Goal: Task Accomplishment & Management: Complete application form

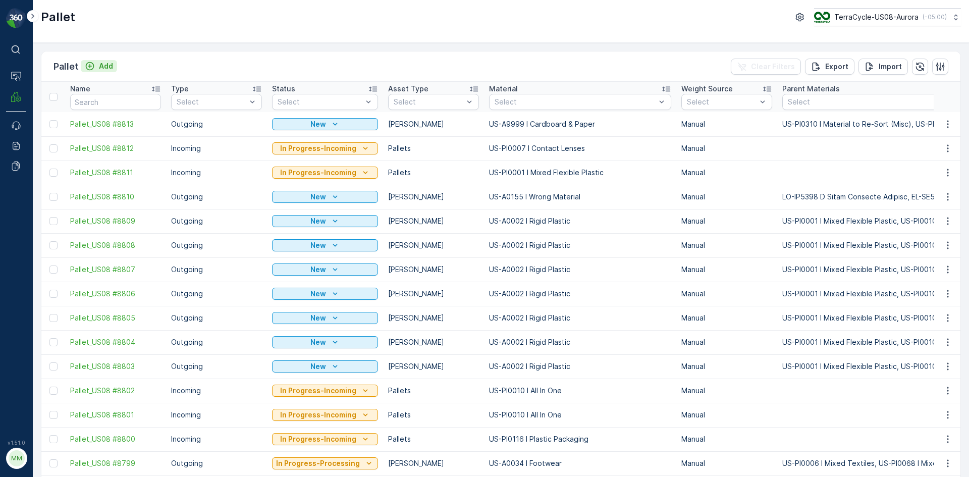
click at [108, 67] on p "Add" at bounding box center [106, 66] width 14 height 10
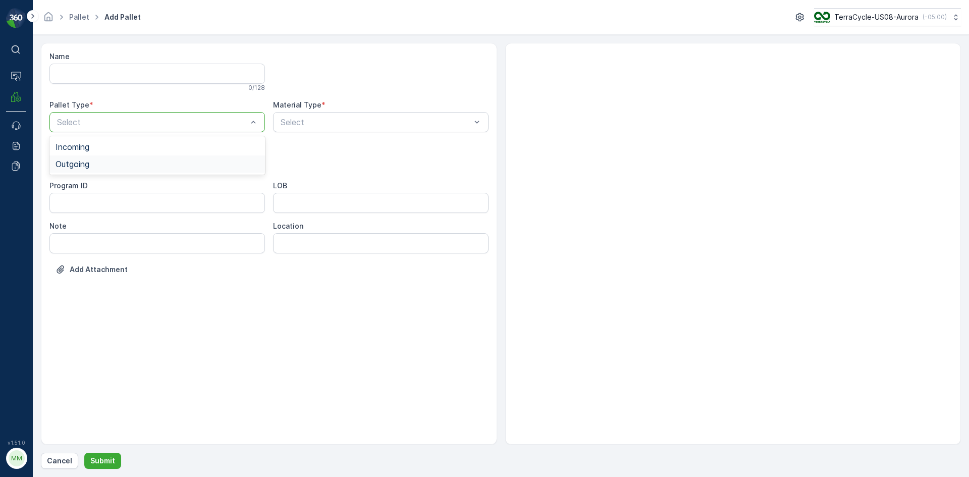
drag, startPoint x: 125, startPoint y: 122, endPoint x: 108, endPoint y: 170, distance: 50.6
click at [108, 170] on div "Outgoing" at bounding box center [157, 163] width 216 height 17
click at [104, 170] on div "Select" at bounding box center [157, 162] width 216 height 20
click at [103, 188] on div "Gaylord" at bounding box center [157, 187] width 203 height 9
type input "0004"
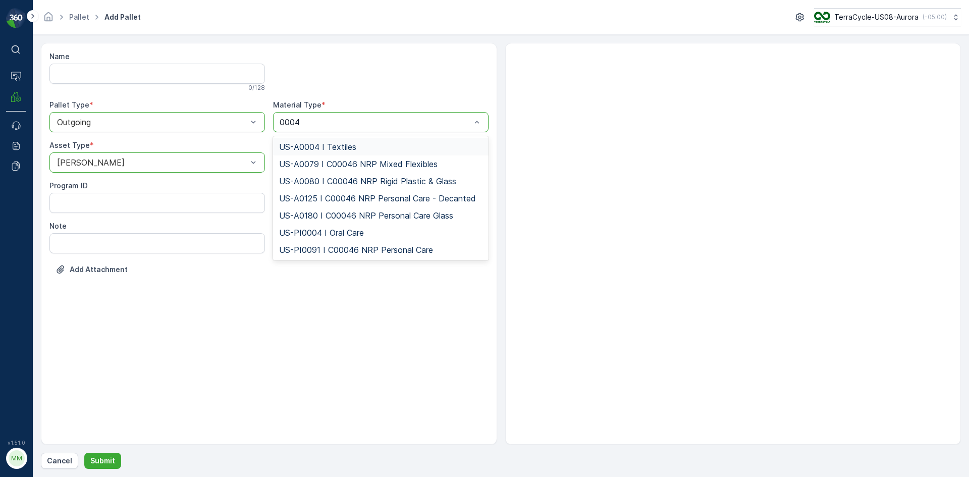
click at [334, 147] on span "US-A0004 I Textiles" at bounding box center [317, 146] width 77 height 9
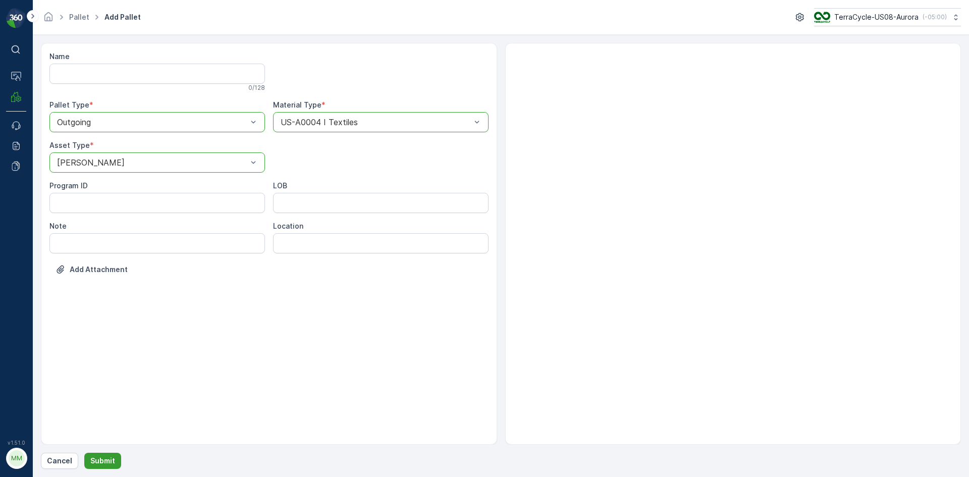
click at [105, 457] on p "Submit" at bounding box center [102, 461] width 25 height 10
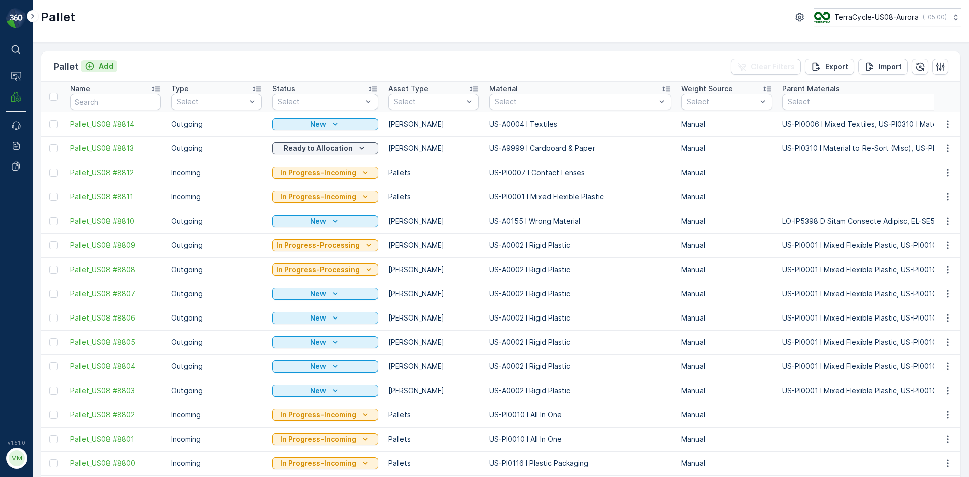
click at [110, 65] on p "Add" at bounding box center [106, 66] width 14 height 10
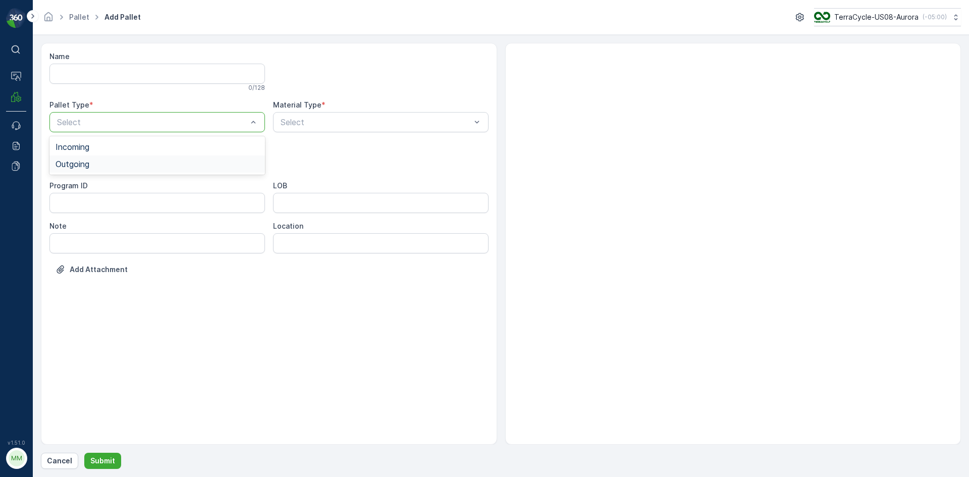
click at [165, 168] on div "Outgoing" at bounding box center [157, 164] width 203 height 9
click at [138, 185] on div "Gaylord" at bounding box center [157, 187] width 203 height 9
click at [148, 173] on div "Name 0 / 128 Pallet Type * option Outgoing, selected. Outgoing Material Type * …" at bounding box center [268, 170] width 439 height 238
click at [131, 167] on div "Gaylord" at bounding box center [157, 162] width 216 height 20
drag, startPoint x: 120, startPoint y: 214, endPoint x: 125, endPoint y: 205, distance: 9.7
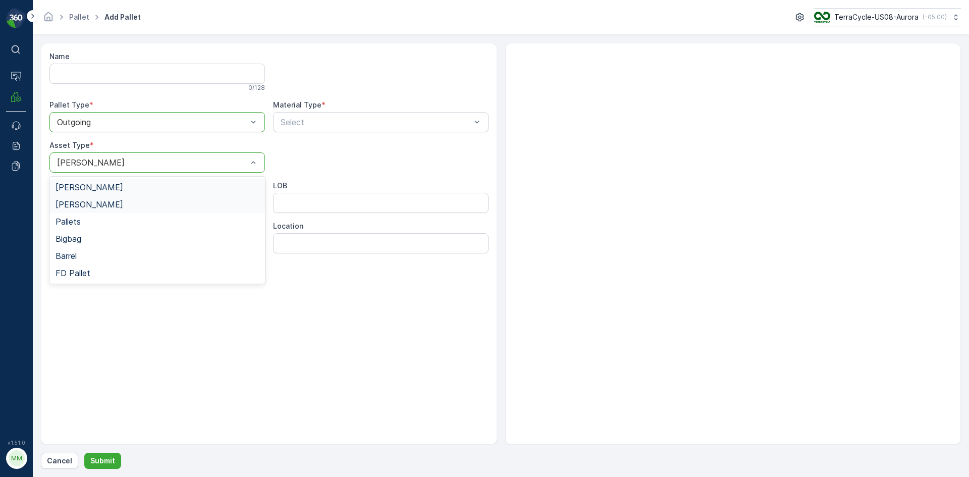
click at [125, 205] on div "Gaylord Bales Pallets Bigbag Barrel FD Pallet" at bounding box center [157, 230] width 216 height 107
click at [125, 205] on div "Bales" at bounding box center [157, 204] width 203 height 9
click at [318, 131] on div "Select" at bounding box center [381, 122] width 216 height 20
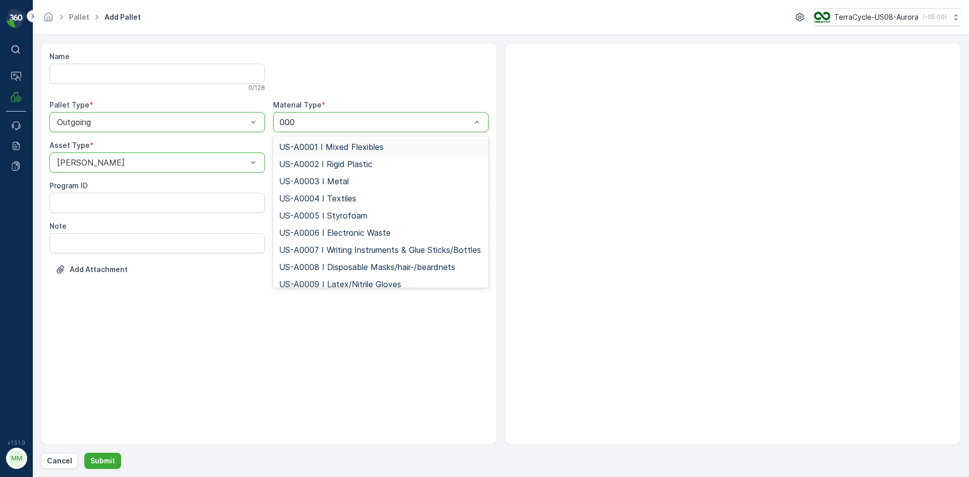
type input "0004"
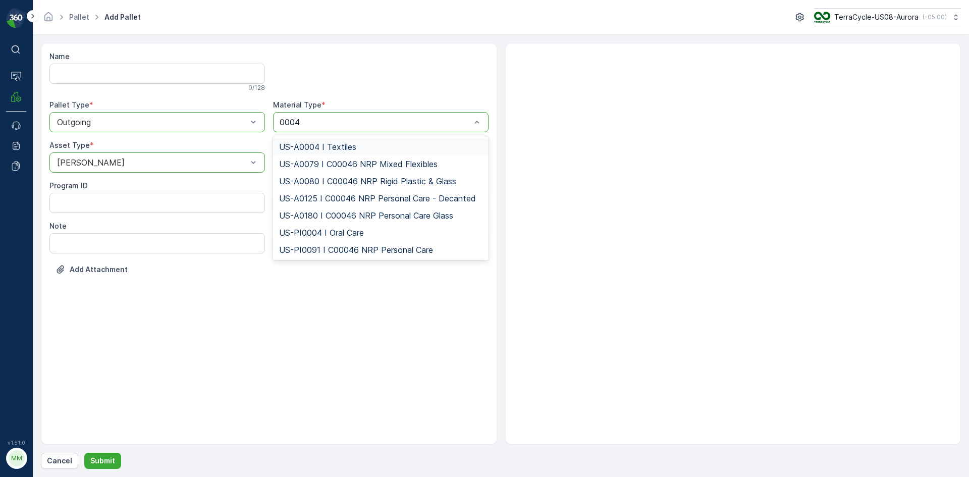
click at [324, 151] on span "US-A0004 I Textiles" at bounding box center [317, 146] width 77 height 9
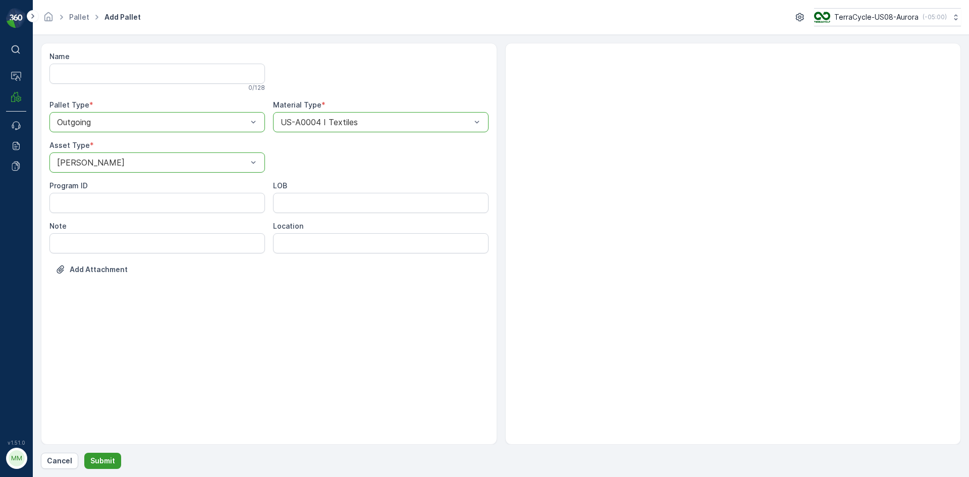
click at [95, 460] on p "Submit" at bounding box center [102, 461] width 25 height 10
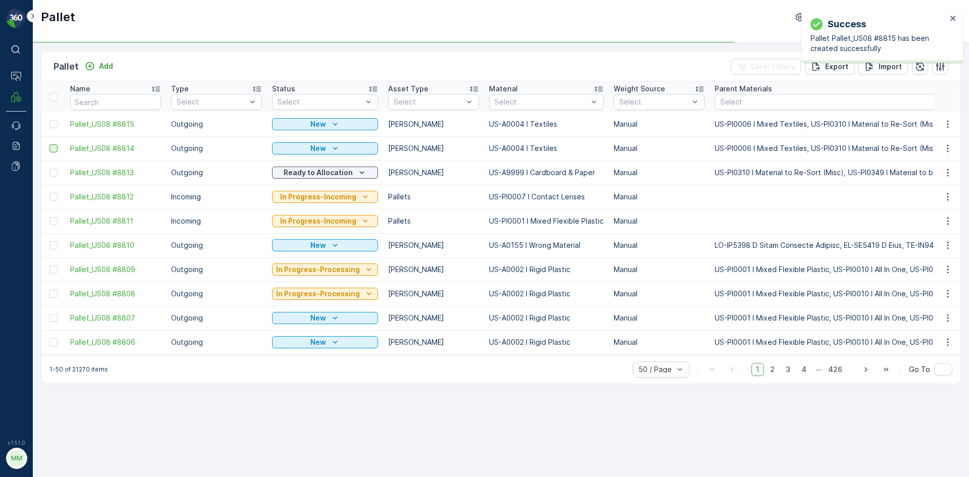
drag, startPoint x: 54, startPoint y: 123, endPoint x: 54, endPoint y: 148, distance: 25.2
click at [54, 123] on div at bounding box center [53, 124] width 8 height 8
click at [49, 120] on input "checkbox" at bounding box center [49, 120] width 0 height 0
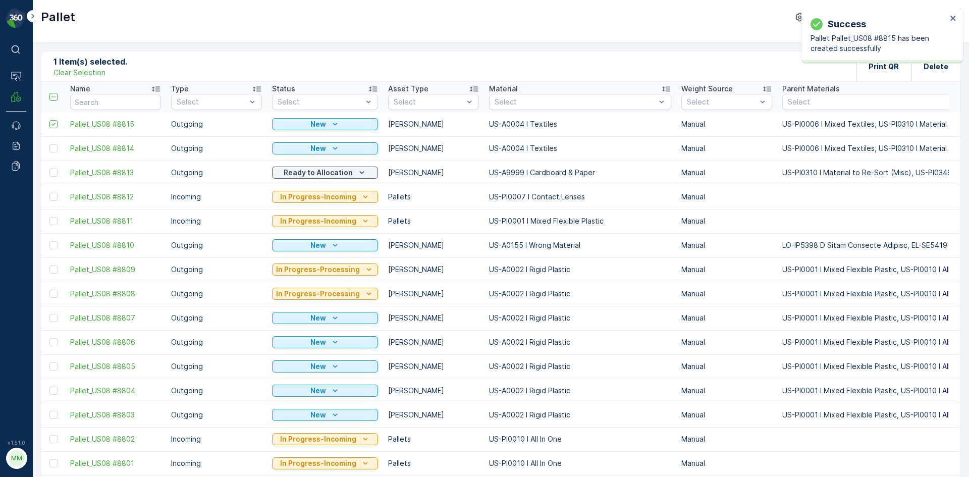
click at [54, 149] on div at bounding box center [53, 148] width 8 height 8
click at [49, 144] on input "checkbox" at bounding box center [49, 144] width 0 height 0
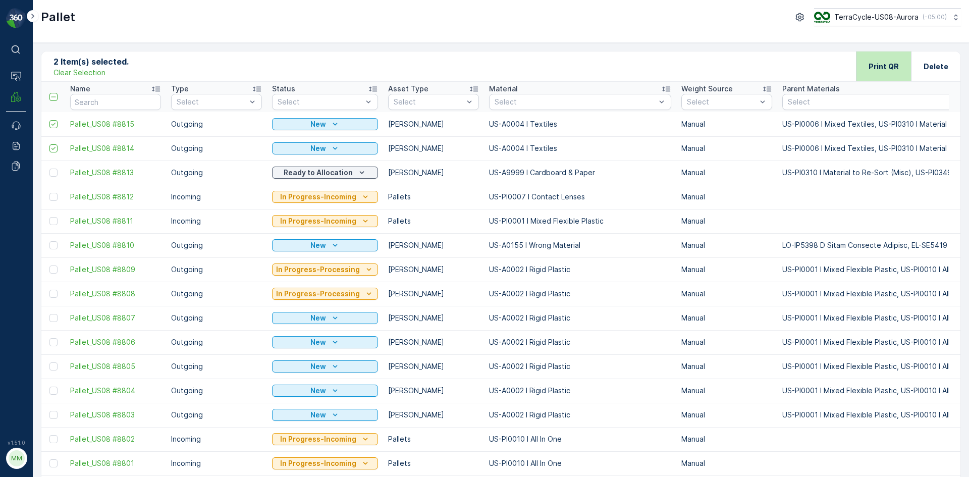
click at [886, 58] on div "Print QR" at bounding box center [884, 66] width 30 height 30
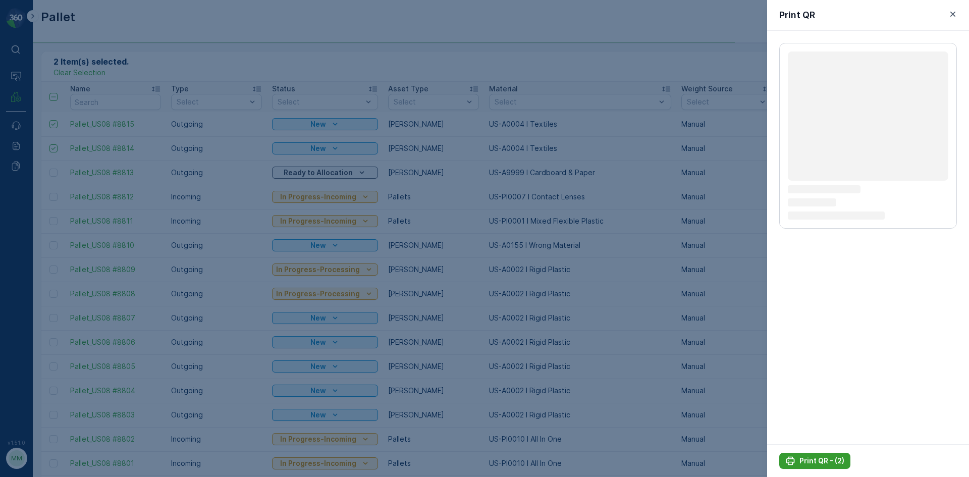
click at [826, 461] on p "Print QR - (2)" at bounding box center [822, 461] width 45 height 10
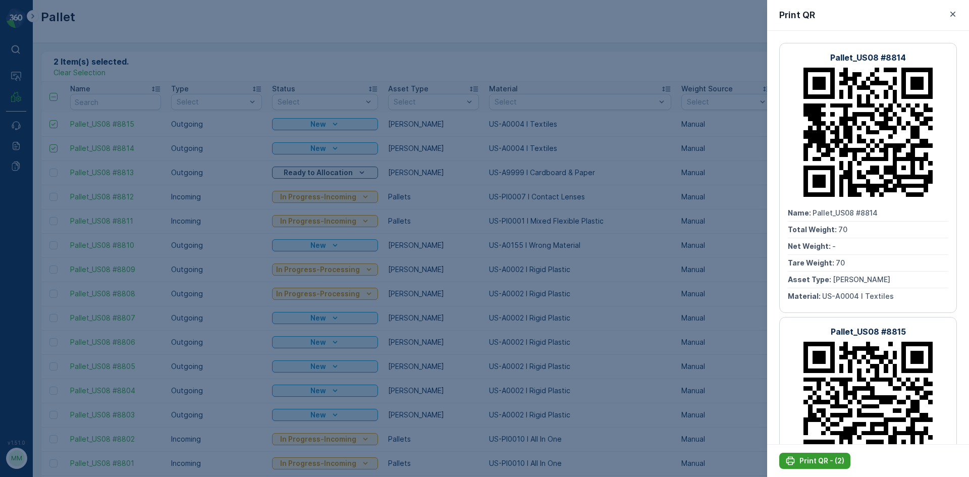
click at [798, 465] on div "Print QR - (2)" at bounding box center [815, 461] width 59 height 10
drag, startPoint x: 200, startPoint y: 47, endPoint x: 111, endPoint y: 83, distance: 95.8
click at [200, 47] on div at bounding box center [484, 238] width 969 height 477
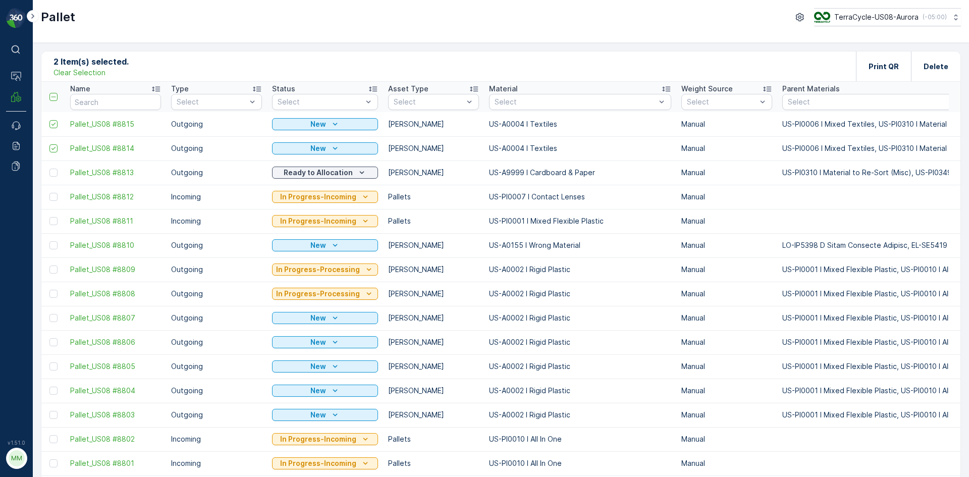
click at [88, 70] on p "Clear Selection" at bounding box center [80, 73] width 52 height 10
click at [107, 64] on p "Add" at bounding box center [106, 66] width 14 height 10
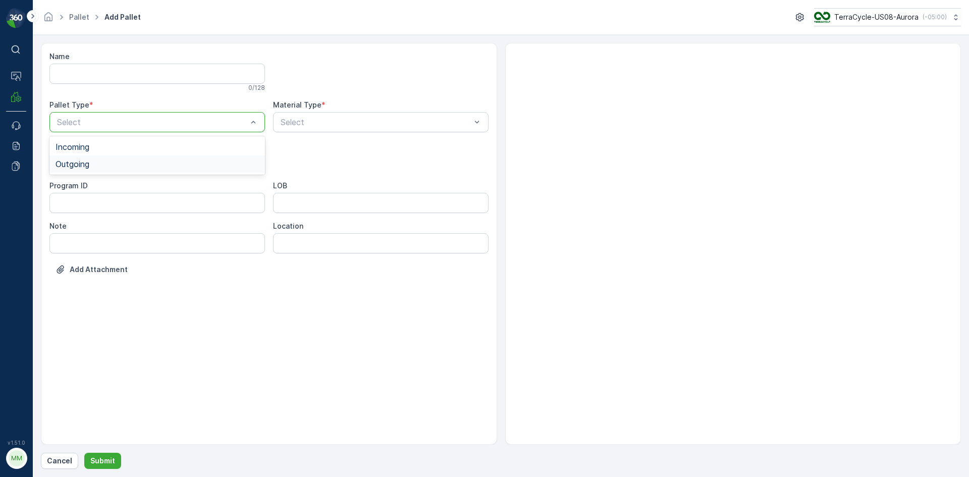
click at [106, 168] on div "Outgoing" at bounding box center [157, 164] width 203 height 9
click at [97, 185] on div "Gaylord" at bounding box center [157, 187] width 203 height 9
type input "0158"
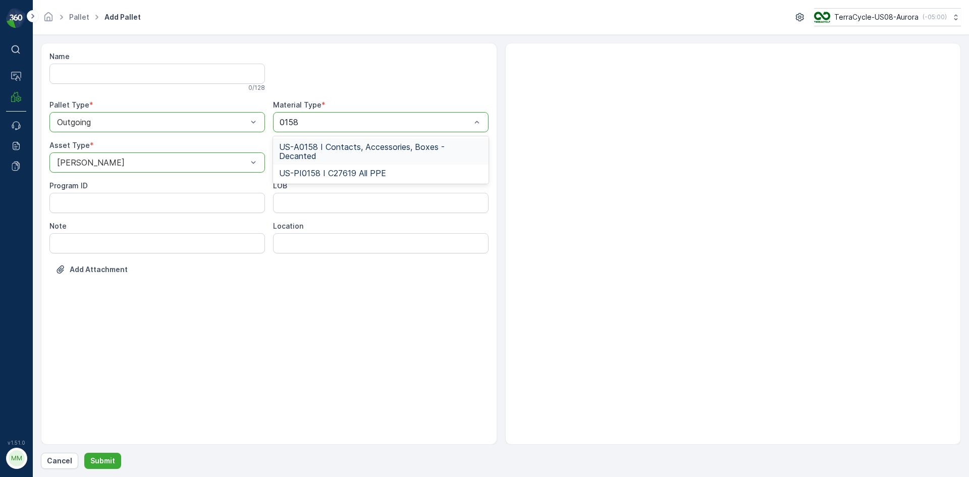
click at [316, 141] on div "US-A0158 I Contacts, Accessories, Boxes - Decanted" at bounding box center [381, 151] width 216 height 26
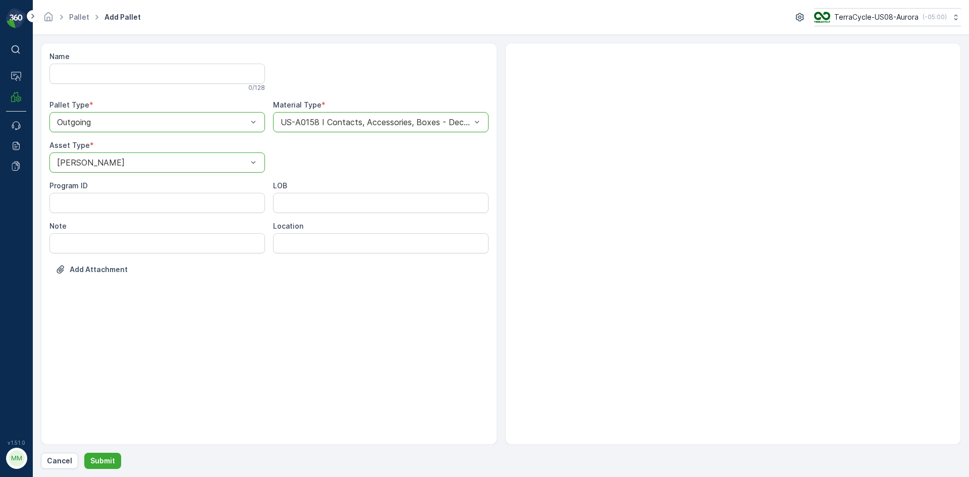
click at [109, 473] on form "Name 0 / 128 Pallet Type * option Outgoing, selected. Outgoing Material Type * …" at bounding box center [501, 256] width 936 height 442
click at [107, 460] on p "Submit" at bounding box center [102, 461] width 25 height 10
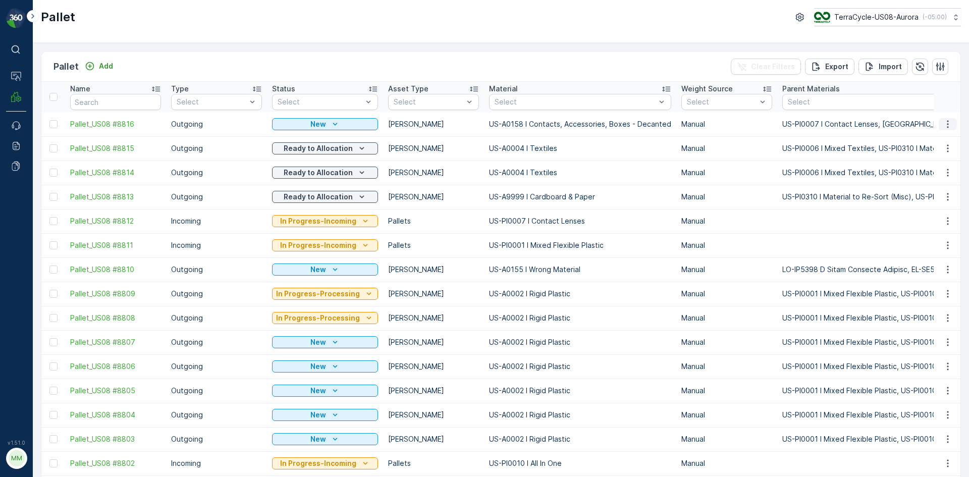
click at [945, 123] on icon "button" at bounding box center [948, 124] width 10 height 10
click at [931, 199] on span "Print QR" at bounding box center [921, 196] width 28 height 10
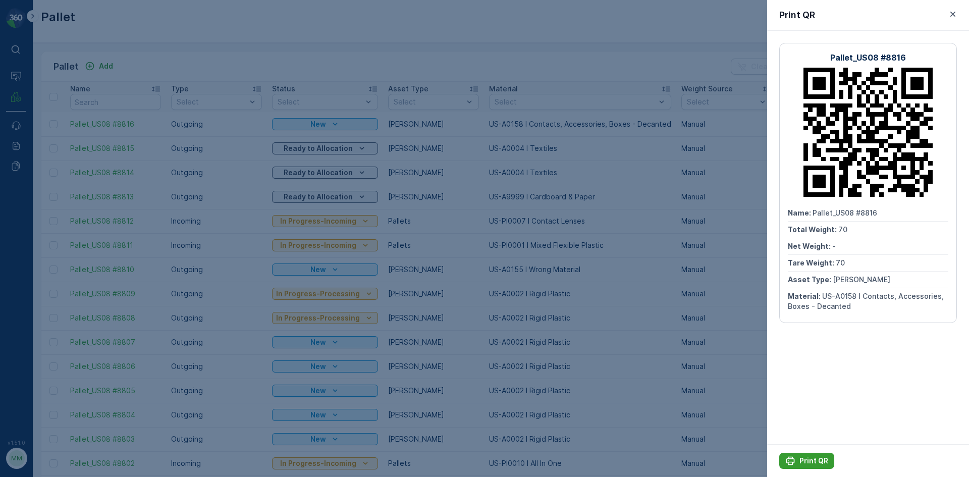
click at [812, 459] on p "Print QR" at bounding box center [814, 461] width 29 height 10
click at [648, 383] on div at bounding box center [484, 238] width 969 height 477
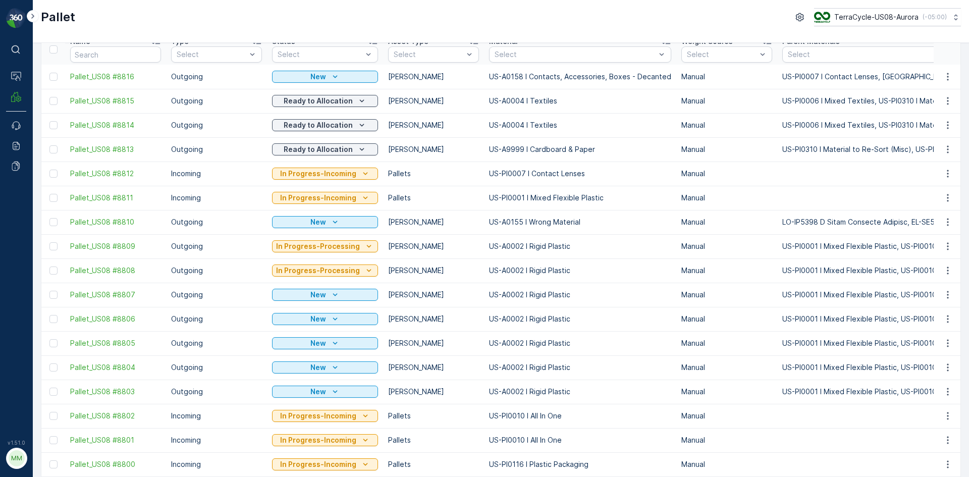
scroll to position [101, 0]
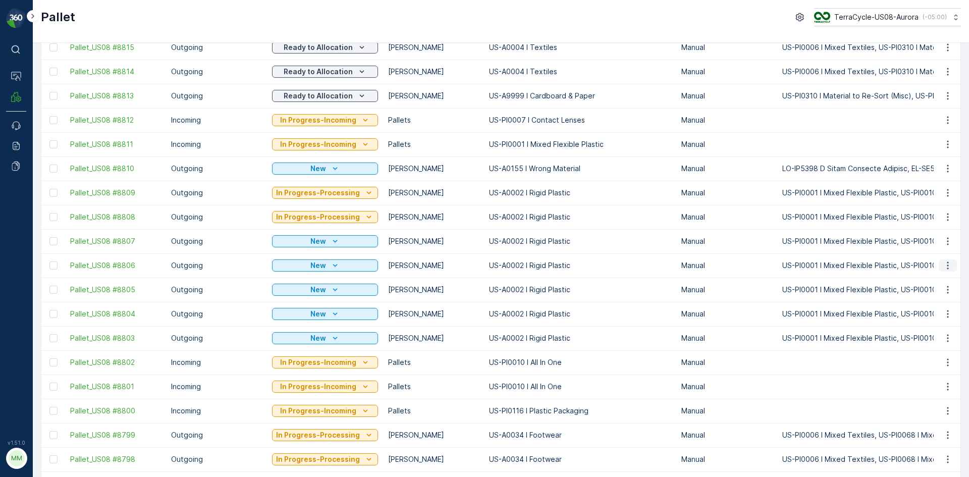
click at [948, 264] on icon "button" at bounding box center [948, 266] width 10 height 10
click at [940, 338] on div "Print QR" at bounding box center [936, 337] width 67 height 14
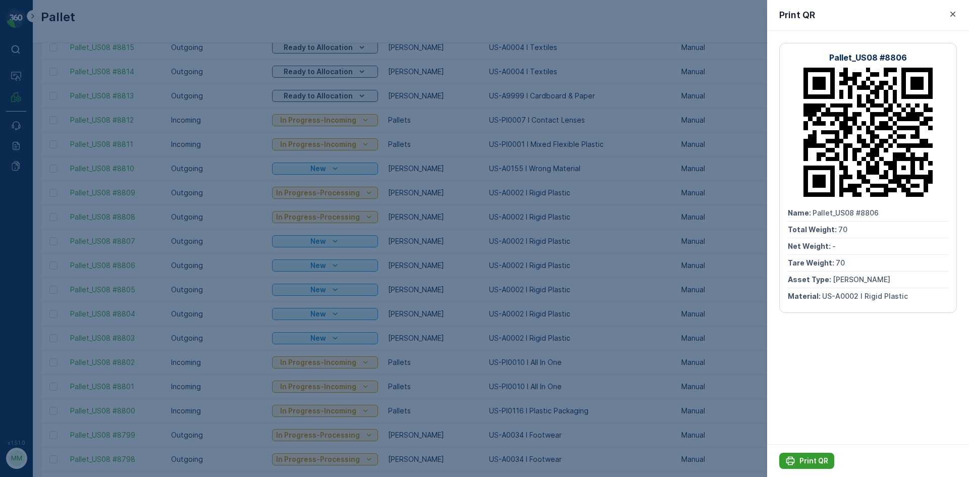
click at [817, 463] on p "Print QR" at bounding box center [814, 461] width 29 height 10
click at [187, 38] on div at bounding box center [484, 238] width 969 height 477
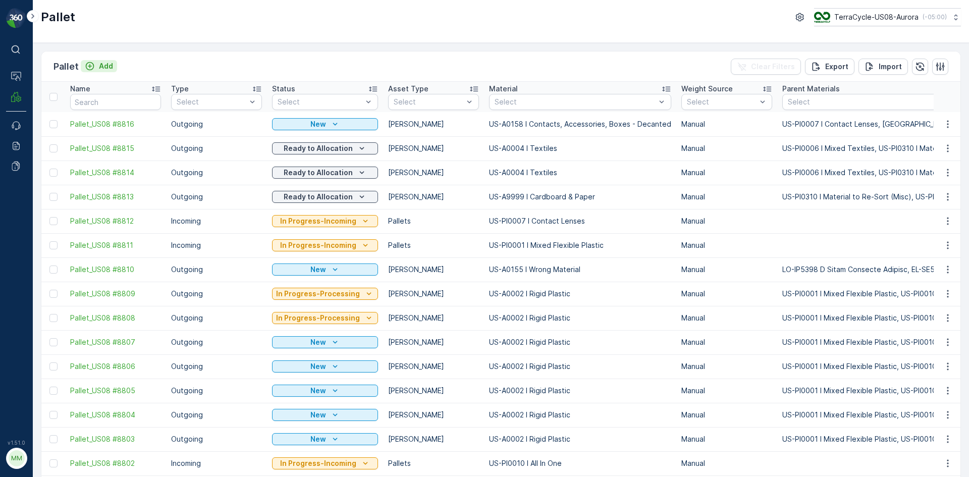
click at [105, 65] on p "Add" at bounding box center [106, 66] width 14 height 10
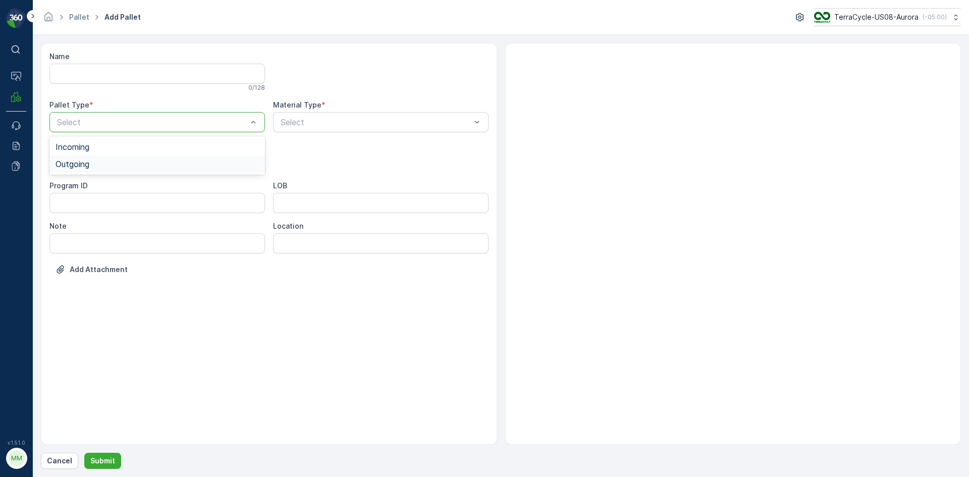
click at [115, 169] on div "Outgoing" at bounding box center [157, 163] width 216 height 17
click at [115, 169] on div "Select" at bounding box center [157, 162] width 216 height 20
click at [96, 188] on div "Gaylord" at bounding box center [157, 187] width 203 height 9
click at [363, 129] on div "Select" at bounding box center [381, 122] width 216 height 20
type input "0150"
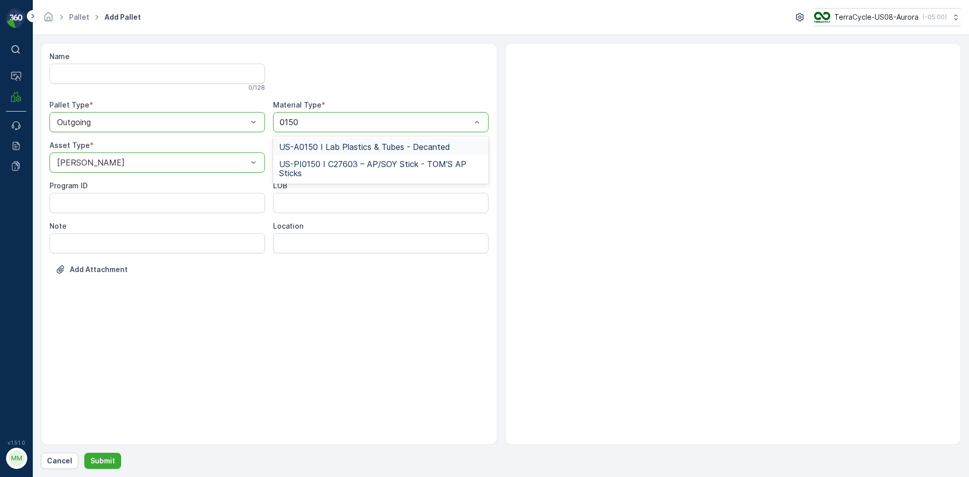
click at [360, 143] on span "US-A0150 I Lab Plastics & Tubes - Decanted" at bounding box center [364, 146] width 171 height 9
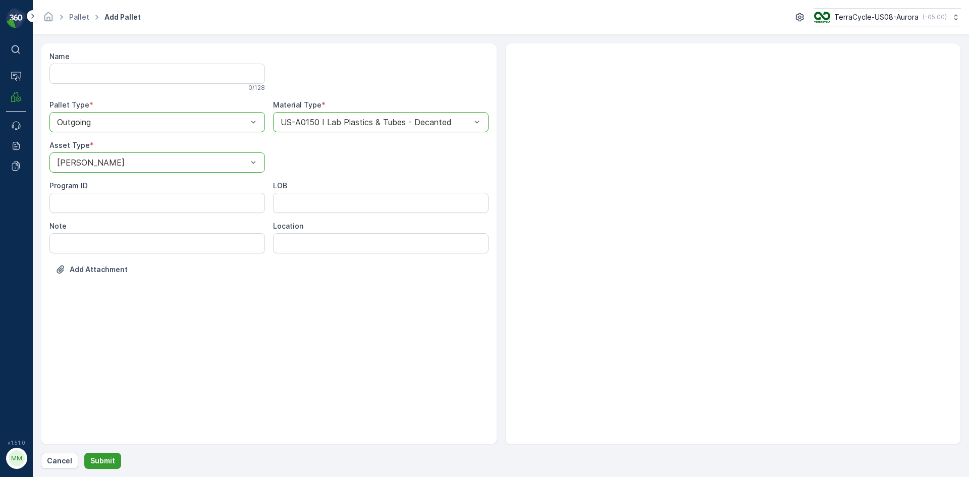
click at [114, 459] on button "Submit" at bounding box center [102, 461] width 37 height 16
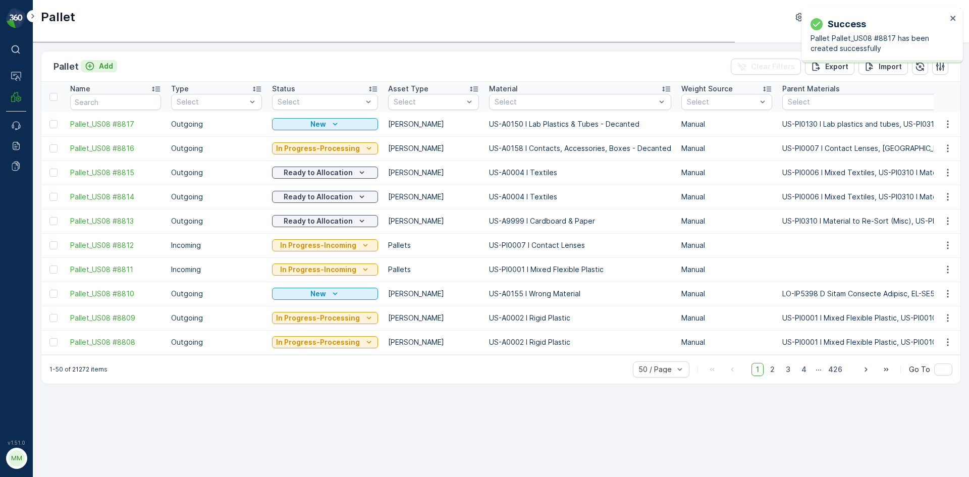
click at [103, 65] on p "Add" at bounding box center [106, 66] width 14 height 10
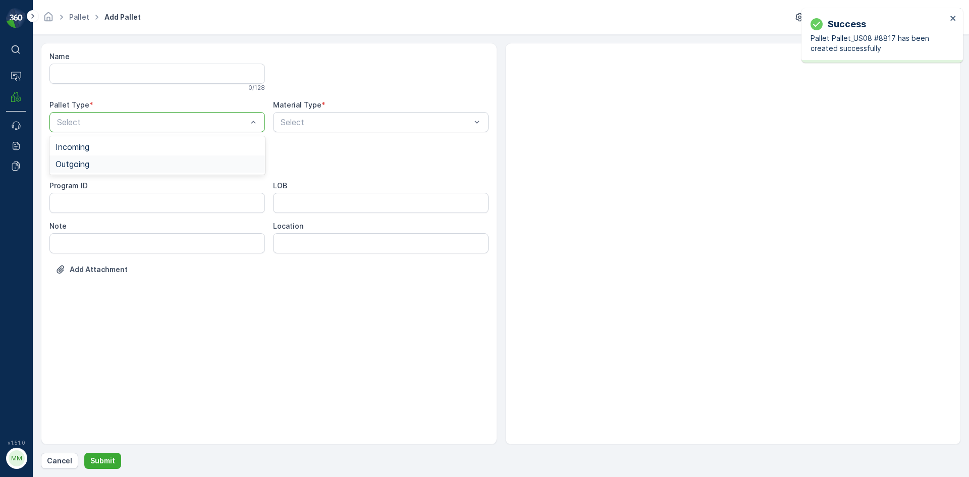
click at [179, 163] on div "Outgoing" at bounding box center [157, 164] width 203 height 9
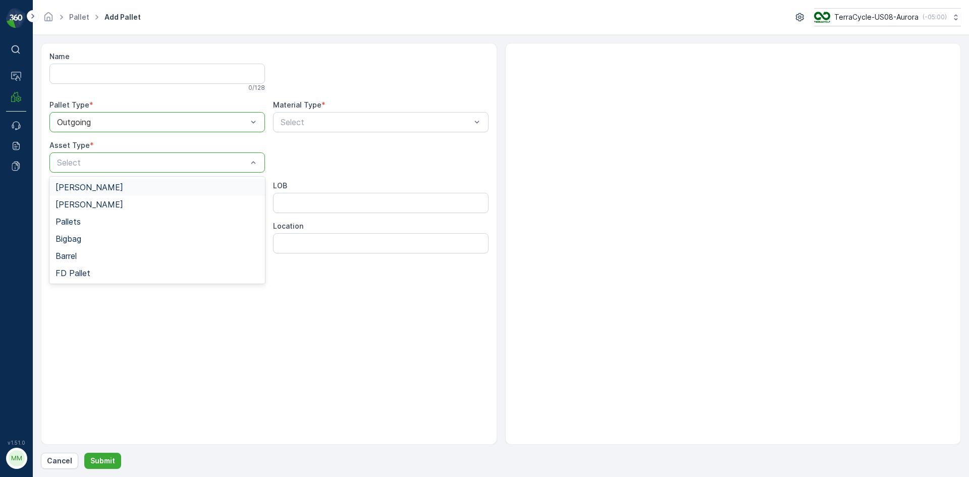
click at [154, 187] on div "Gaylord" at bounding box center [157, 187] width 203 height 9
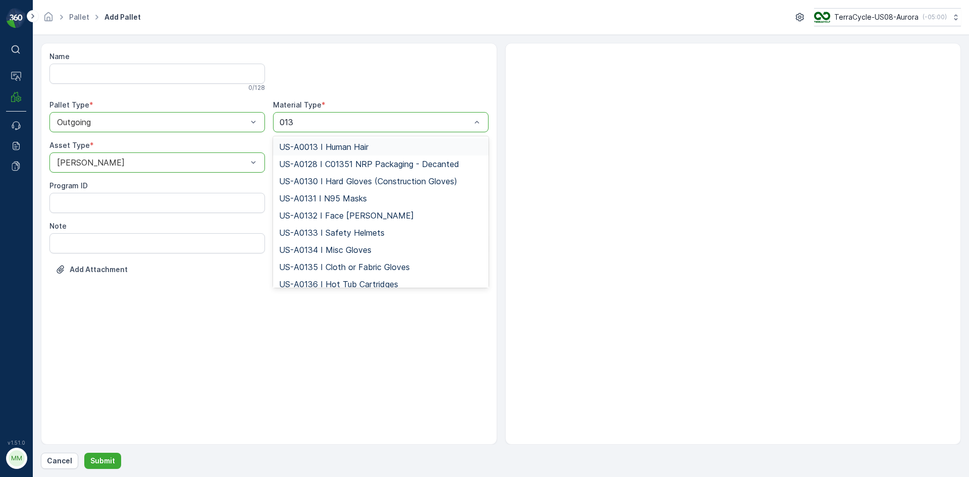
type input "0130"
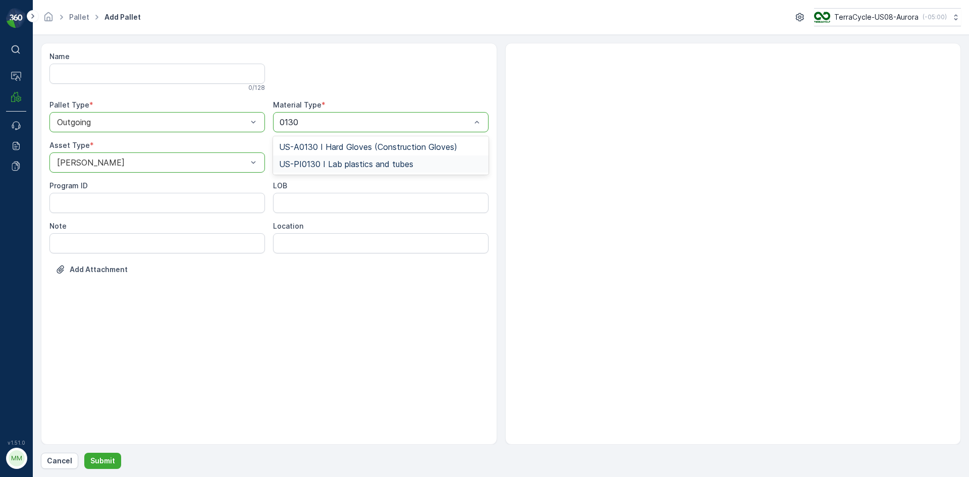
click at [349, 164] on span "US-PI0130 I Lab plastics and tubes" at bounding box center [346, 164] width 134 height 9
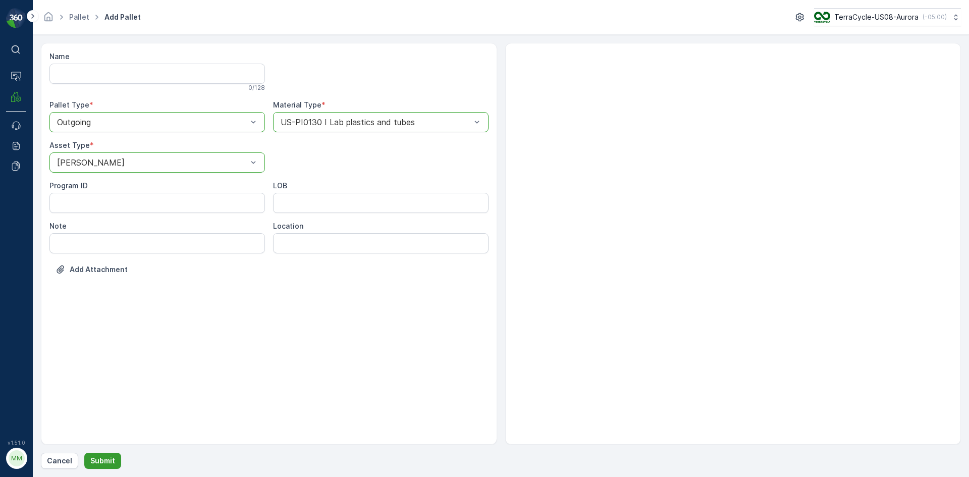
click at [110, 463] on p "Submit" at bounding box center [102, 461] width 25 height 10
drag, startPoint x: 407, startPoint y: 139, endPoint x: 405, endPoint y: 129, distance: 10.2
click at [407, 133] on div "Name 0 / 128 Pallet Type * option Outgoing, selected. Outgoing Material Type * …" at bounding box center [268, 170] width 439 height 238
click at [405, 129] on div "US-PI0130 I Lab plastics and tubes" at bounding box center [381, 122] width 216 height 20
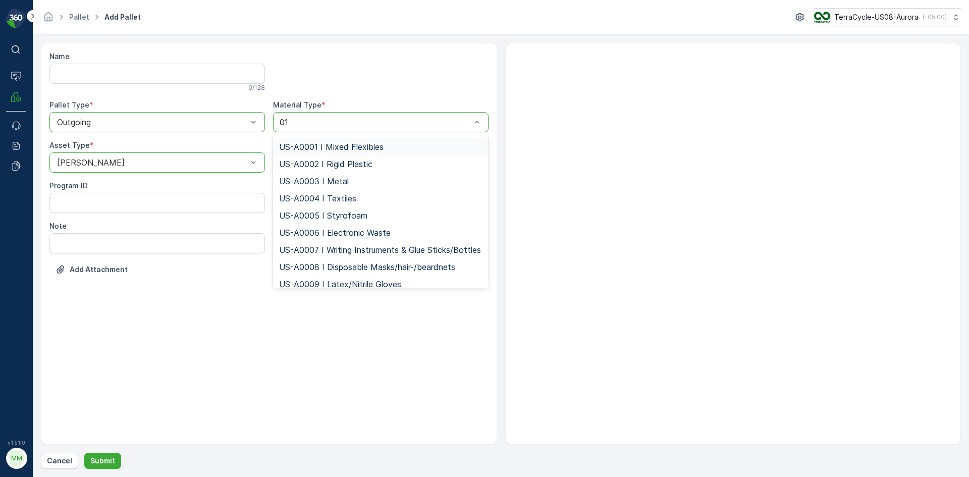
type input "0150"
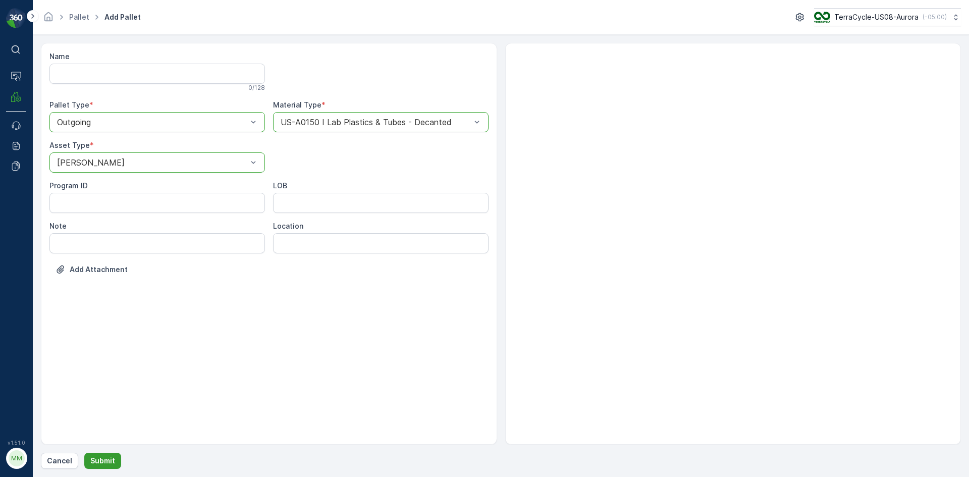
click at [94, 462] on p "Submit" at bounding box center [102, 461] width 25 height 10
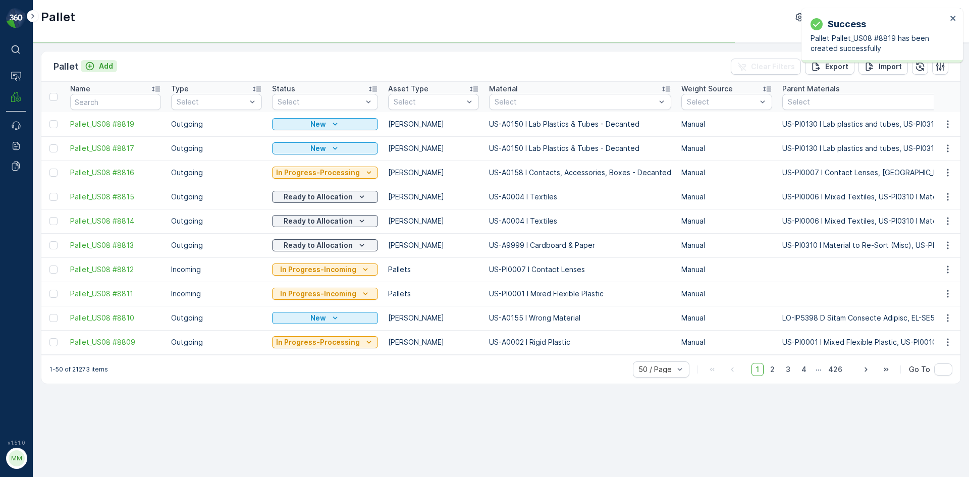
click at [106, 66] on p "Add" at bounding box center [106, 66] width 14 height 10
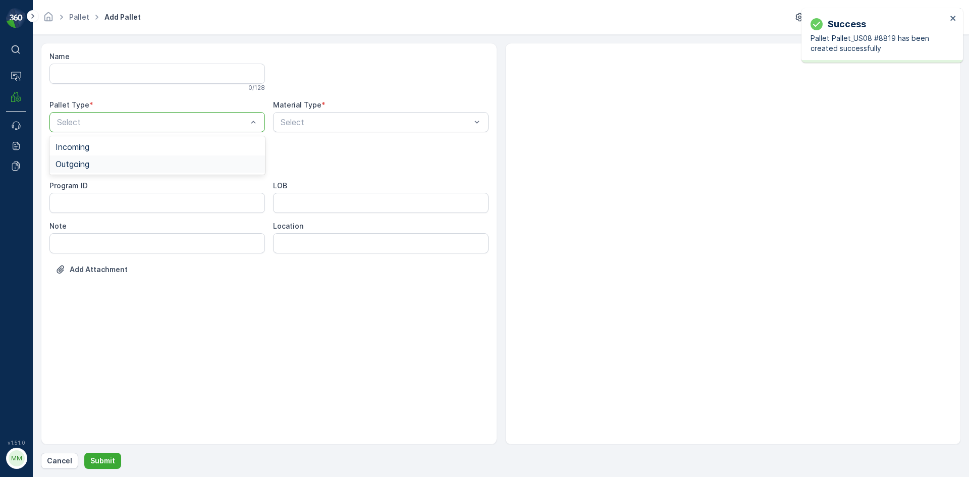
click at [113, 169] on div "Outgoing" at bounding box center [157, 163] width 216 height 17
click at [113, 169] on div "Select" at bounding box center [157, 162] width 216 height 20
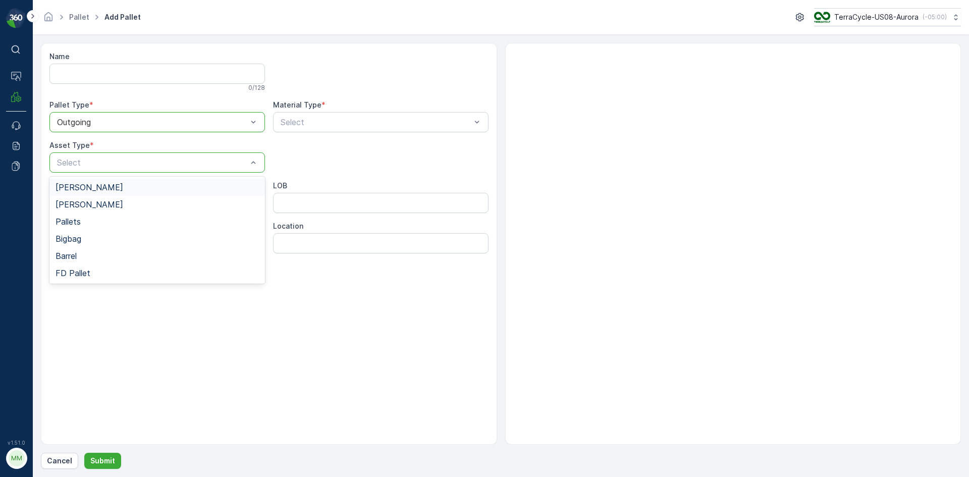
drag, startPoint x: 106, startPoint y: 189, endPoint x: 113, endPoint y: 186, distance: 7.9
click at [106, 189] on div "Gaylord" at bounding box center [157, 187] width 203 height 9
click at [293, 130] on div "Select" at bounding box center [381, 122] width 216 height 20
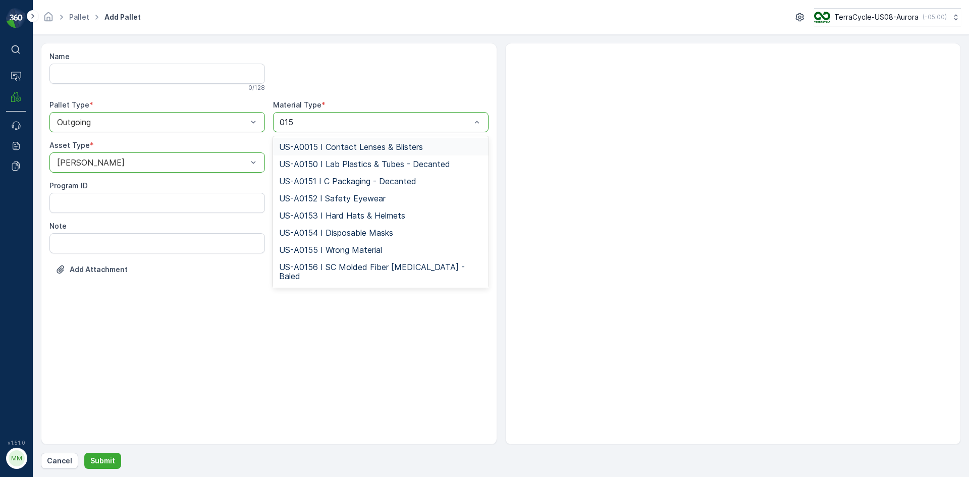
type input "0150"
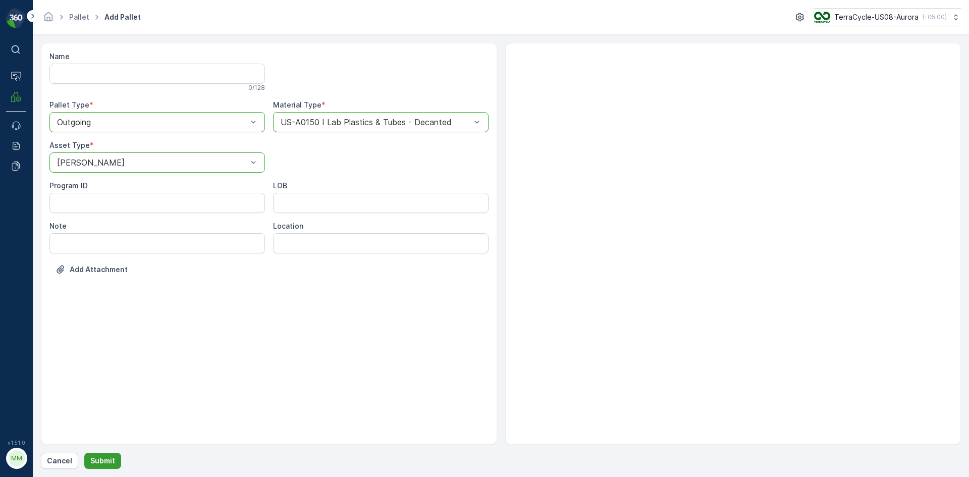
click at [100, 460] on p "Submit" at bounding box center [102, 461] width 25 height 10
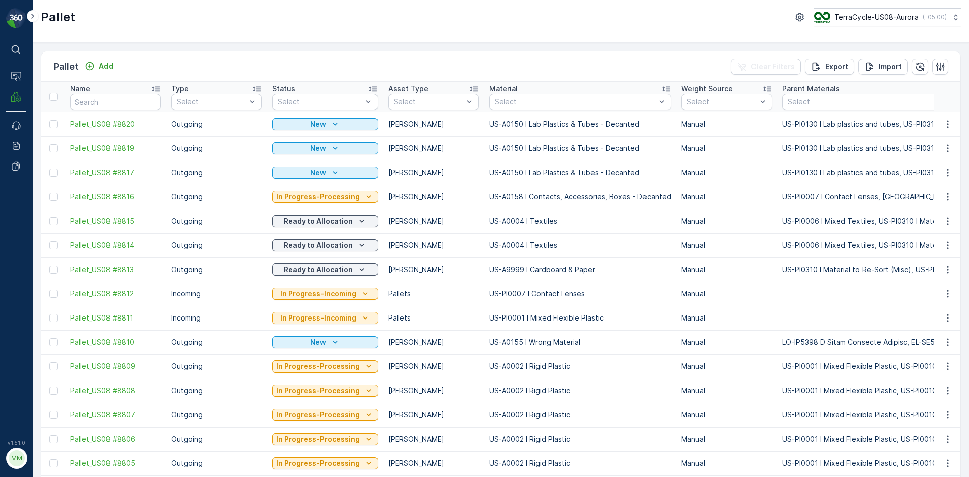
click at [58, 174] on div at bounding box center [54, 173] width 11 height 8
click at [49, 169] on input "checkbox" at bounding box center [49, 169] width 0 height 0
drag, startPoint x: 53, startPoint y: 149, endPoint x: 54, endPoint y: 137, distance: 11.7
click at [54, 149] on div at bounding box center [53, 148] width 8 height 8
click at [49, 144] on input "checkbox" at bounding box center [49, 144] width 0 height 0
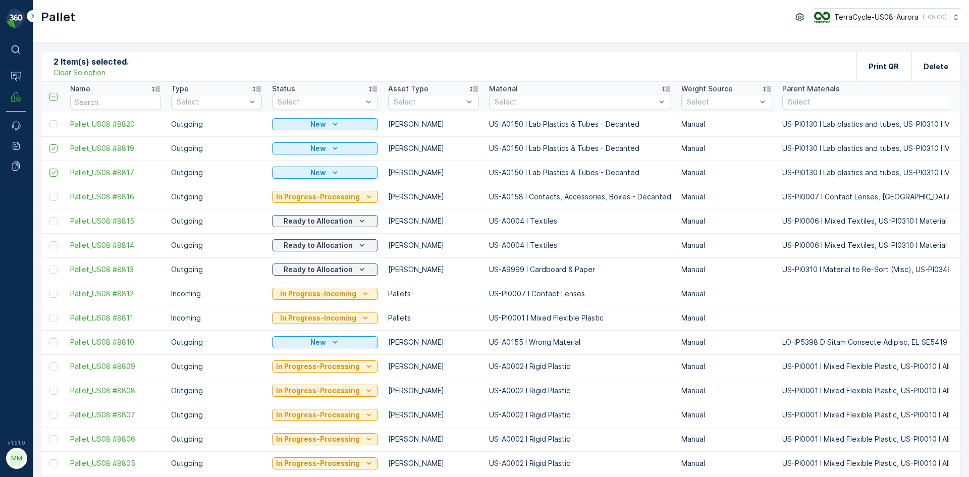
click at [53, 123] on div at bounding box center [53, 124] width 8 height 8
click at [49, 120] on input "checkbox" at bounding box center [49, 120] width 0 height 0
click at [889, 70] on p "Print QR" at bounding box center [884, 67] width 30 height 10
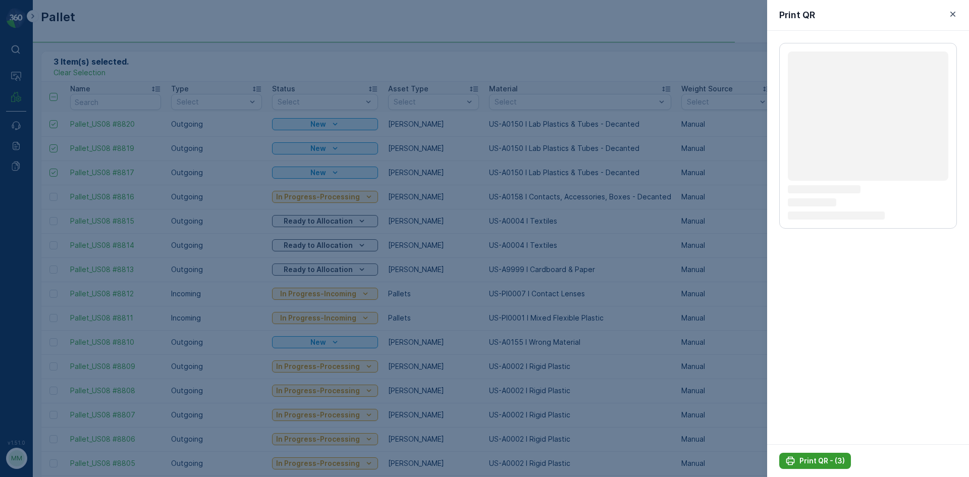
click at [828, 458] on p "Print QR - (3)" at bounding box center [822, 461] width 45 height 10
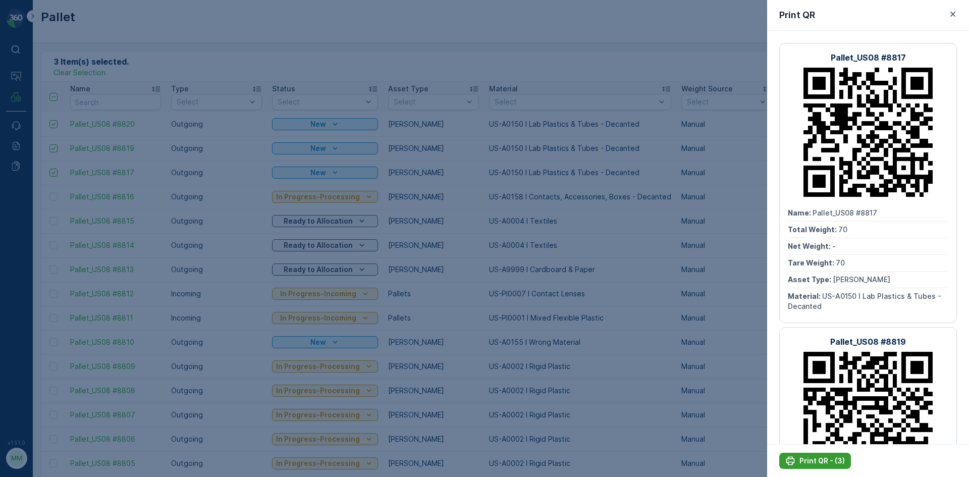
click at [802, 462] on p "Print QR - (3)" at bounding box center [822, 461] width 45 height 10
click at [597, 231] on div at bounding box center [484, 238] width 969 height 477
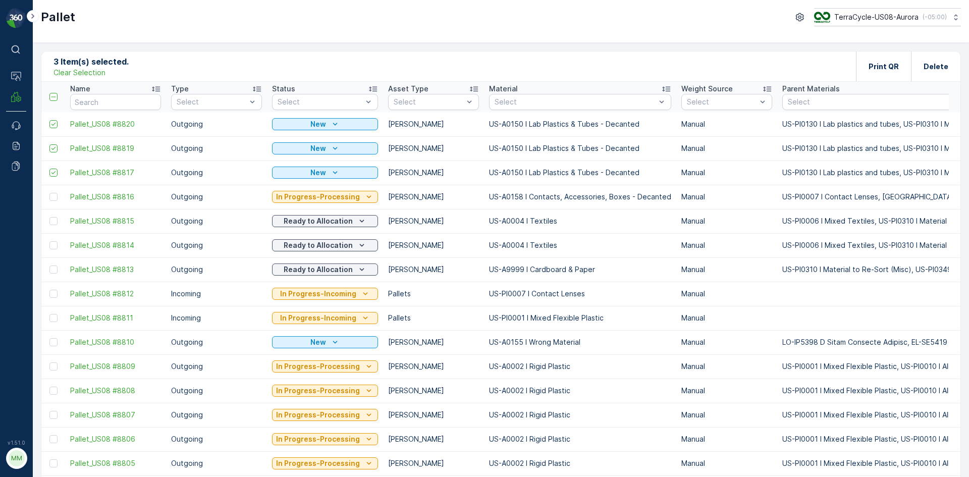
click at [486, 62] on div "3 Item(s) selected. Clear Selection Print QR Delete" at bounding box center [500, 66] width 919 height 30
click at [100, 76] on p "Clear Selection" at bounding box center [80, 73] width 52 height 10
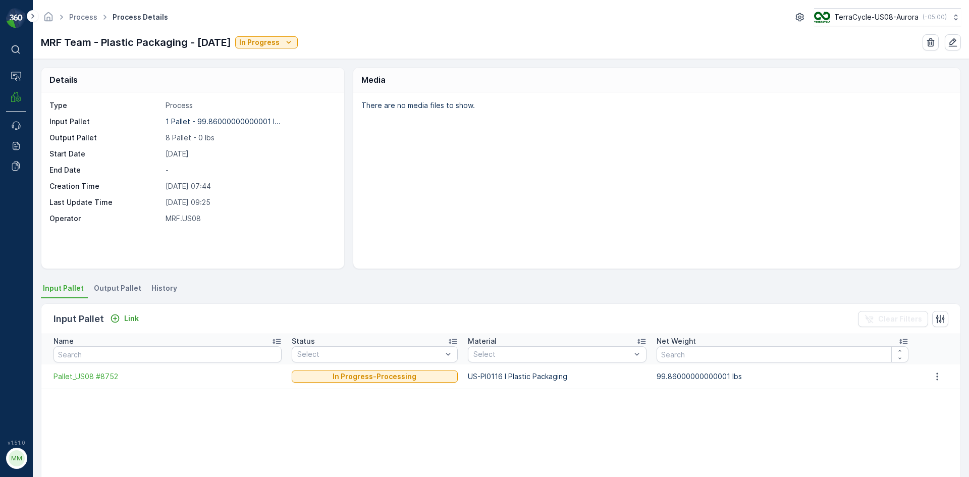
click at [135, 287] on span "Output Pallet" at bounding box center [117, 288] width 47 height 10
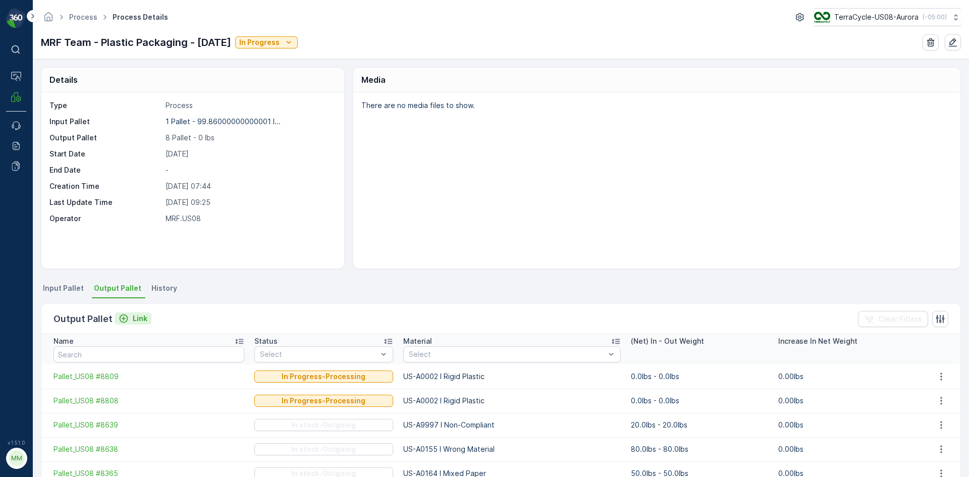
click at [121, 320] on icon "Link" at bounding box center [124, 319] width 10 height 10
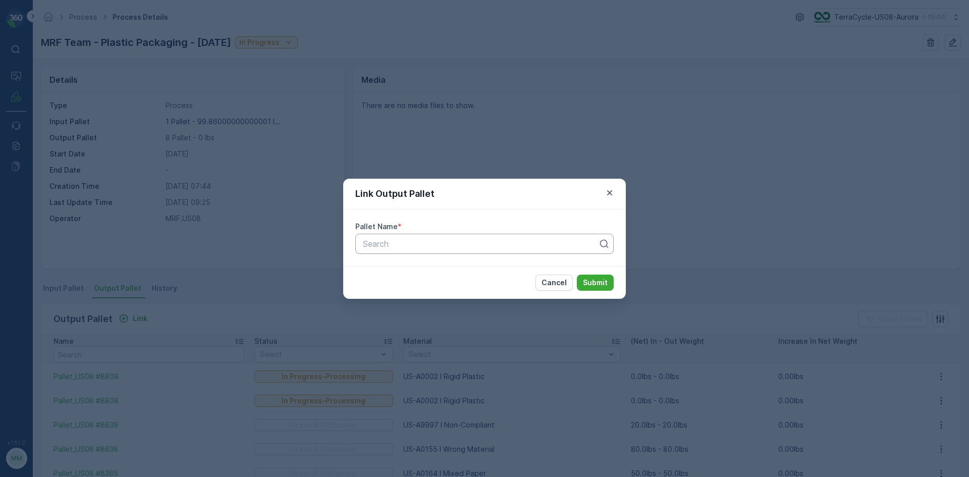
click at [410, 246] on div at bounding box center [480, 243] width 237 height 9
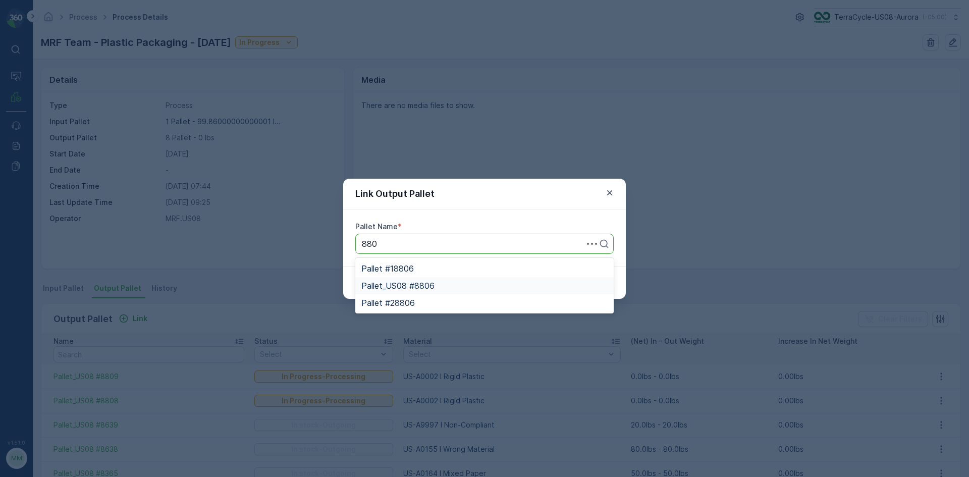
type input "8805"
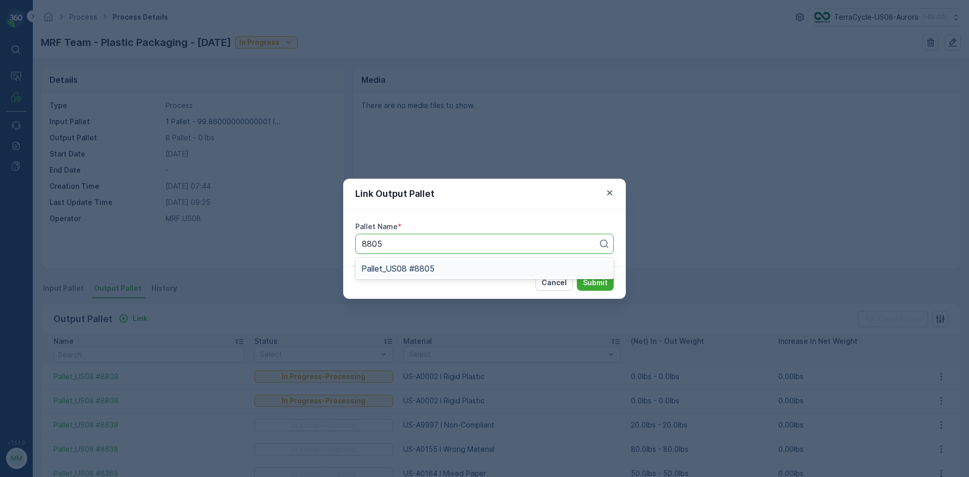
click at [427, 271] on span "Pallet_US08 #8805" at bounding box center [397, 268] width 73 height 9
click at [520, 250] on div "Pallet_US08 #8805" at bounding box center [484, 244] width 258 height 20
type input "8806"
click at [577, 275] on button "Submit" at bounding box center [595, 283] width 37 height 16
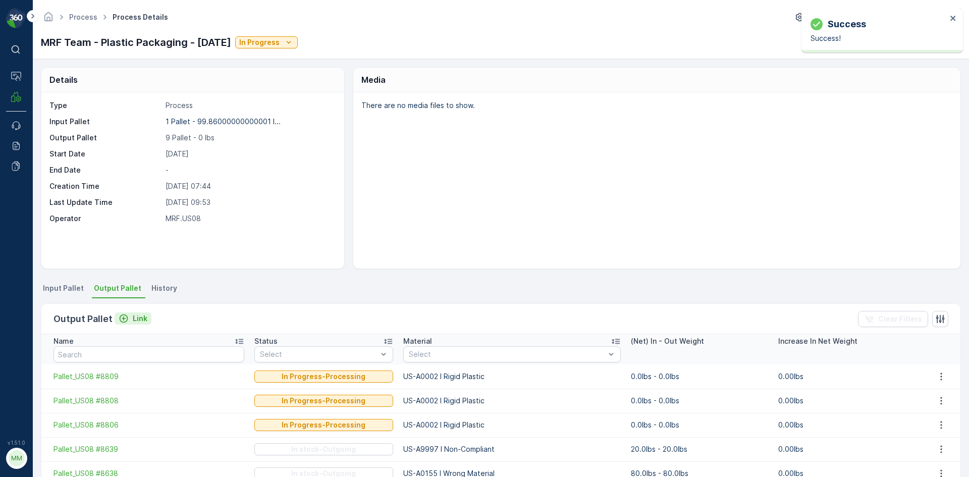
click at [126, 324] on button "Link" at bounding box center [133, 319] width 37 height 12
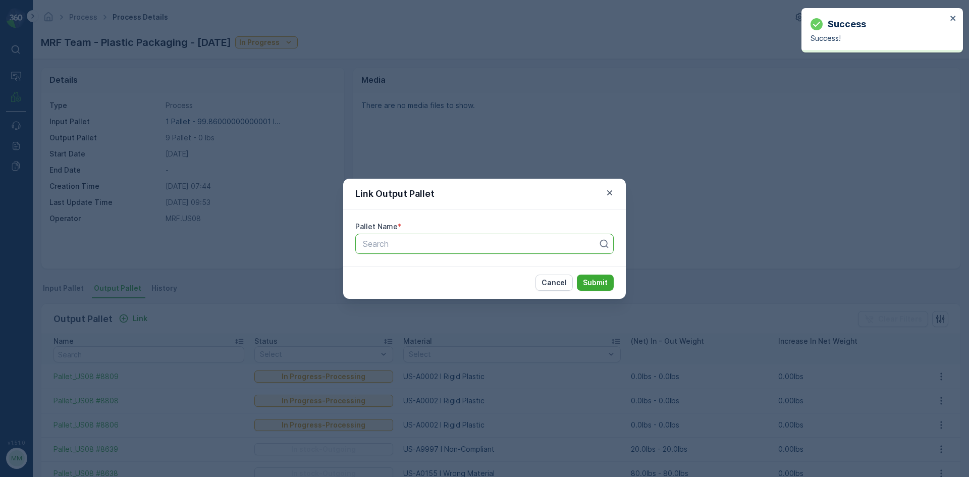
click at [378, 246] on div at bounding box center [480, 243] width 237 height 9
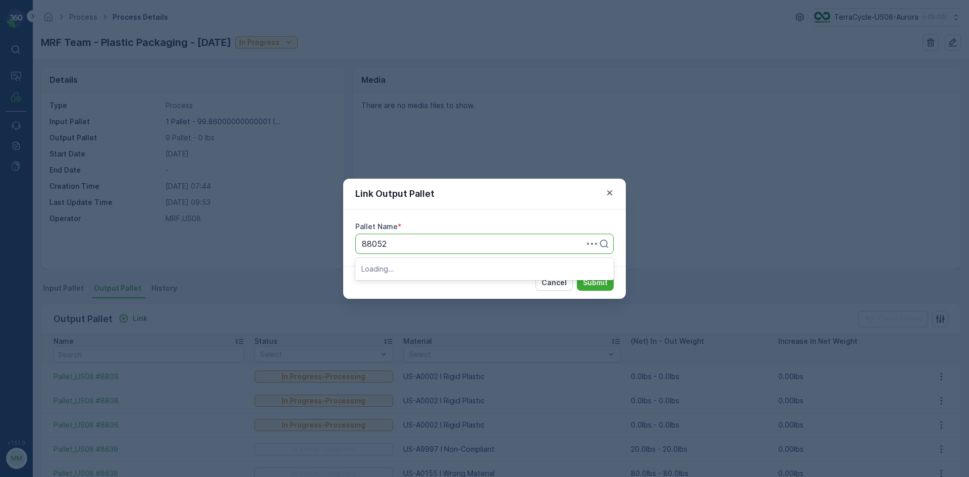
type input "8805"
click at [577, 275] on button "Submit" at bounding box center [595, 283] width 37 height 16
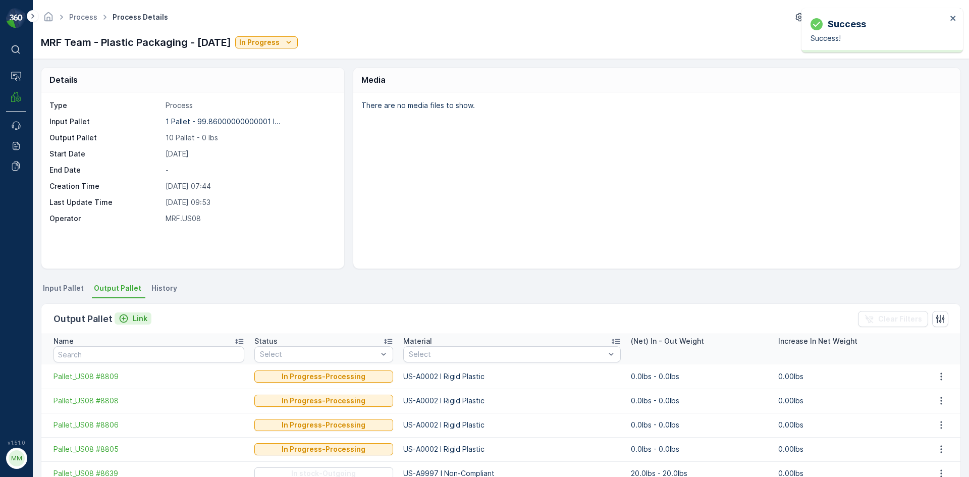
click at [140, 318] on p "Link" at bounding box center [140, 319] width 15 height 10
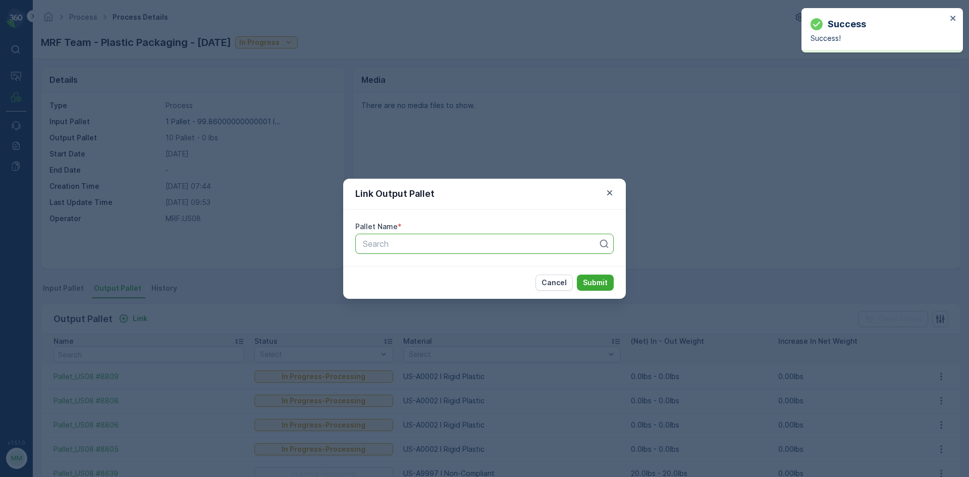
click at [510, 251] on div "Search" at bounding box center [484, 244] width 258 height 20
type input "8807"
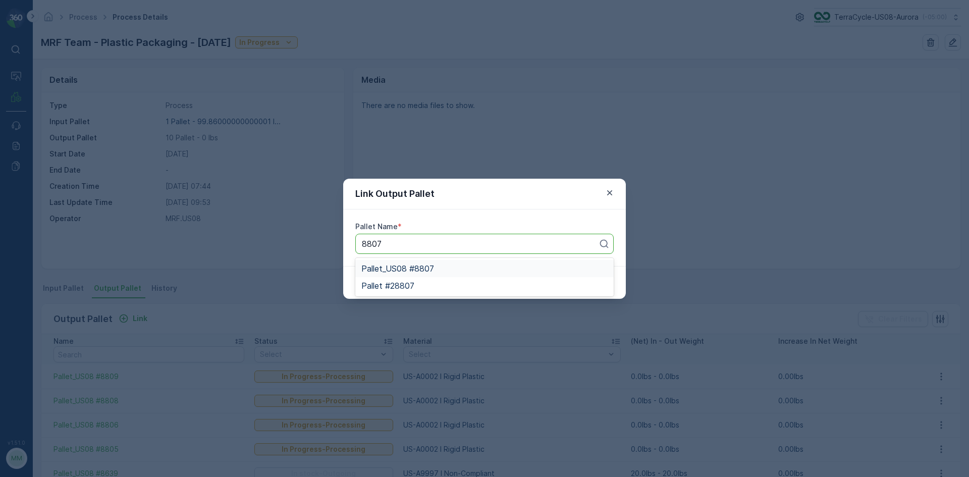
click at [545, 273] on div "Pallet_US08 #8807" at bounding box center [484, 268] width 246 height 9
click at [605, 284] on p "Submit" at bounding box center [595, 283] width 25 height 10
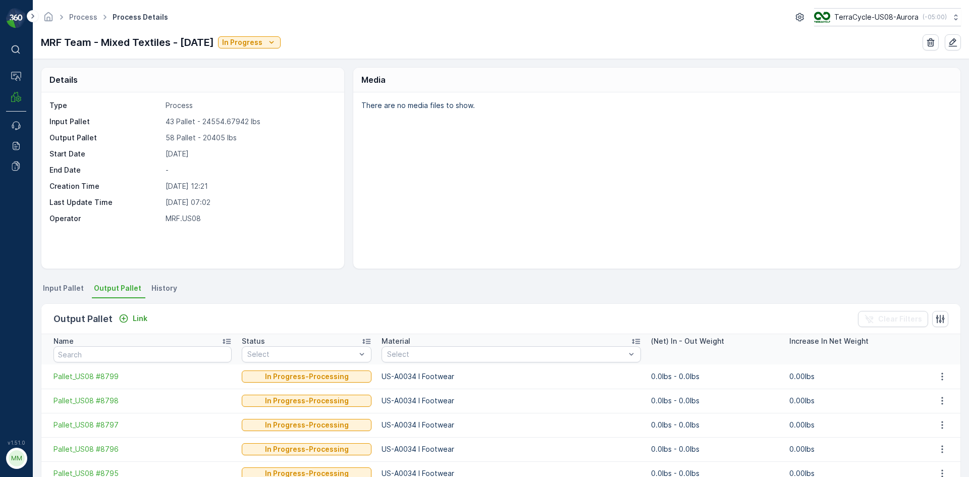
scroll to position [101, 0]
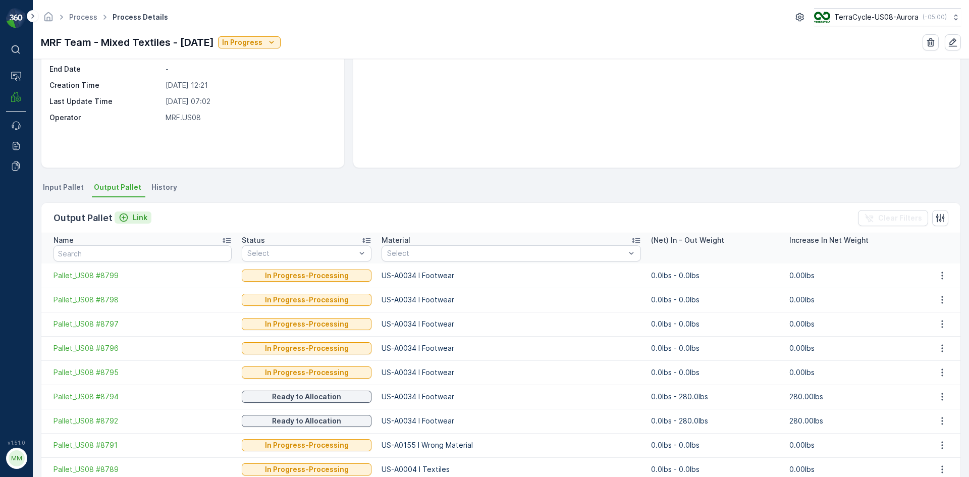
click at [136, 217] on p "Link" at bounding box center [140, 218] width 15 height 10
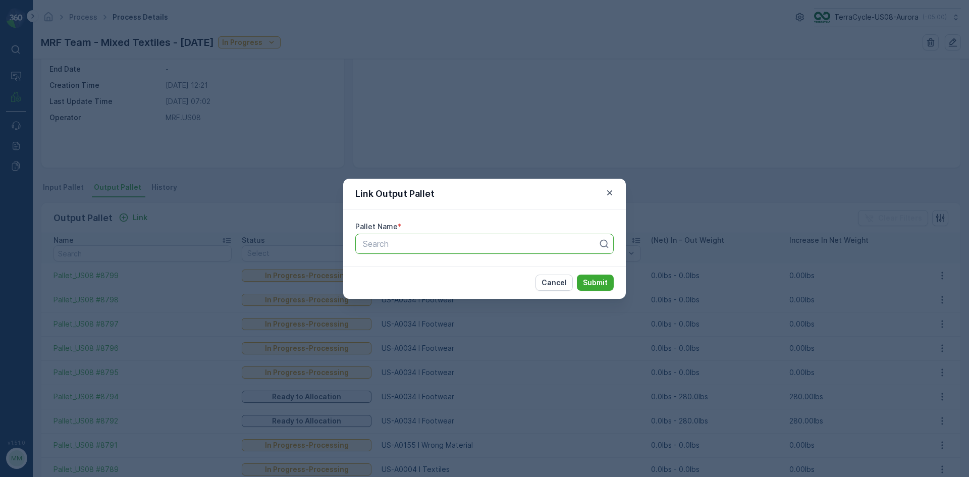
click at [424, 246] on div at bounding box center [480, 243] width 237 height 9
type input "8814"
click at [426, 245] on div at bounding box center [475, 243] width 227 height 9
type input "8814"
click at [432, 284] on span "Pallet_US08 #8814" at bounding box center [397, 285] width 72 height 9
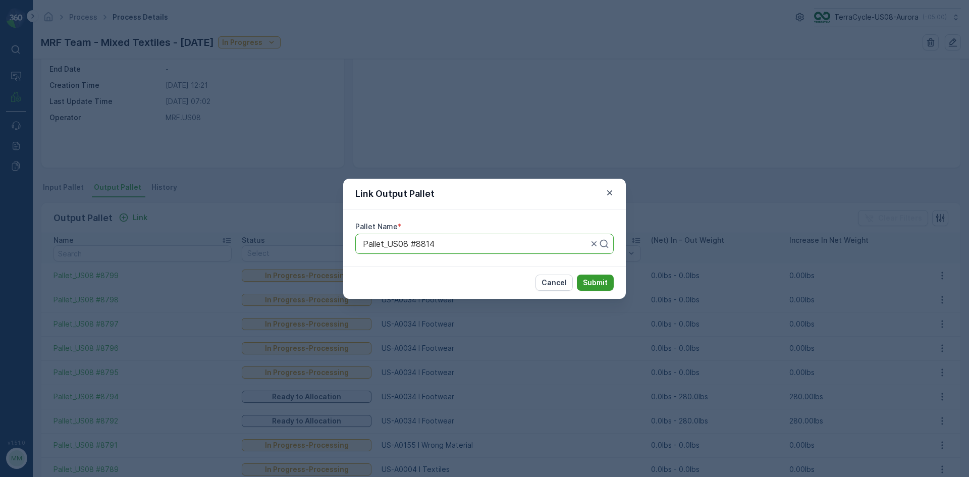
click at [601, 283] on p "Submit" at bounding box center [595, 283] width 25 height 10
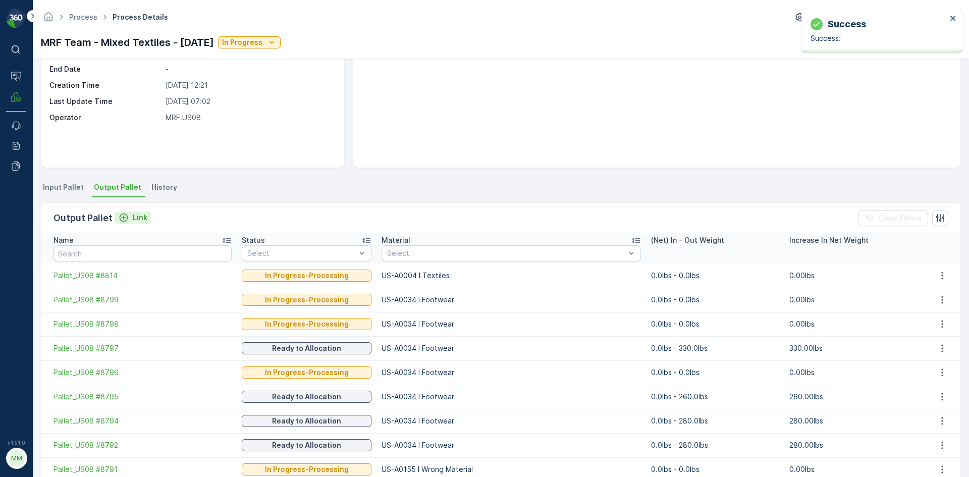
click at [135, 217] on p "Link" at bounding box center [140, 218] width 15 height 10
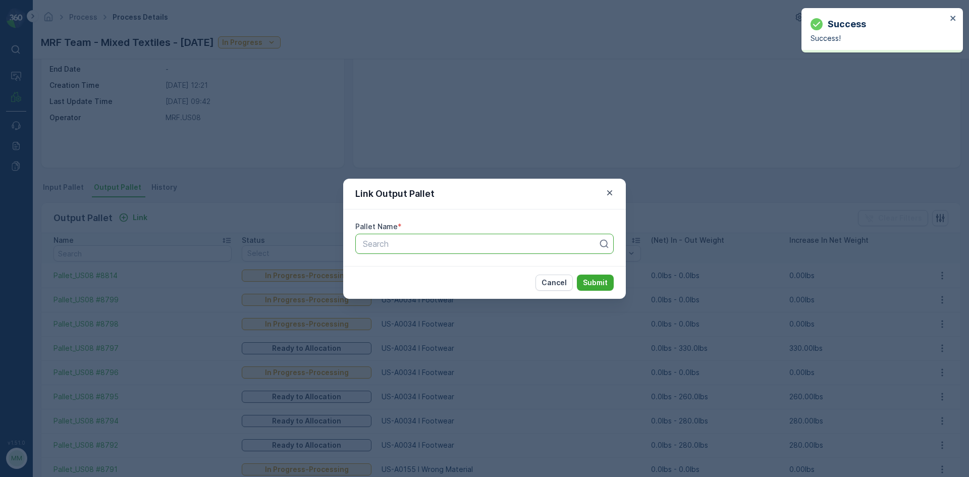
click at [477, 252] on div "Search" at bounding box center [484, 244] width 258 height 20
type input "8815"
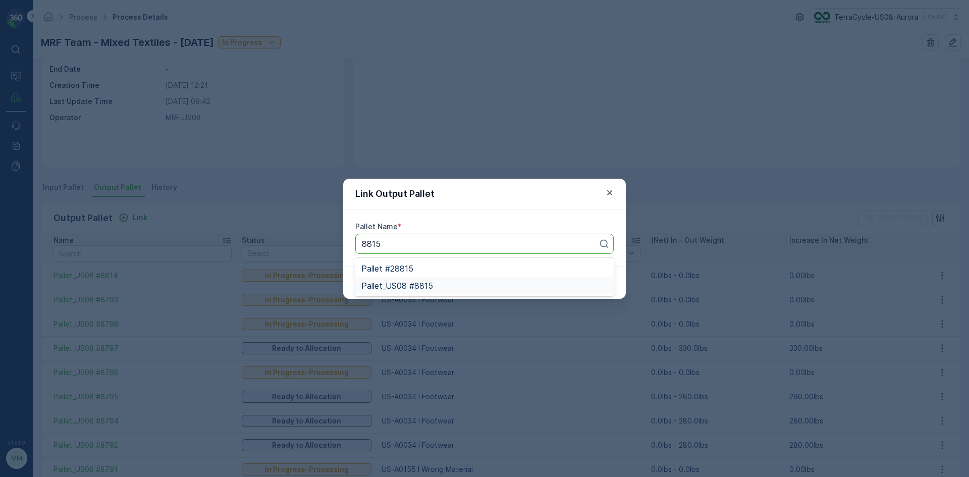
click at [471, 284] on div "Pallet_US08 #8815" at bounding box center [484, 285] width 246 height 9
click at [588, 283] on p "Submit" at bounding box center [595, 283] width 25 height 10
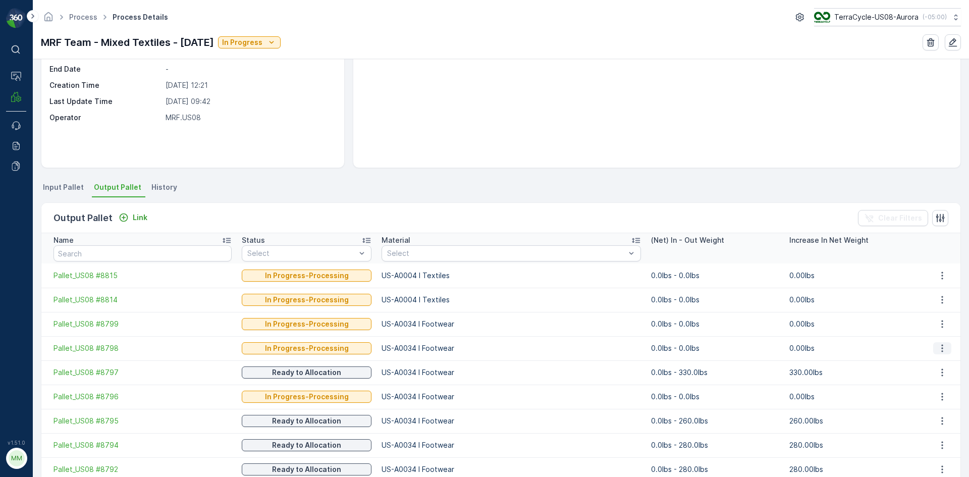
click at [938, 347] on icon "button" at bounding box center [943, 348] width 10 height 10
click at [944, 360] on span "Detach" at bounding box center [948, 363] width 25 height 10
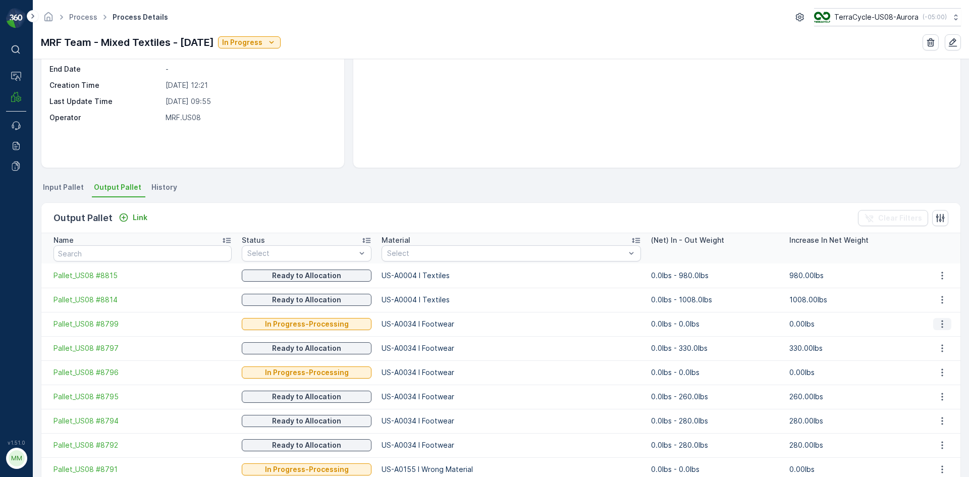
click at [936, 318] on button "button" at bounding box center [942, 324] width 18 height 12
click at [948, 339] on span "Detach" at bounding box center [948, 339] width 25 height 10
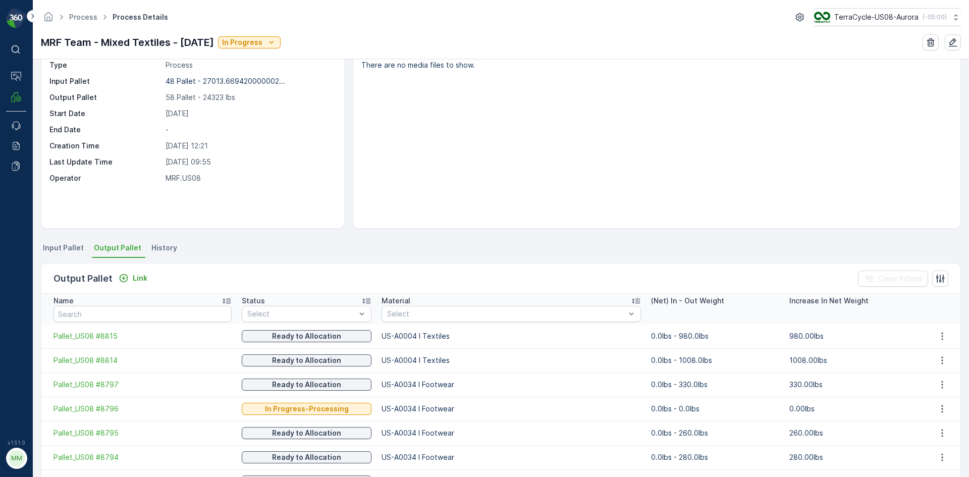
scroll to position [0, 0]
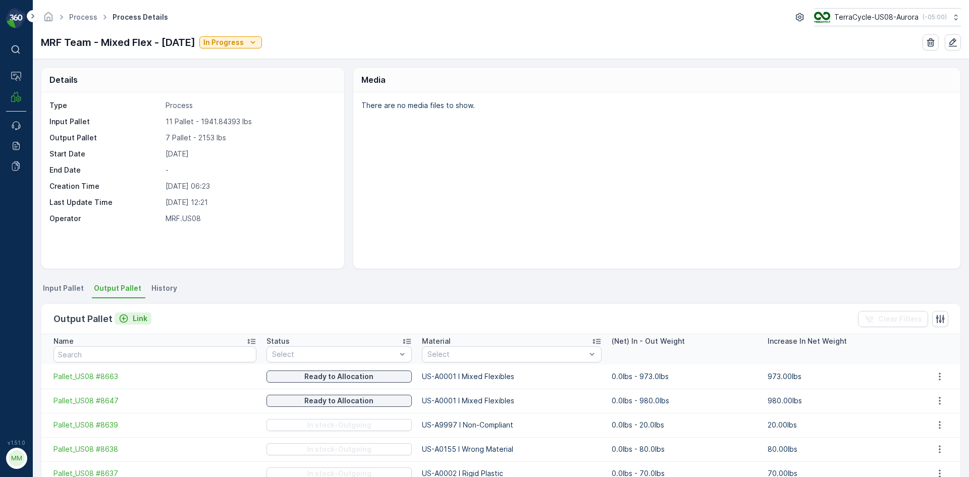
click at [138, 318] on p "Link" at bounding box center [140, 319] width 15 height 10
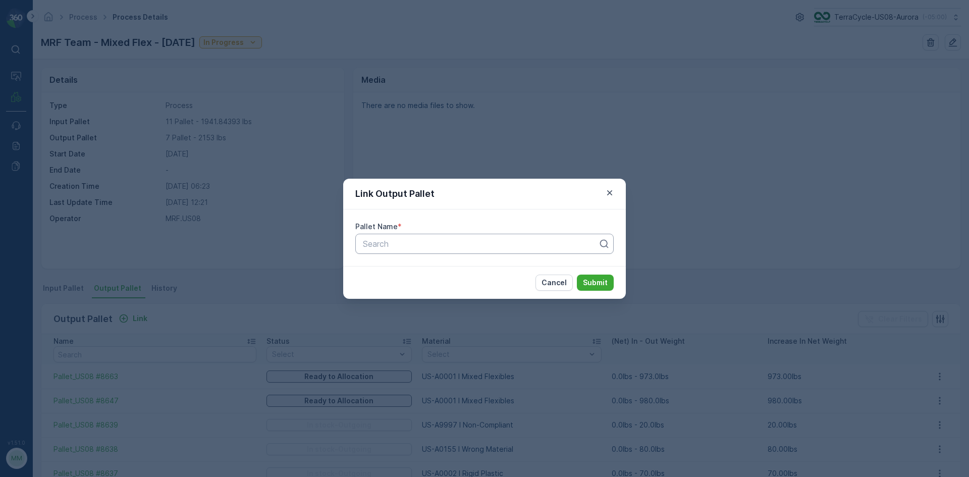
click at [446, 244] on div at bounding box center [480, 243] width 237 height 9
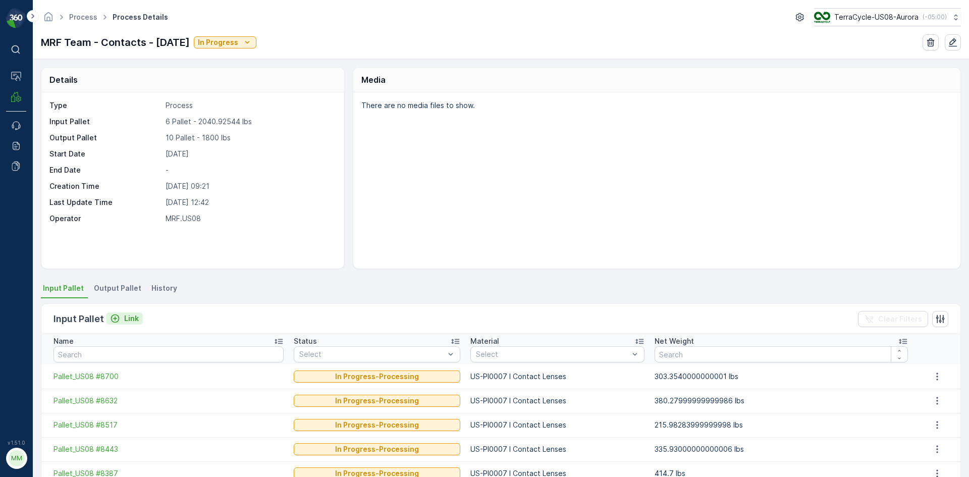
click at [126, 317] on p "Link" at bounding box center [131, 319] width 15 height 10
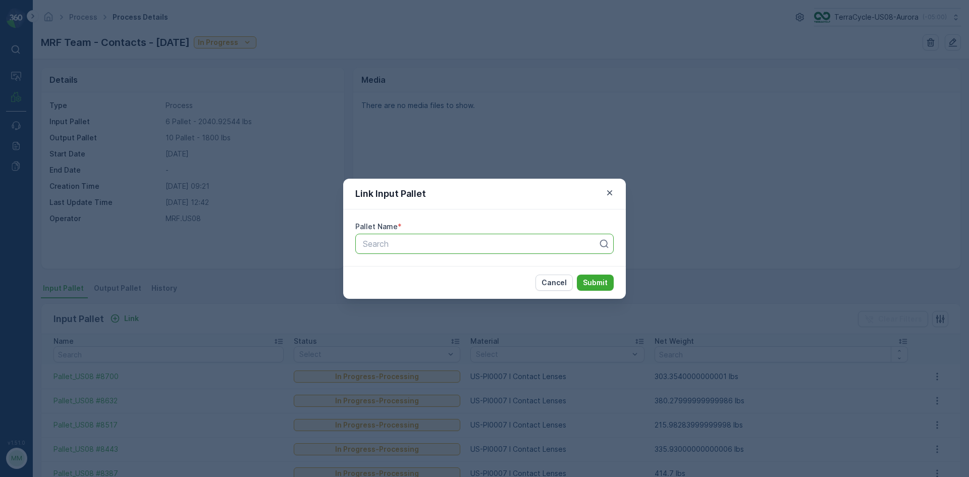
click at [405, 251] on div "Search" at bounding box center [484, 244] width 258 height 20
type input "8758"
click at [577, 275] on button "Submit" at bounding box center [595, 283] width 37 height 16
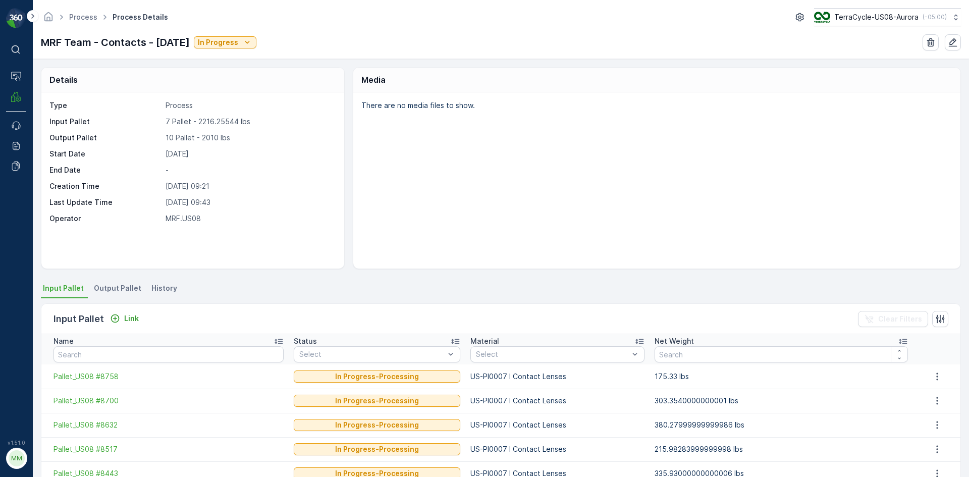
click at [122, 292] on span "Output Pallet" at bounding box center [117, 288] width 47 height 10
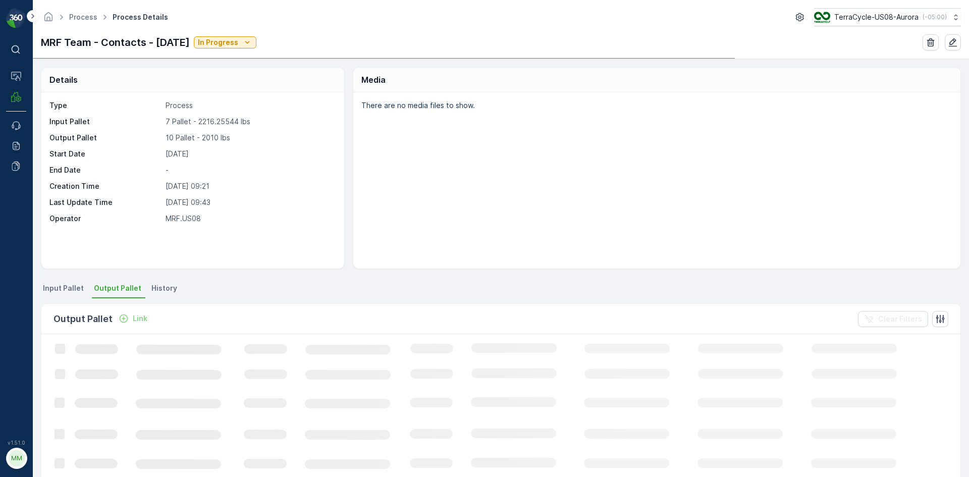
click at [133, 320] on p "Link" at bounding box center [140, 319] width 15 height 10
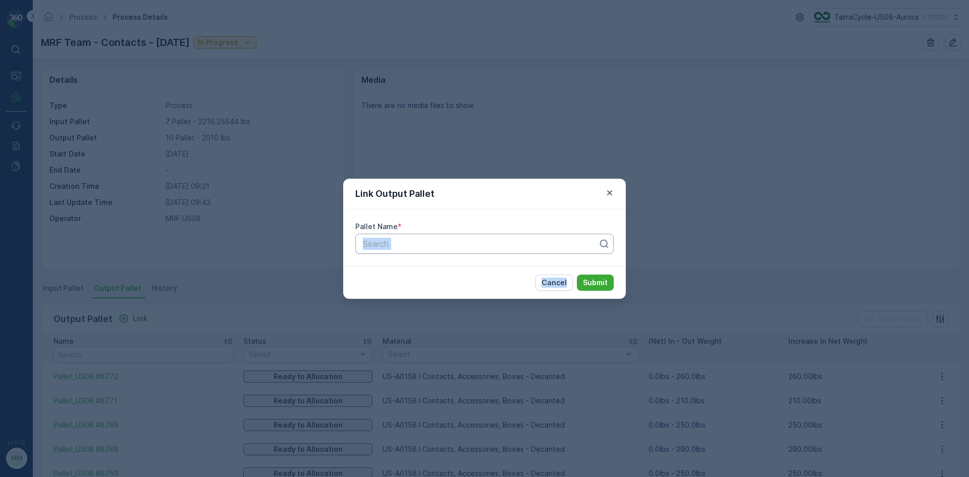
click at [455, 229] on div "Link Output Pallet Pallet Name * Search Cancel Submit" at bounding box center [484, 238] width 969 height 477
click at [456, 242] on div at bounding box center [480, 243] width 237 height 9
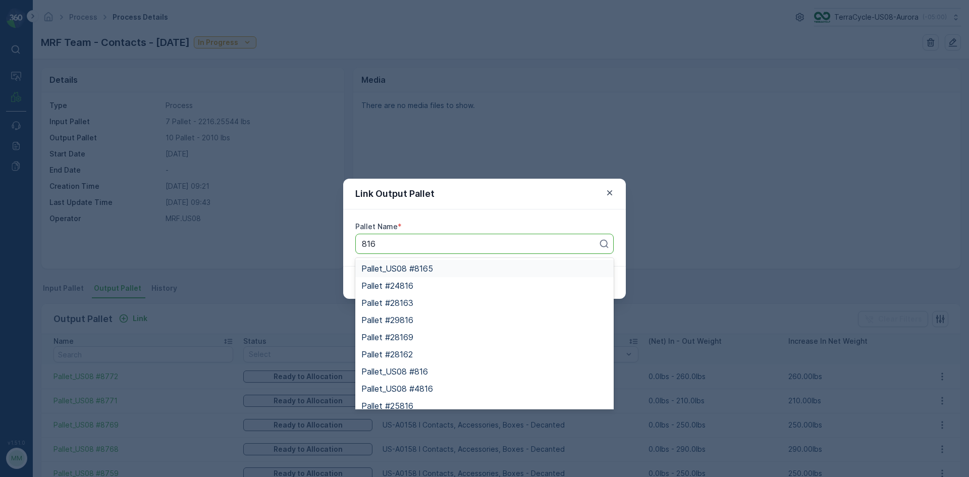
type input "8816"
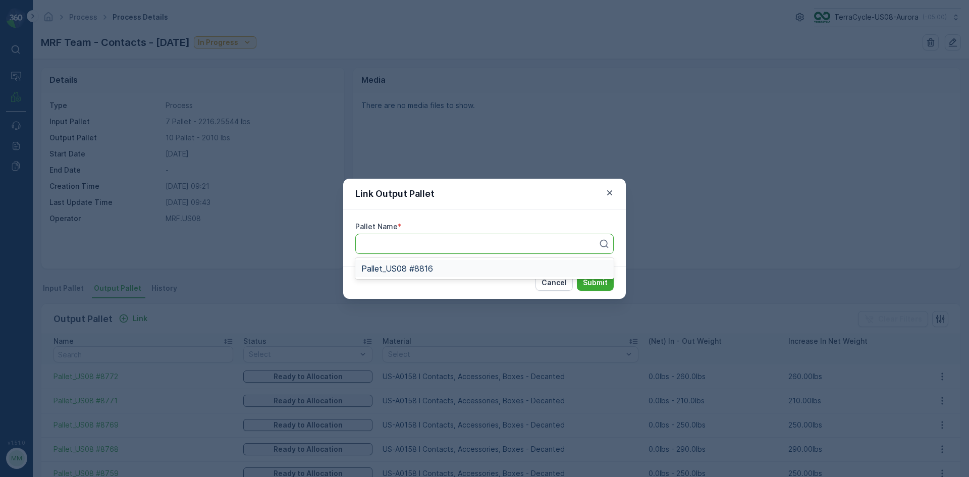
click at [577, 275] on button "Submit" at bounding box center [595, 283] width 37 height 16
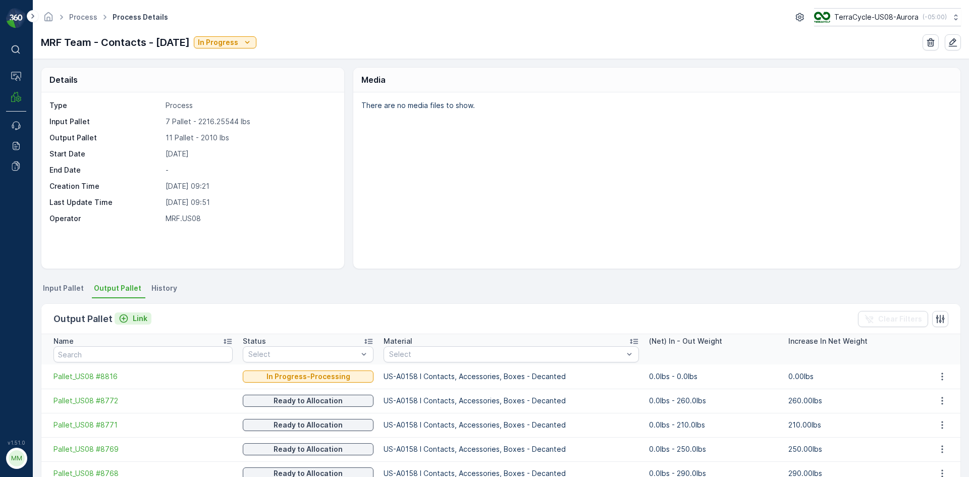
click at [144, 323] on p "Link" at bounding box center [140, 319] width 15 height 10
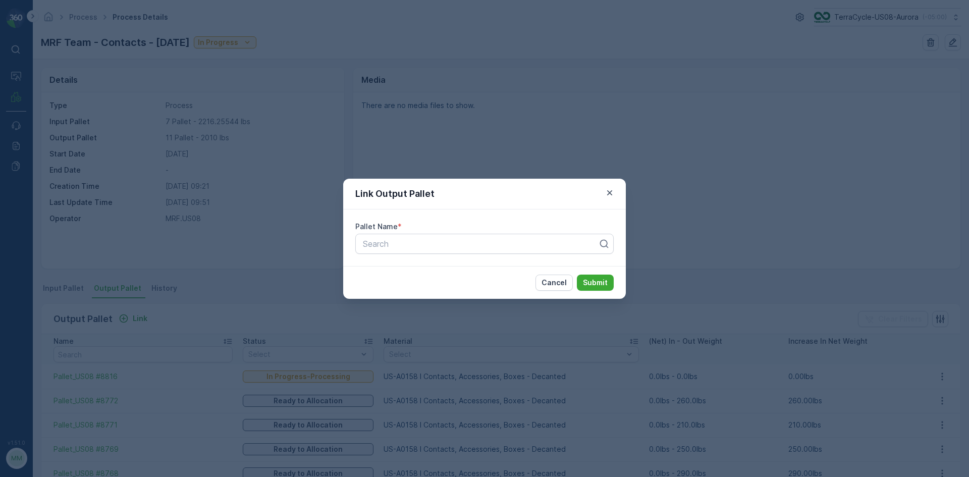
click at [431, 255] on div "Pallet Name * Search" at bounding box center [484, 238] width 283 height 57
click at [427, 242] on div at bounding box center [480, 243] width 237 height 9
type input "8823"
click at [577, 275] on button "Submit" at bounding box center [595, 283] width 37 height 16
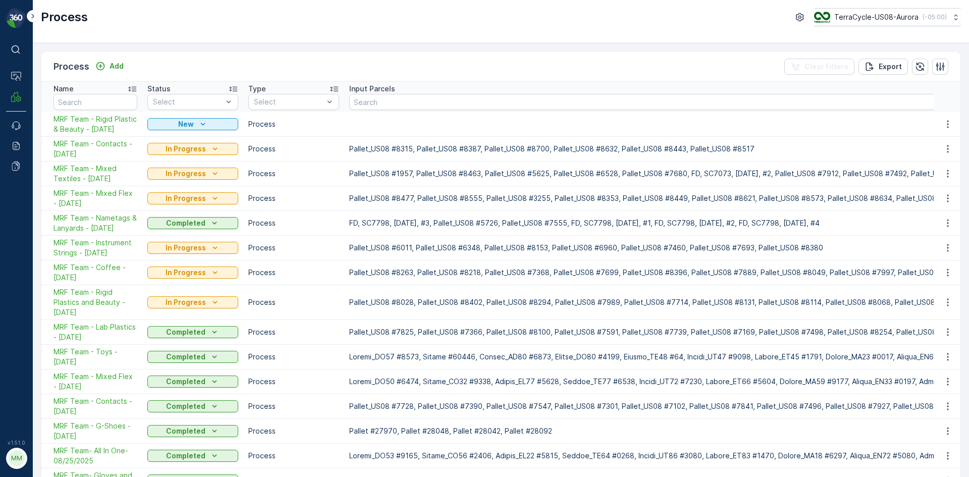
drag, startPoint x: 120, startPoint y: 158, endPoint x: 53, endPoint y: 146, distance: 67.6
click at [53, 146] on td "MRF Team - Contacts - [DATE]" at bounding box center [91, 149] width 101 height 25
copy span "MRF Team - Contacts - [DATE]"
click at [113, 59] on div "Process Add Clear Filters Export" at bounding box center [500, 66] width 919 height 30
click at [113, 63] on p "Add" at bounding box center [117, 66] width 14 height 10
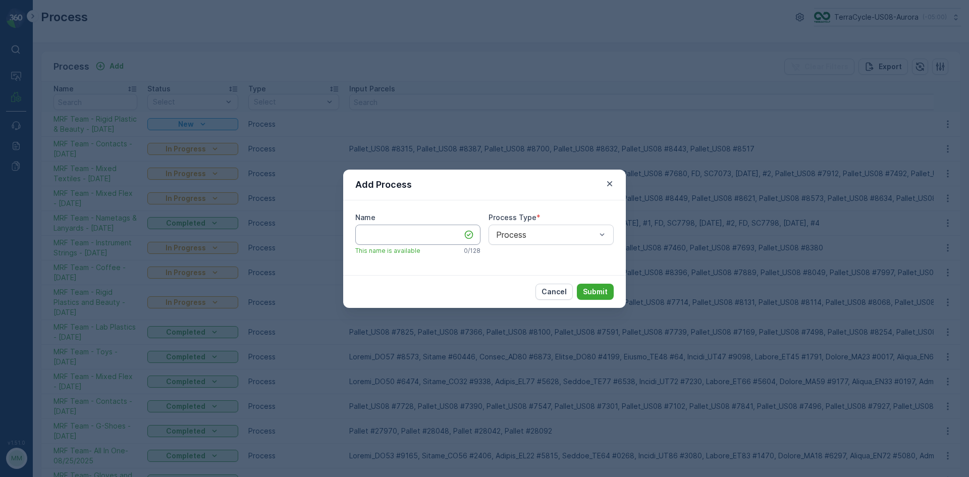
click at [405, 231] on input "Name" at bounding box center [417, 235] width 125 height 20
paste input "MRF Team - Contacts - 09/23/2025"
click at [432, 234] on input "MRF Team - Contacts - 09/23/2025" at bounding box center [417, 235] width 125 height 20
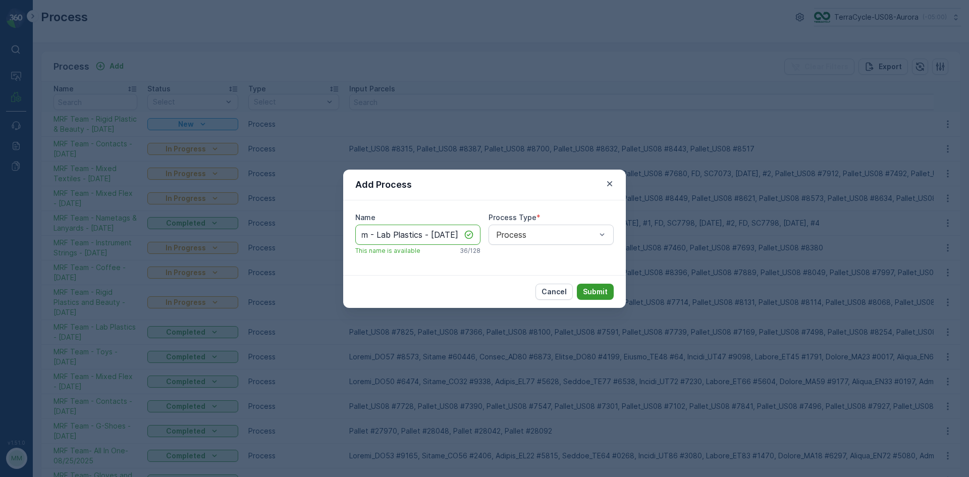
type input "MRF Team - Lab Plastics - [DATE]"
click at [609, 288] on button "Submit" at bounding box center [595, 292] width 37 height 16
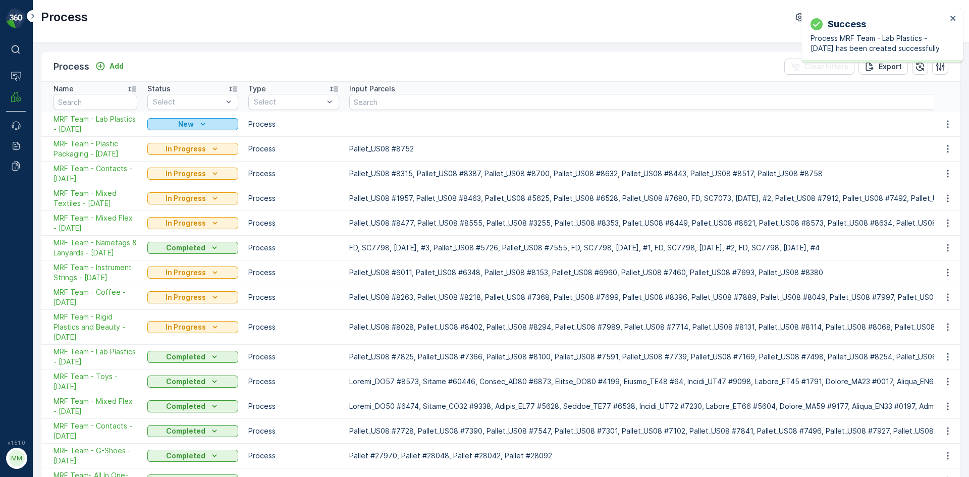
click at [211, 123] on div "New" at bounding box center [192, 124] width 83 height 10
click at [307, 48] on div "Process Add Clear Filters Export Name Status Select Type Select Input Parcels O…" at bounding box center [501, 260] width 936 height 434
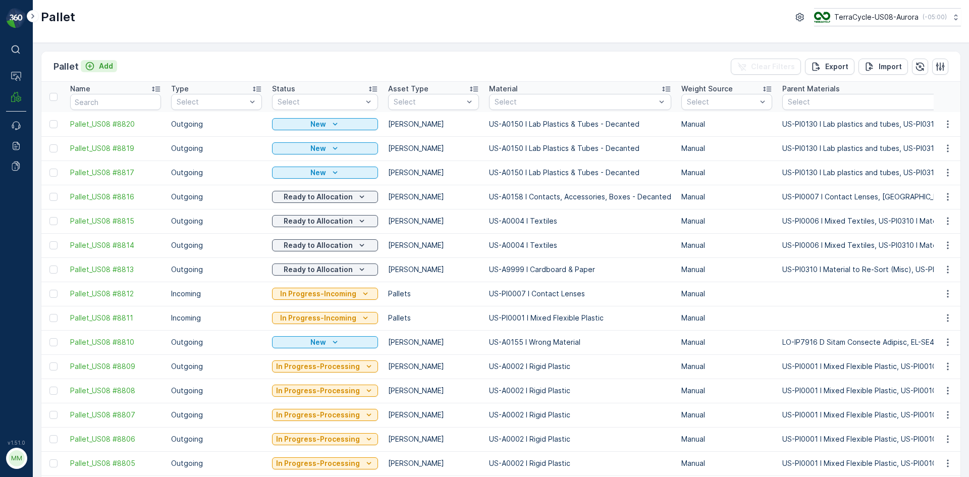
click at [96, 65] on div "Add" at bounding box center [99, 66] width 28 height 10
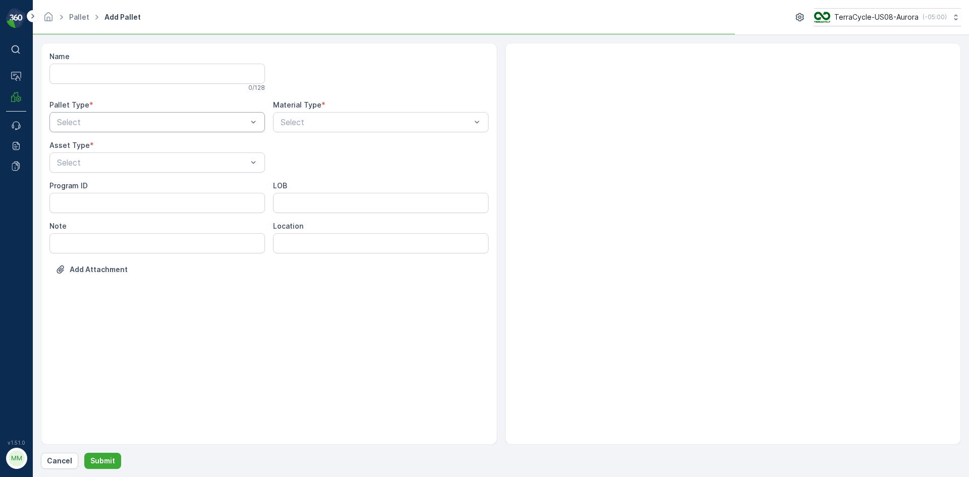
click at [138, 116] on div "Select" at bounding box center [157, 122] width 216 height 20
click at [126, 163] on div "Outgoing" at bounding box center [157, 164] width 203 height 9
click at [109, 188] on div "Gaylord" at bounding box center [157, 187] width 203 height 9
type input "0158"
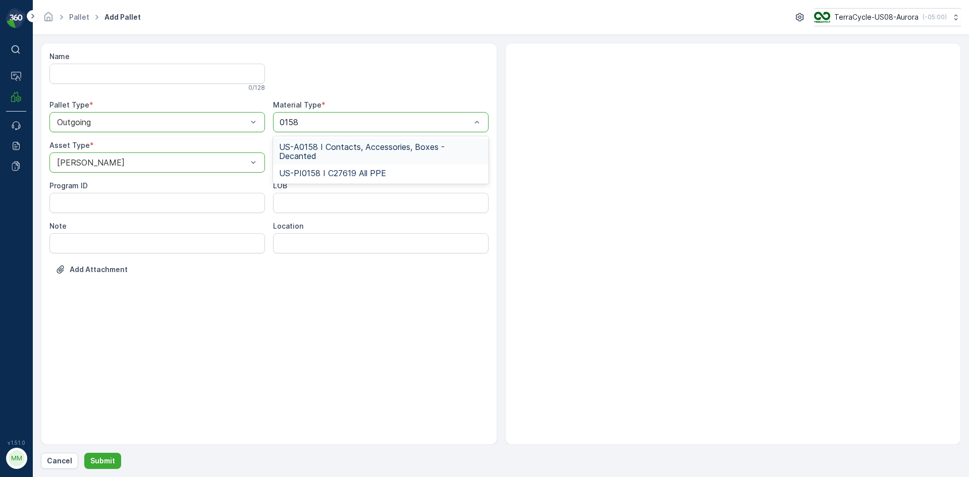
click at [387, 146] on span "US-A0158 I Contacts, Accessories, Boxes - Decanted" at bounding box center [380, 151] width 203 height 18
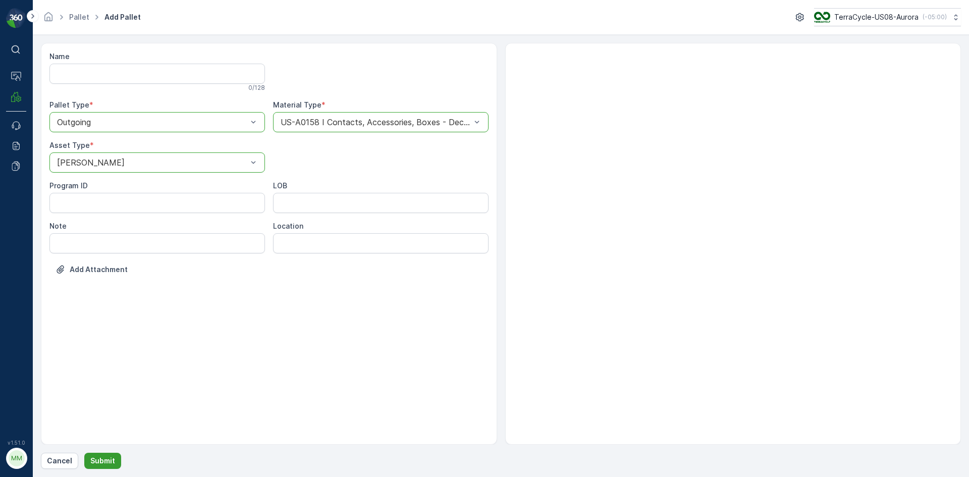
click at [111, 462] on p "Submit" at bounding box center [102, 461] width 25 height 10
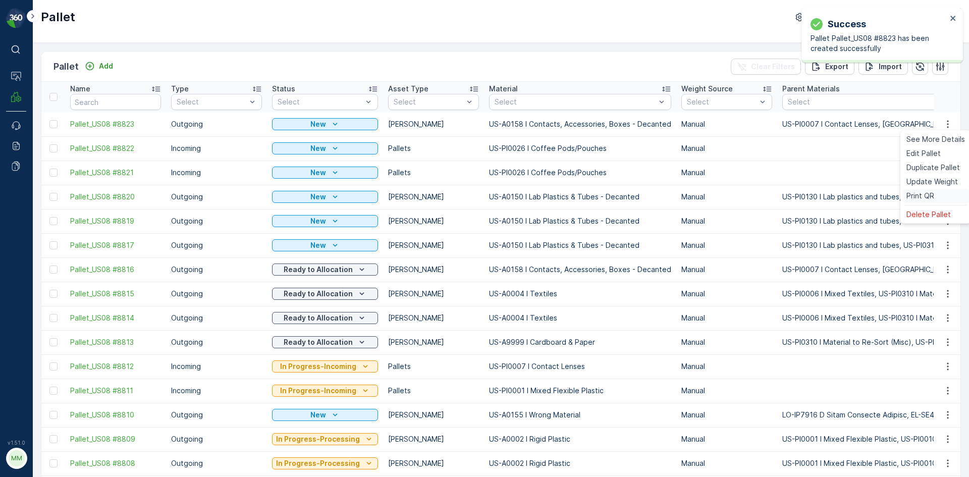
click at [914, 194] on span "Print QR" at bounding box center [921, 196] width 28 height 10
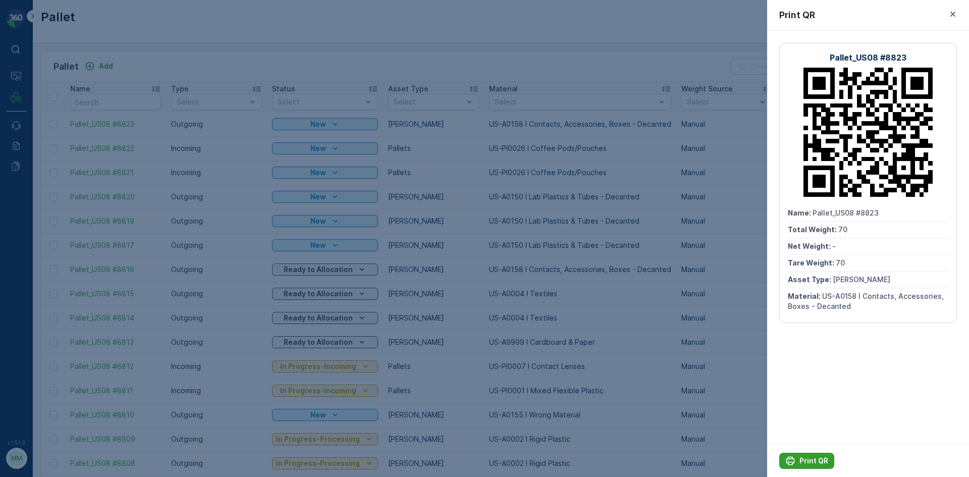
click at [816, 458] on p "Print QR" at bounding box center [814, 461] width 29 height 10
click at [553, 138] on div at bounding box center [484, 238] width 969 height 477
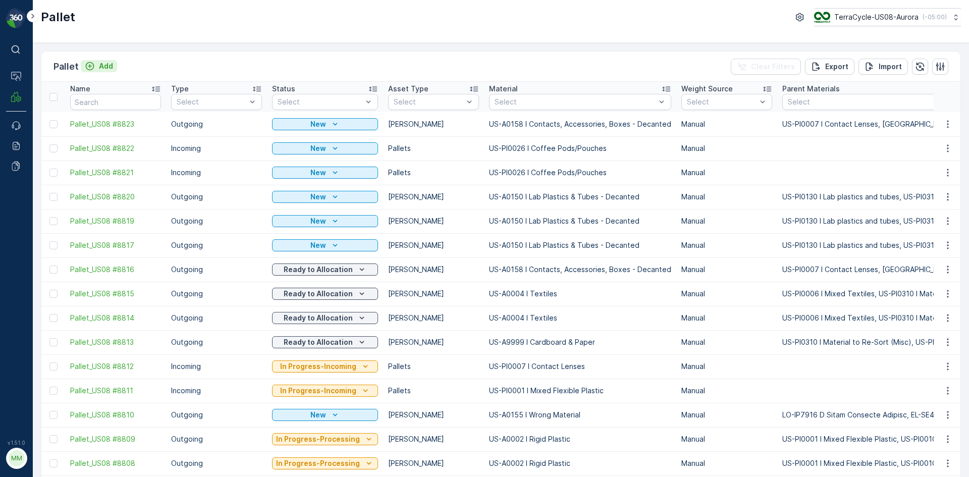
click at [110, 67] on p "Add" at bounding box center [106, 66] width 14 height 10
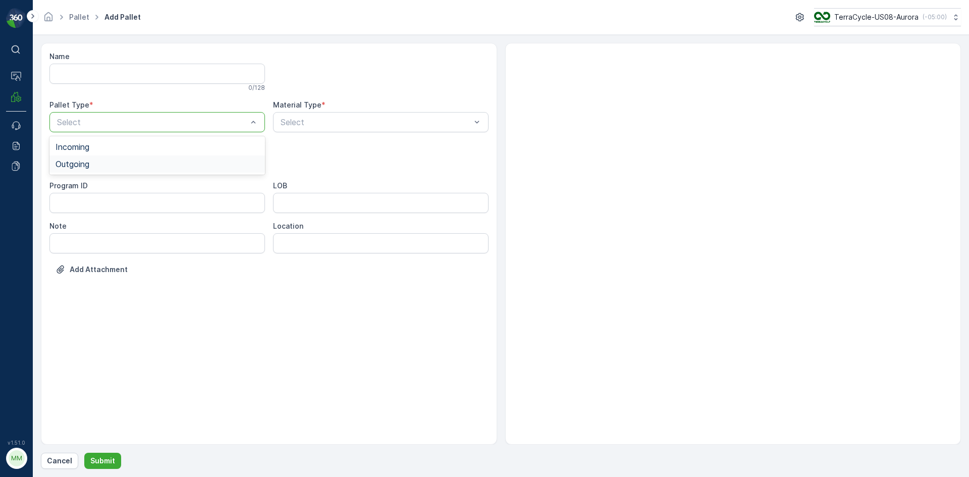
click at [119, 168] on div "Outgoing" at bounding box center [157, 164] width 203 height 9
click at [115, 184] on div "Gaylord" at bounding box center [157, 187] width 203 height 9
type input "0002"
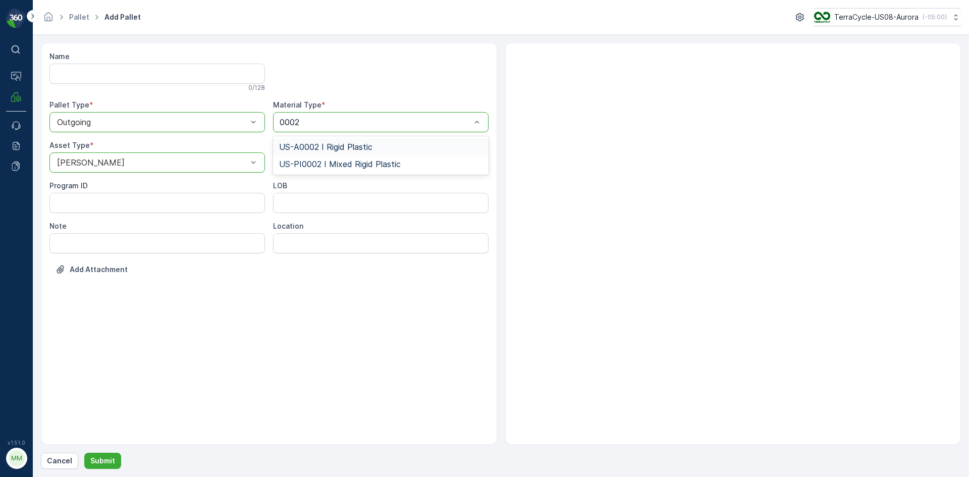
click at [365, 149] on span "US-A0002 I Rigid Plastic" at bounding box center [325, 146] width 93 height 9
click at [111, 462] on p "Submit" at bounding box center [102, 461] width 25 height 10
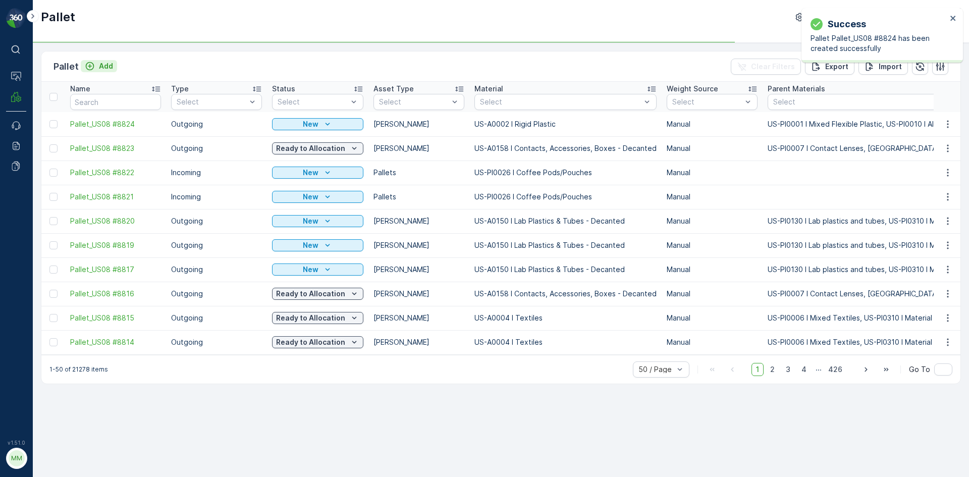
click at [99, 65] on p "Add" at bounding box center [106, 66] width 14 height 10
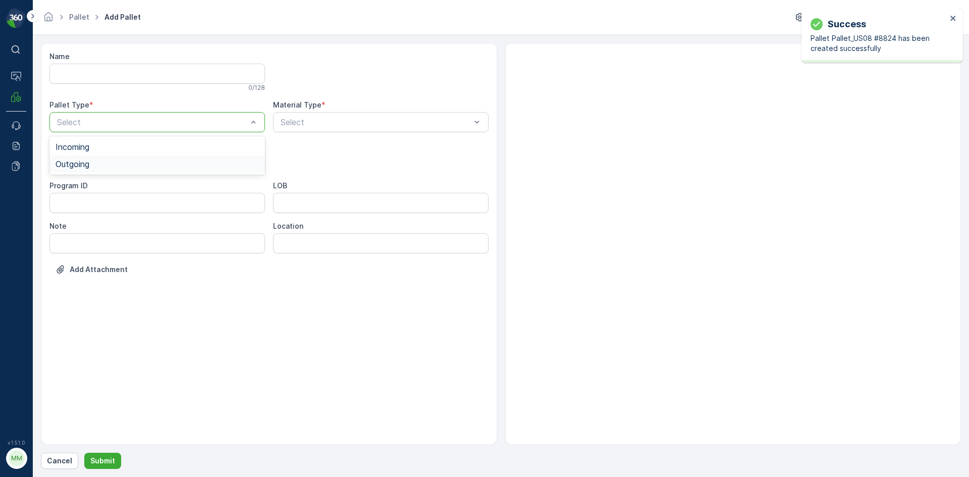
click at [143, 170] on div "Outgoing" at bounding box center [157, 163] width 216 height 17
click at [128, 188] on div "Gaylord" at bounding box center [157, 187] width 203 height 9
click at [347, 111] on div "Material Type * Select" at bounding box center [381, 116] width 216 height 32
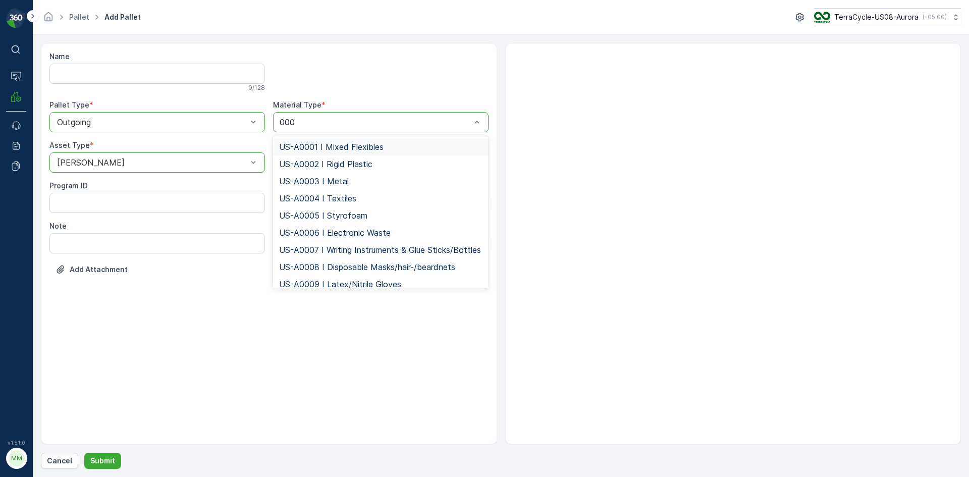
type input "0002"
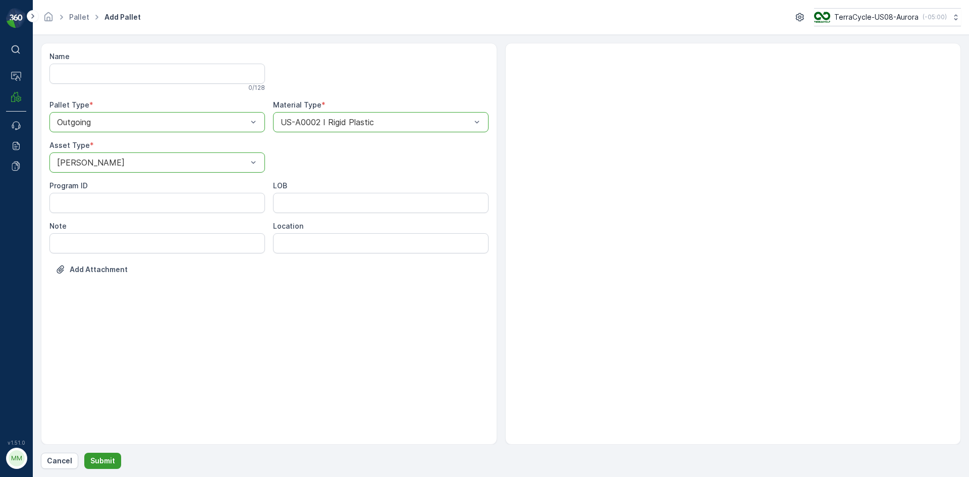
click at [102, 462] on p "Submit" at bounding box center [102, 461] width 25 height 10
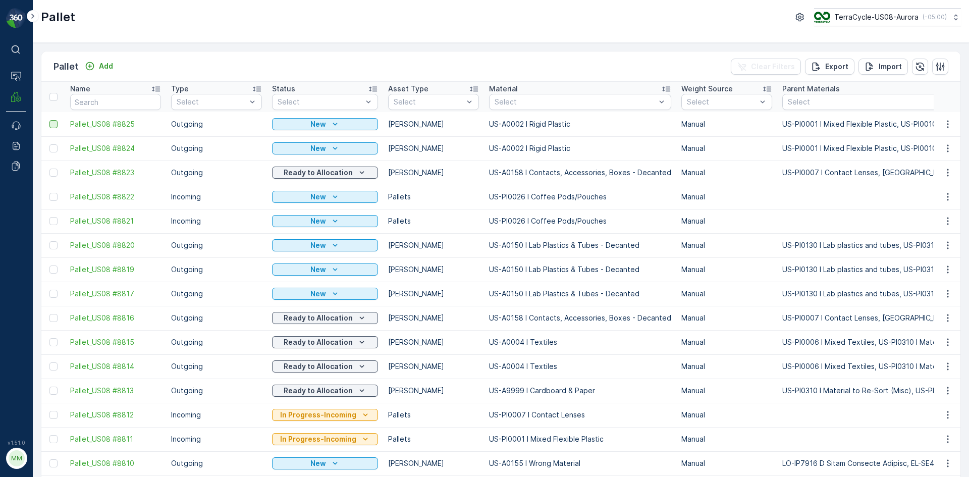
drag, startPoint x: 54, startPoint y: 147, endPoint x: 52, endPoint y: 125, distance: 21.8
click at [54, 147] on div at bounding box center [53, 148] width 8 height 8
click at [49, 144] on input "checkbox" at bounding box center [49, 144] width 0 height 0
click at [52, 124] on div at bounding box center [53, 124] width 8 height 8
click at [49, 120] on input "checkbox" at bounding box center [49, 120] width 0 height 0
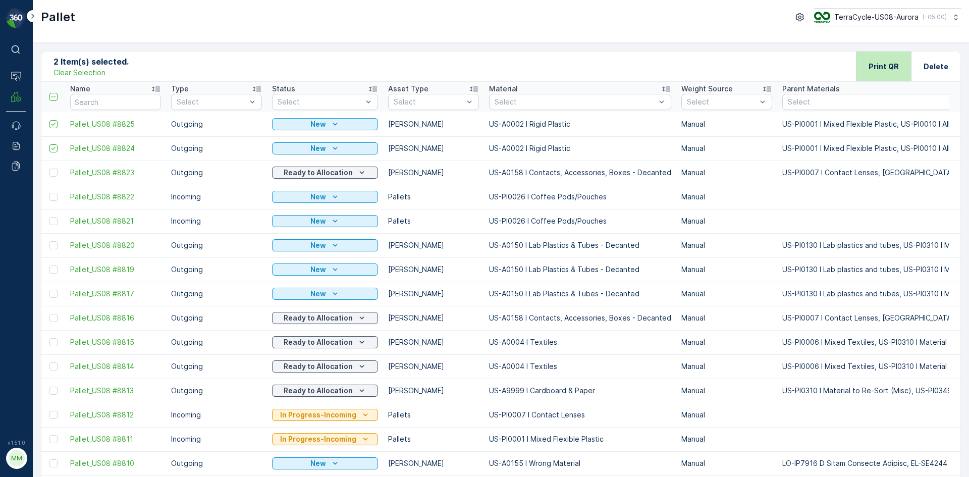
click at [873, 66] on p "Print QR" at bounding box center [884, 67] width 30 height 10
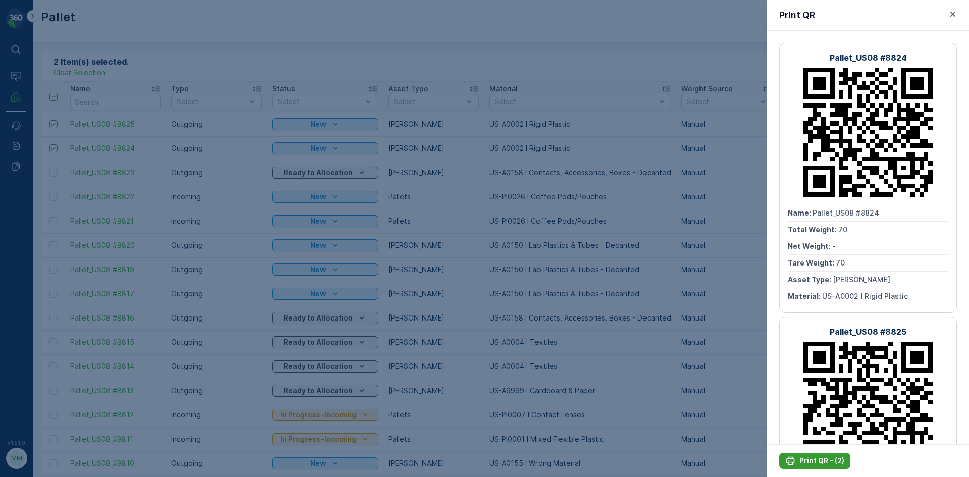
click at [811, 461] on p "Print QR - (2)" at bounding box center [822, 461] width 45 height 10
click at [370, 3] on div at bounding box center [484, 238] width 969 height 477
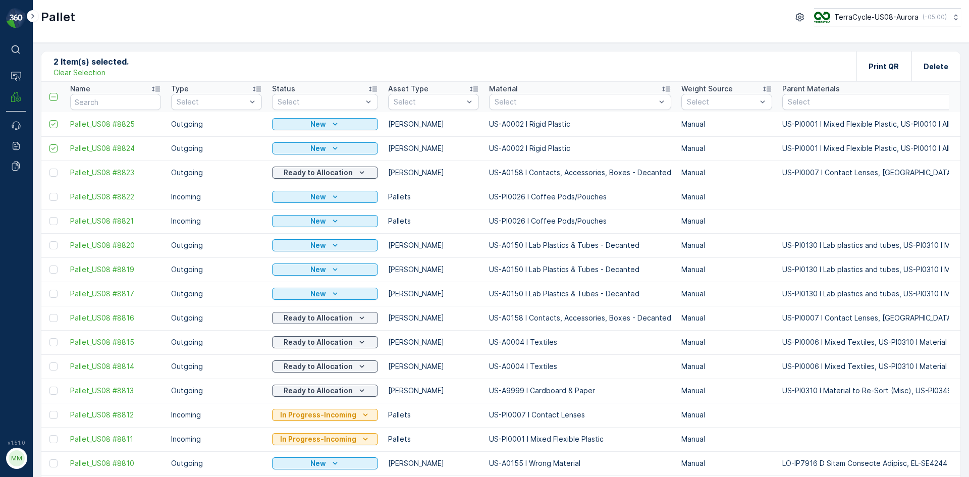
click at [88, 74] on p "Clear Selection" at bounding box center [80, 73] width 52 height 10
click at [100, 68] on p "Add" at bounding box center [106, 66] width 14 height 10
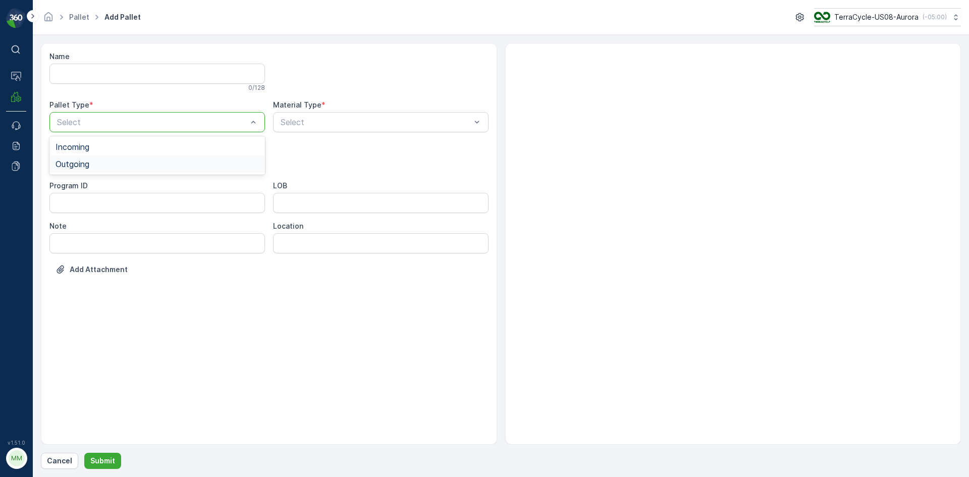
click at [166, 161] on div "Outgoing" at bounding box center [157, 164] width 203 height 9
click at [136, 192] on div "Gaylord" at bounding box center [157, 187] width 216 height 17
type input "0001"
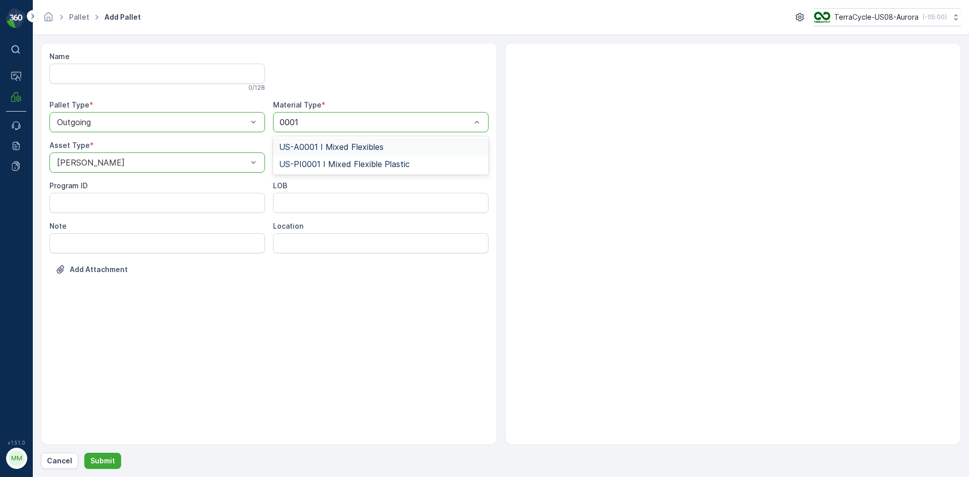
click at [379, 142] on span "US-A0001 I Mixed Flexibles" at bounding box center [331, 146] width 105 height 9
click at [113, 459] on button "Submit" at bounding box center [102, 461] width 37 height 16
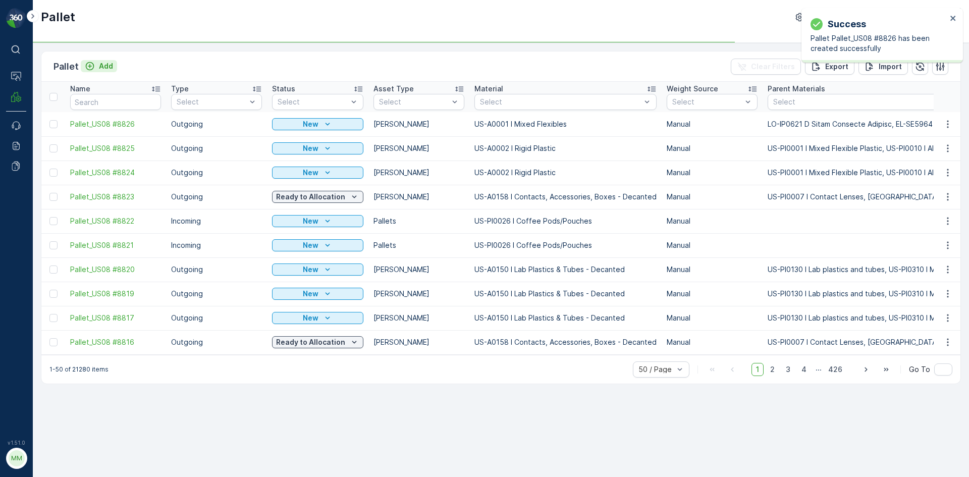
click at [104, 68] on p "Add" at bounding box center [106, 66] width 14 height 10
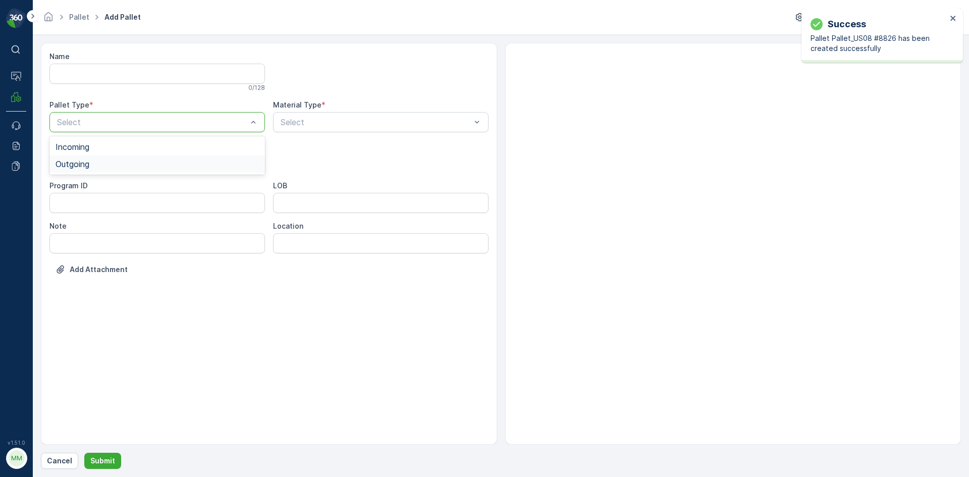
click at [110, 163] on div "Outgoing" at bounding box center [157, 164] width 203 height 9
click at [98, 185] on div "Gaylord" at bounding box center [157, 187] width 203 height 9
click at [313, 116] on div "Select" at bounding box center [381, 122] width 216 height 20
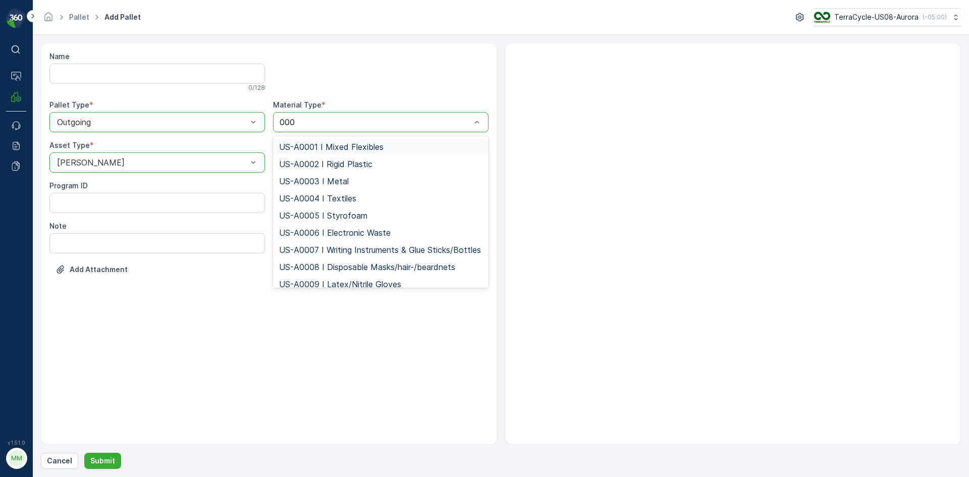
type input "0001"
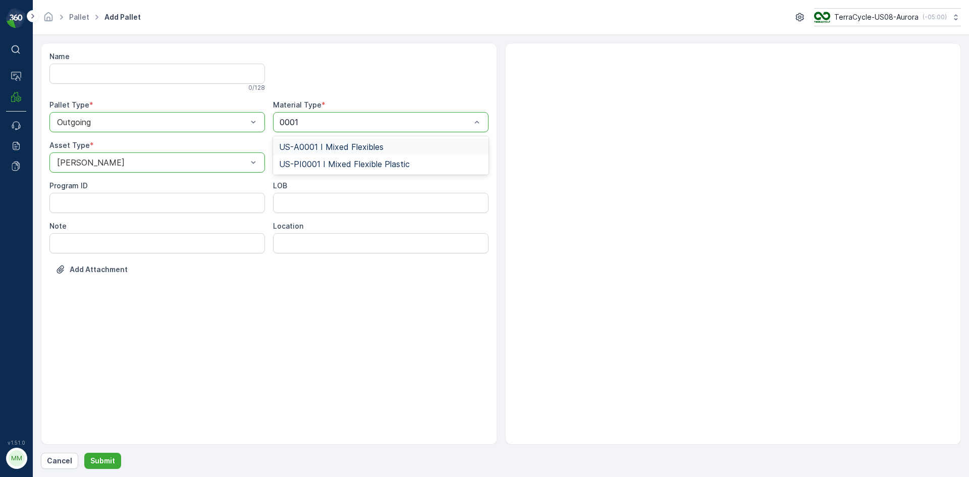
click at [333, 144] on span "US-A0001 I Mixed Flexibles" at bounding box center [331, 146] width 105 height 9
click at [111, 459] on p "Submit" at bounding box center [102, 461] width 25 height 10
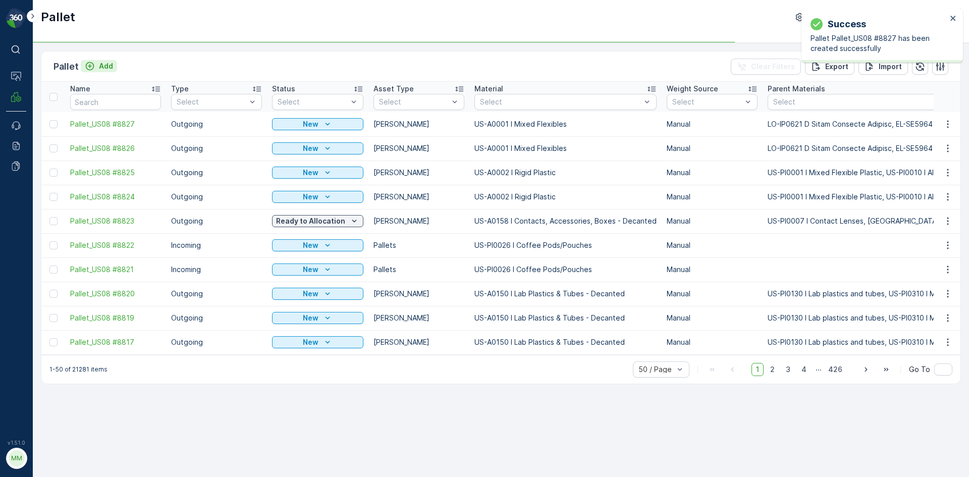
click at [102, 67] on p "Add" at bounding box center [106, 66] width 14 height 10
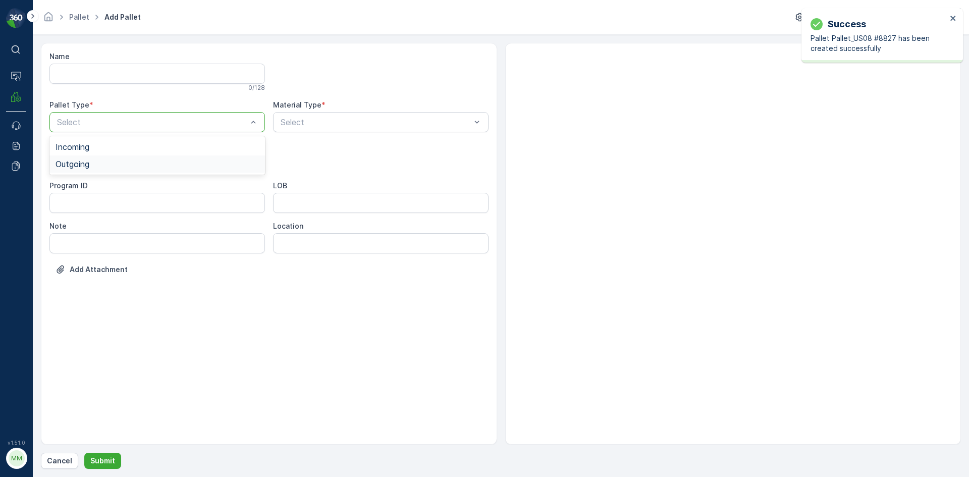
click at [113, 165] on div "Outgoing" at bounding box center [157, 164] width 203 height 9
click at [93, 185] on div "Gaylord" at bounding box center [157, 187] width 203 height 9
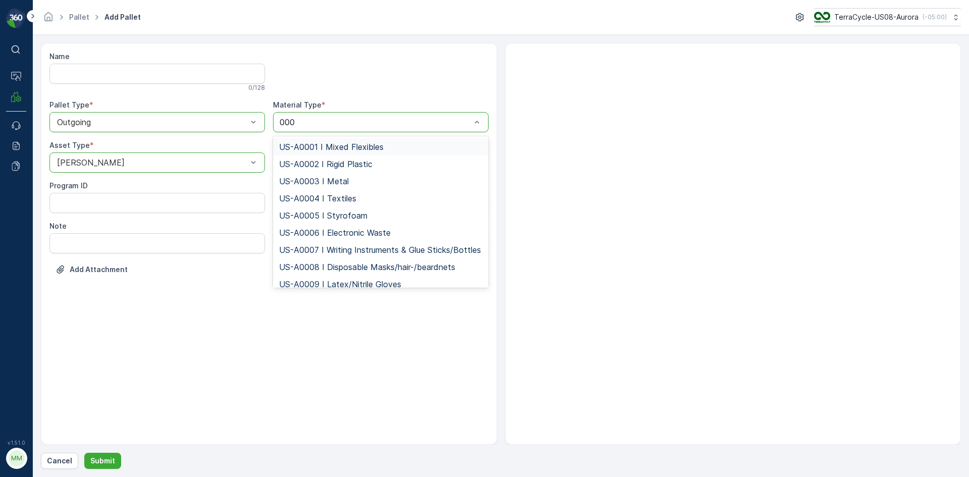
type input "0001"
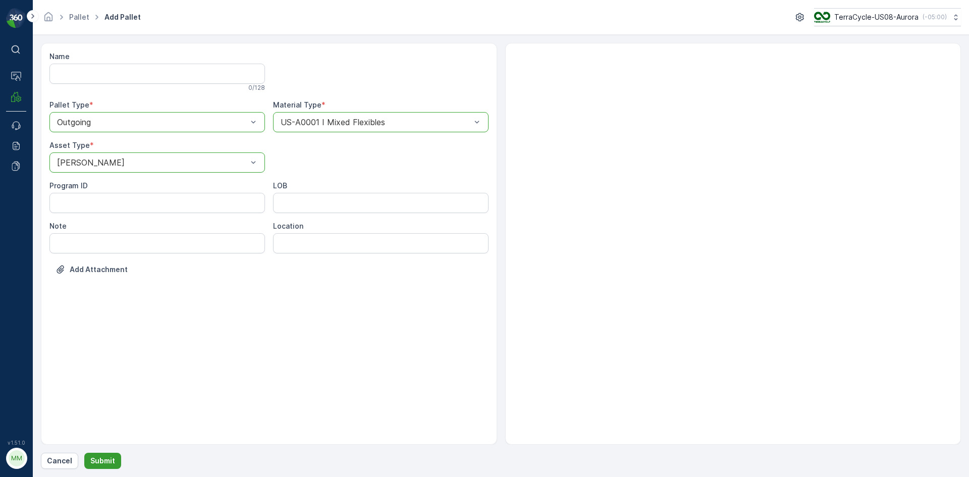
click at [100, 453] on button "Submit" at bounding box center [102, 461] width 37 height 16
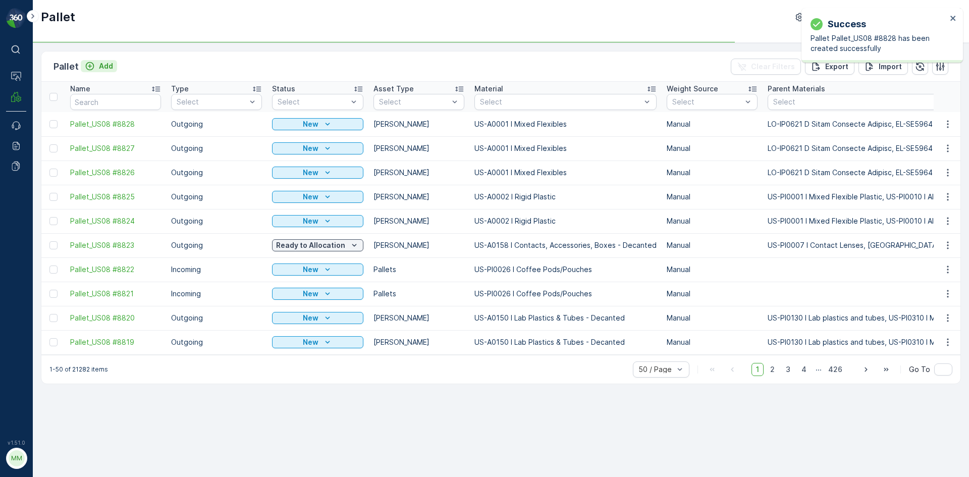
click at [100, 64] on p "Add" at bounding box center [106, 66] width 14 height 10
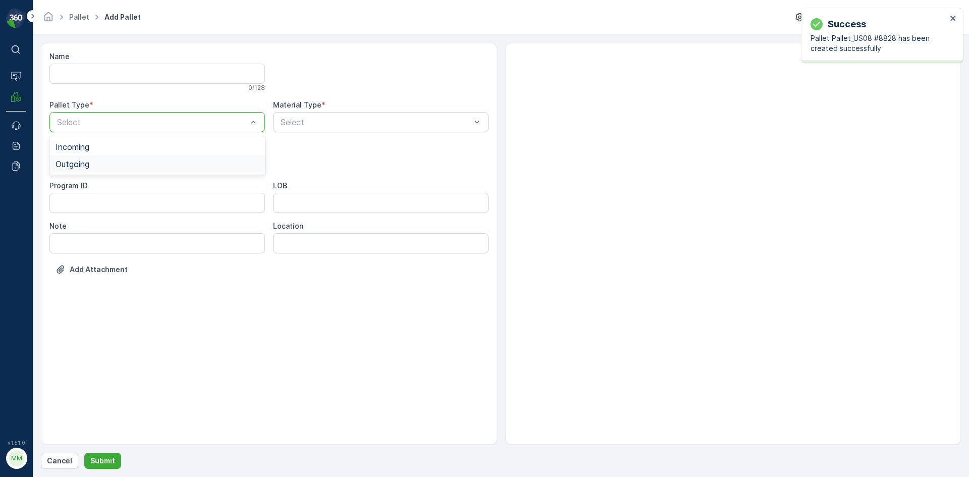
click at [128, 159] on div "Outgoing" at bounding box center [157, 163] width 216 height 17
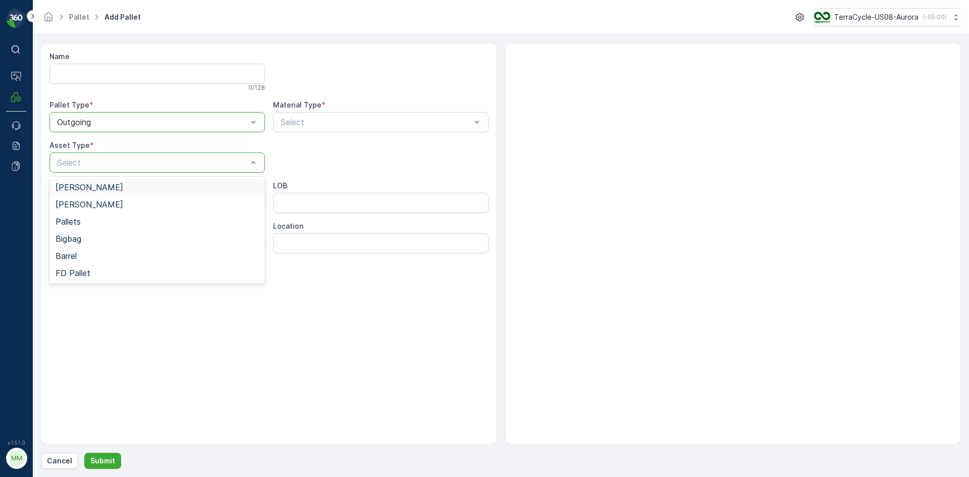
click at [115, 187] on div "Gaylord" at bounding box center [157, 187] width 203 height 9
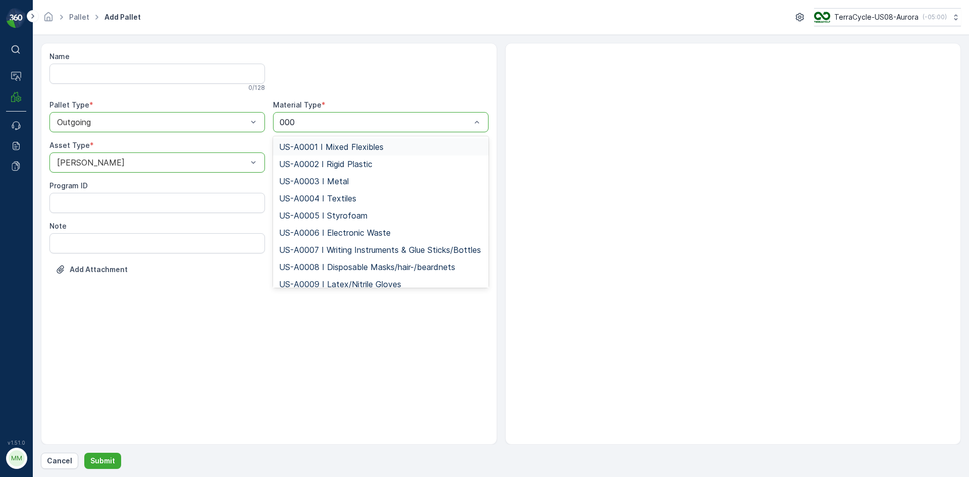
type input "0001"
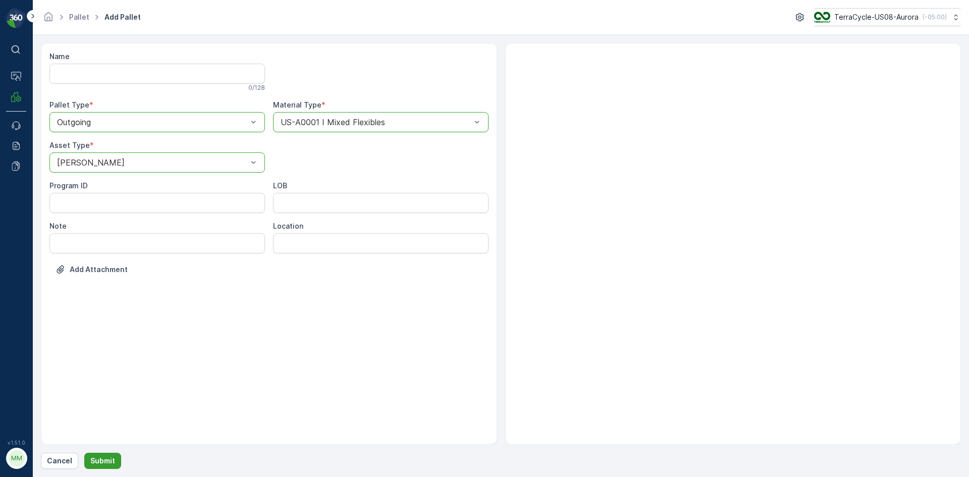
click at [108, 460] on p "Submit" at bounding box center [102, 461] width 25 height 10
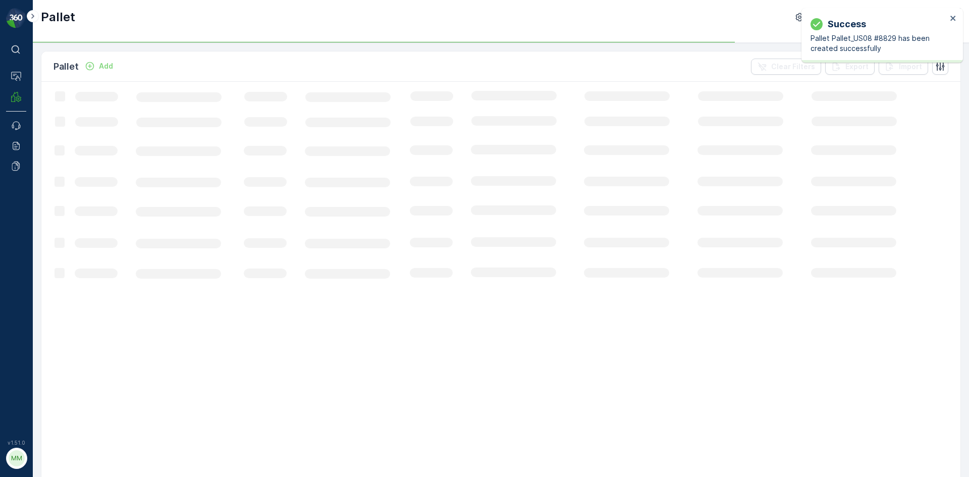
click at [108, 67] on p "Add" at bounding box center [106, 66] width 14 height 10
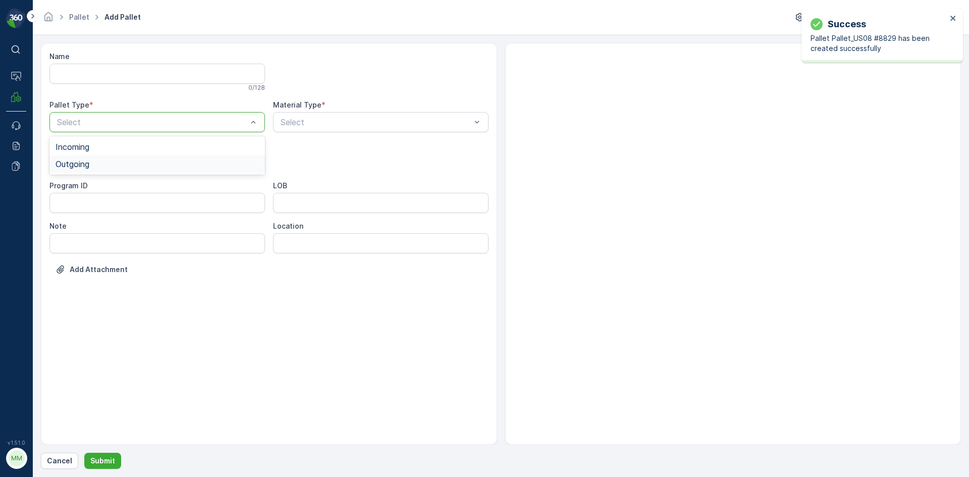
click at [116, 163] on div "Outgoing" at bounding box center [157, 164] width 203 height 9
click at [118, 183] on div "Gaylord" at bounding box center [157, 187] width 203 height 9
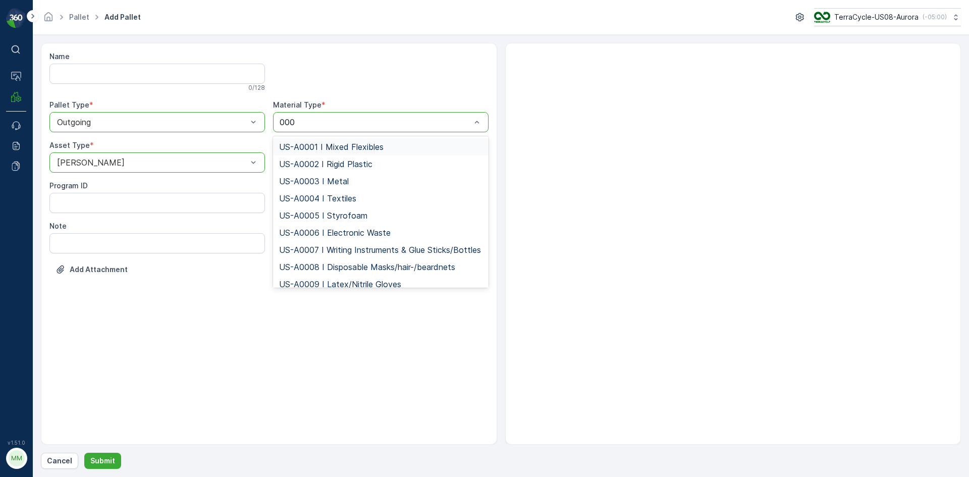
type input "0001"
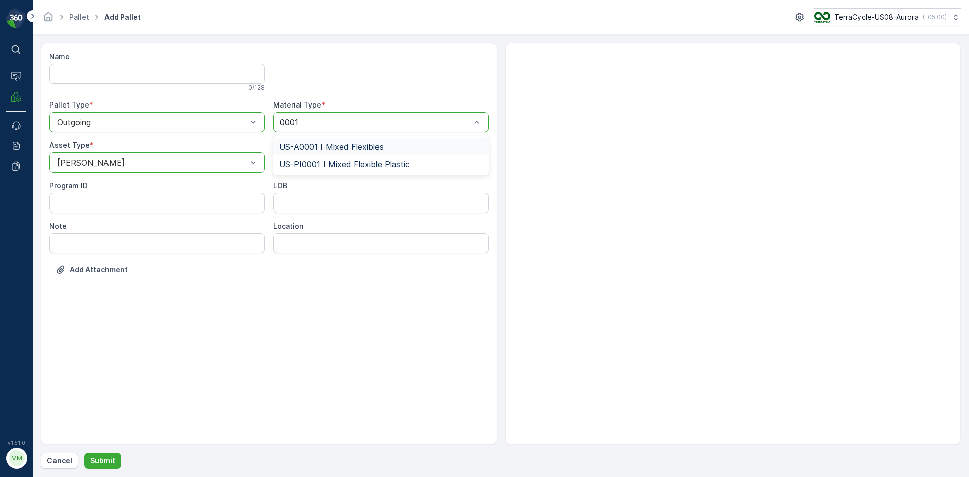
click at [309, 144] on span "US-A0001 I Mixed Flexibles" at bounding box center [331, 146] width 105 height 9
click at [109, 464] on p "Submit" at bounding box center [102, 461] width 25 height 10
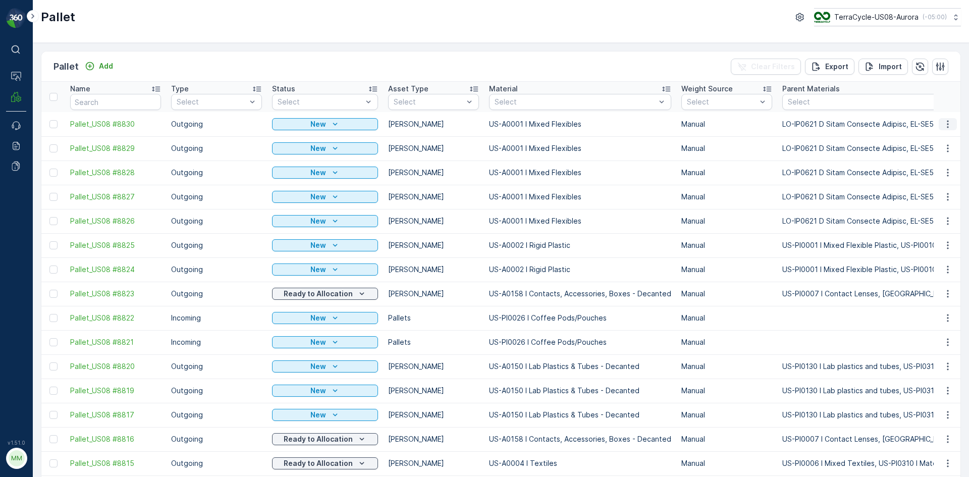
click at [952, 122] on button "button" at bounding box center [948, 124] width 18 height 12
click at [935, 211] on span "Delete Pallet" at bounding box center [929, 215] width 44 height 10
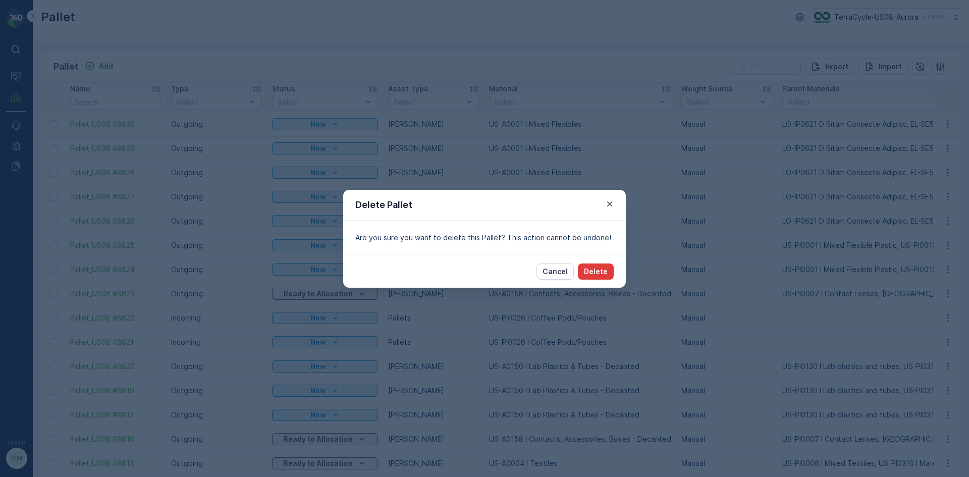
click at [609, 268] on button "Delete" at bounding box center [596, 272] width 36 height 16
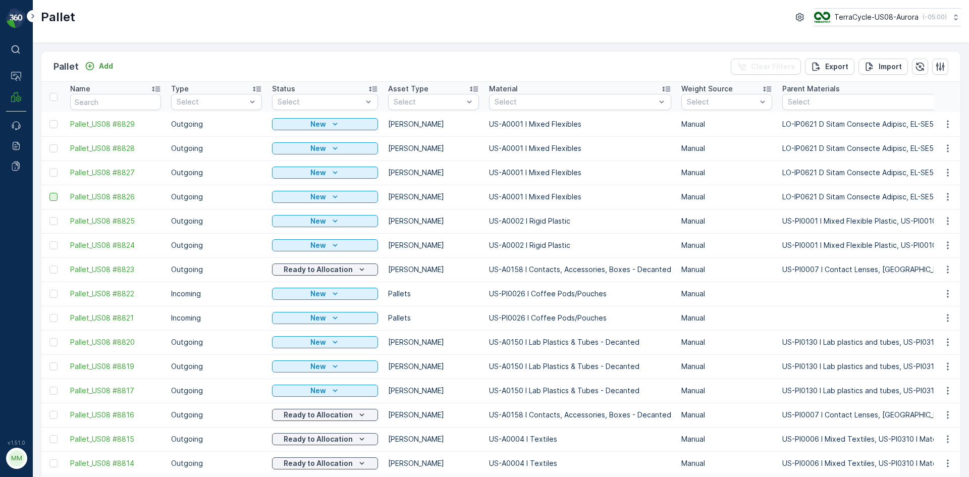
click at [56, 196] on div at bounding box center [53, 197] width 8 height 8
click at [49, 193] on input "checkbox" at bounding box center [49, 193] width 0 height 0
click at [56, 172] on div at bounding box center [53, 173] width 8 height 8
click at [49, 169] on input "checkbox" at bounding box center [49, 169] width 0 height 0
click at [55, 151] on div at bounding box center [53, 148] width 8 height 8
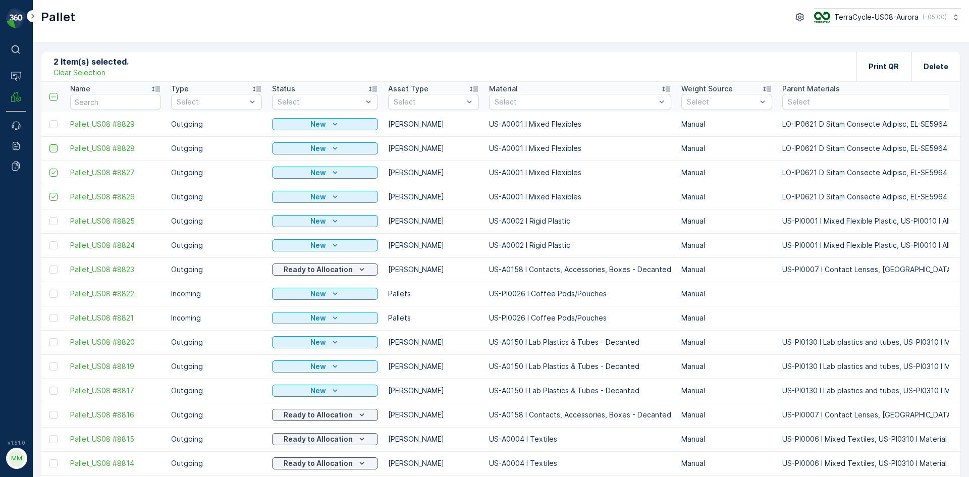
click at [49, 144] on input "checkbox" at bounding box center [49, 144] width 0 height 0
click at [57, 125] on div at bounding box center [53, 124] width 8 height 8
click at [49, 120] on input "checkbox" at bounding box center [49, 120] width 0 height 0
click at [897, 66] on p "Print QR" at bounding box center [884, 67] width 30 height 10
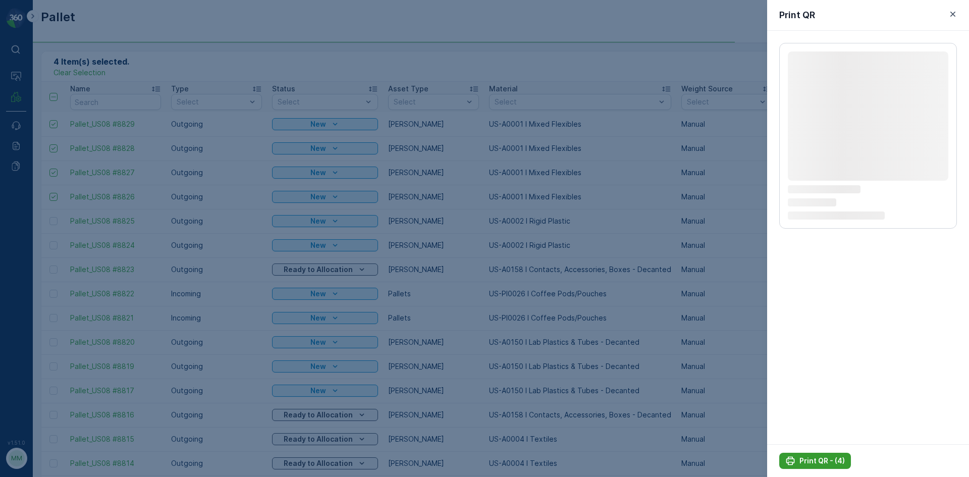
click at [838, 461] on p "Print QR - (4)" at bounding box center [822, 461] width 45 height 10
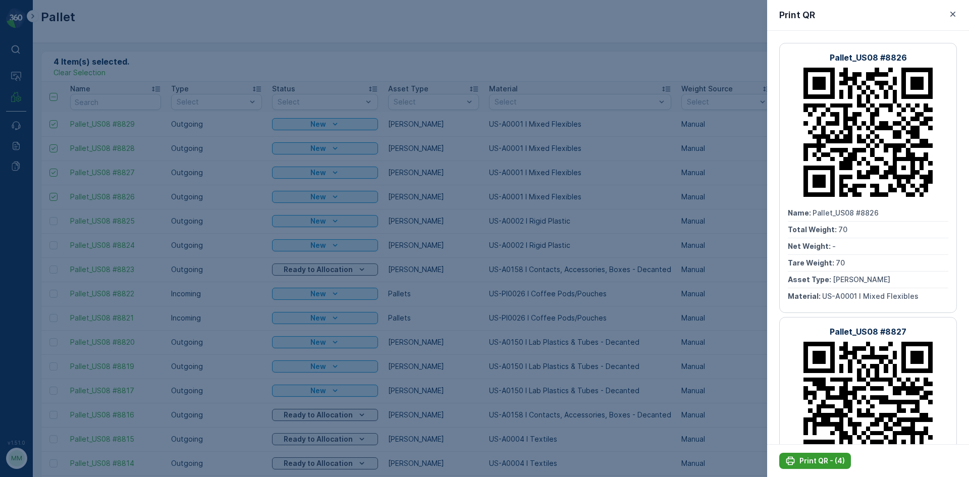
click at [802, 460] on p "Print QR - (4)" at bounding box center [822, 461] width 45 height 10
click at [399, 87] on div at bounding box center [484, 238] width 969 height 477
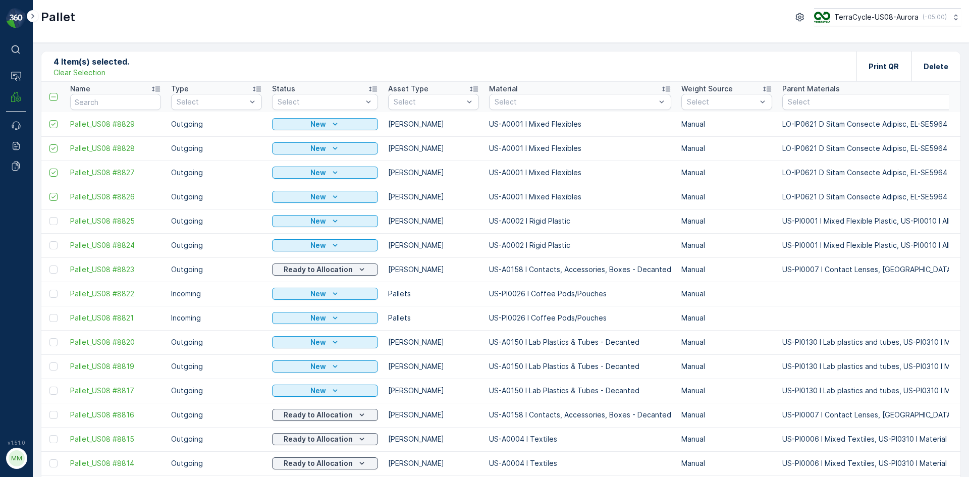
click at [80, 69] on p "Clear Selection" at bounding box center [80, 73] width 52 height 10
click at [101, 69] on p "Add" at bounding box center [106, 66] width 14 height 10
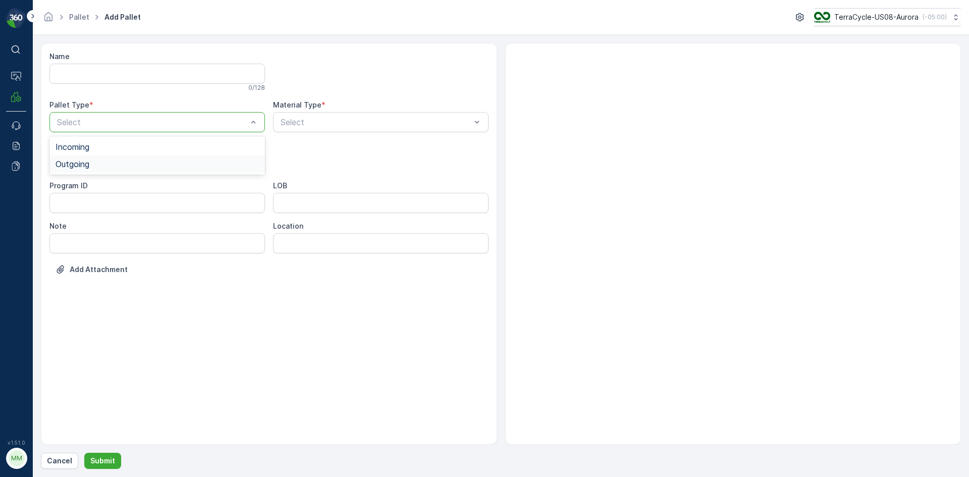
click at [123, 162] on div "Outgoing" at bounding box center [157, 164] width 203 height 9
click at [92, 186] on div "Gaylord" at bounding box center [157, 187] width 203 height 9
type input "0005"
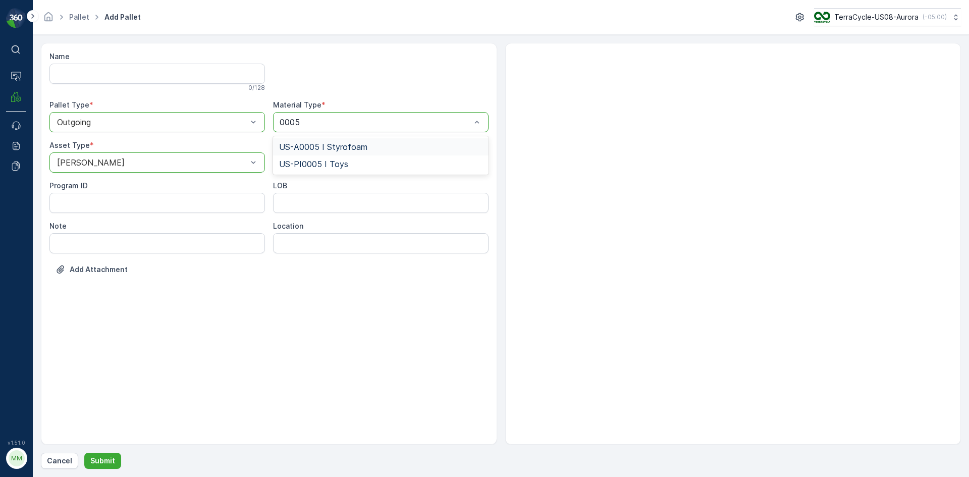
click at [347, 144] on span "US-A0005 I Styrofoam" at bounding box center [323, 146] width 88 height 9
click at [115, 458] on button "Submit" at bounding box center [102, 461] width 37 height 16
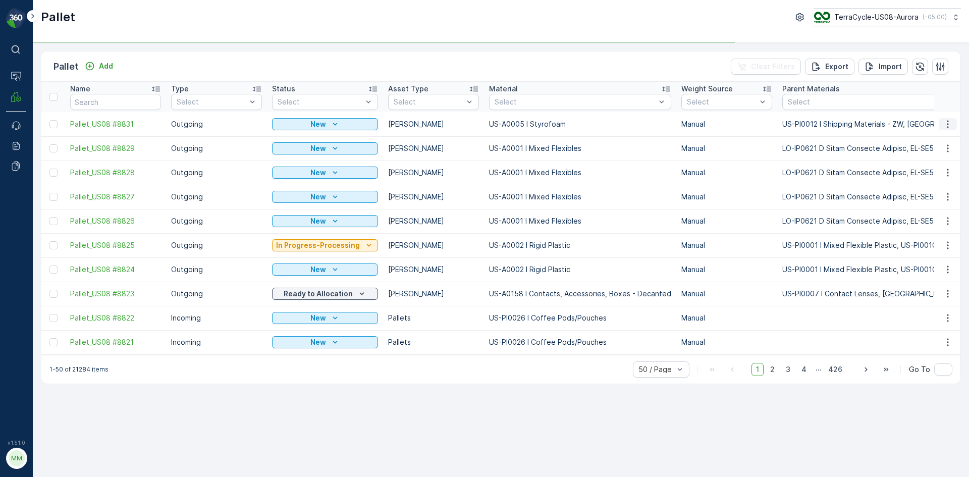
click at [947, 124] on icon "button" at bounding box center [948, 124] width 10 height 10
click at [933, 200] on span "Print QR" at bounding box center [921, 196] width 28 height 10
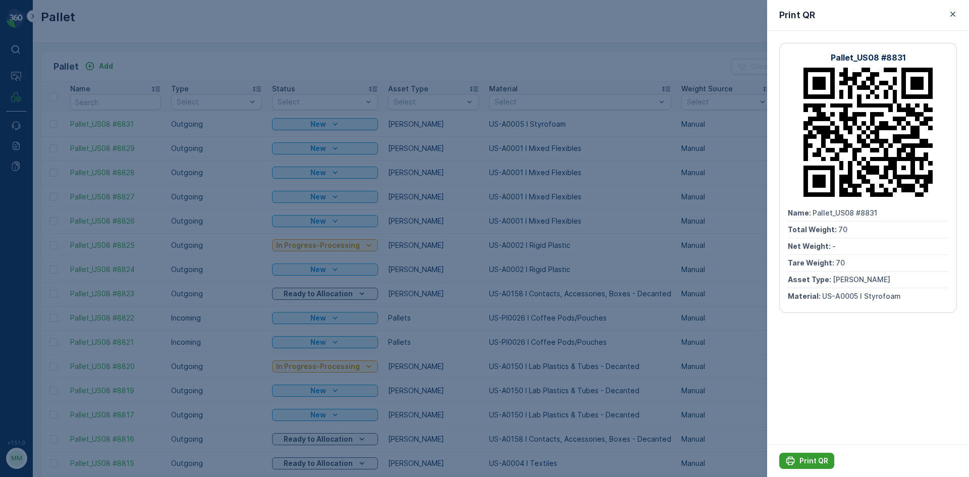
click at [814, 464] on p "Print QR" at bounding box center [814, 461] width 29 height 10
click at [488, 39] on div at bounding box center [484, 238] width 969 height 477
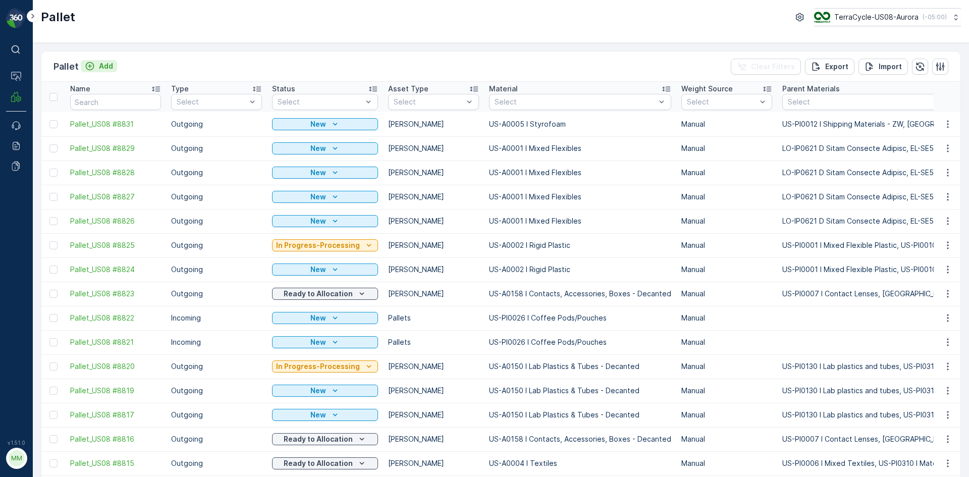
click at [113, 69] on button "Add" at bounding box center [99, 66] width 36 height 12
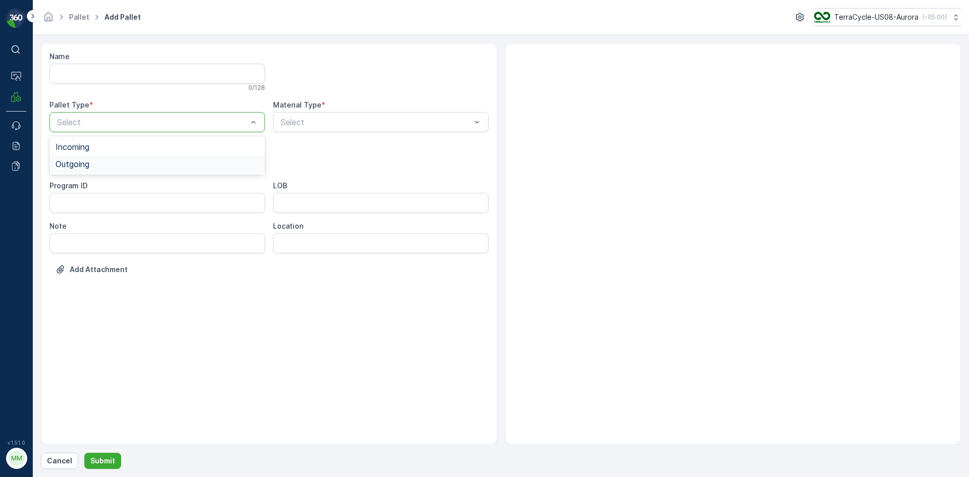
click at [105, 164] on div "Outgoing" at bounding box center [157, 164] width 203 height 9
click at [99, 183] on div "Gaylord" at bounding box center [157, 187] width 203 height 9
click at [332, 116] on div "Select" at bounding box center [381, 122] width 216 height 20
type input "0150"
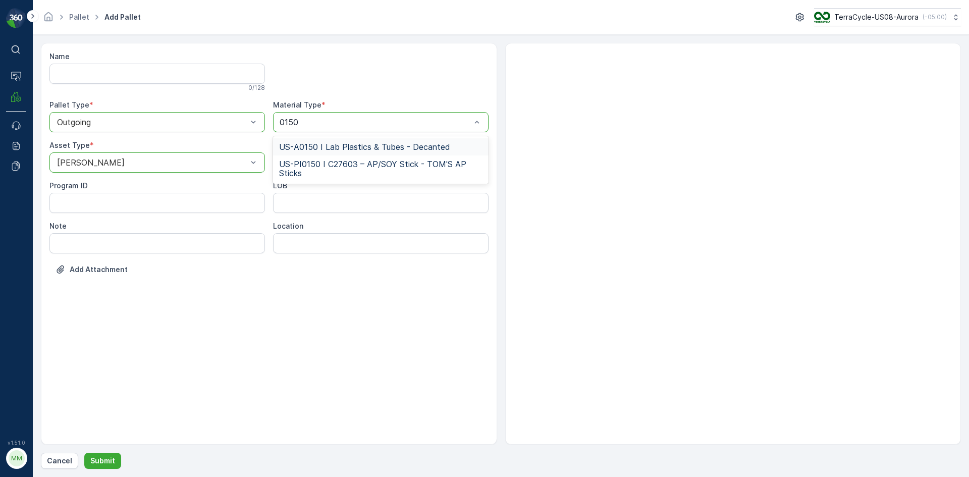
click at [344, 145] on span "US-A0150 I Lab Plastics & Tubes - Decanted" at bounding box center [364, 146] width 171 height 9
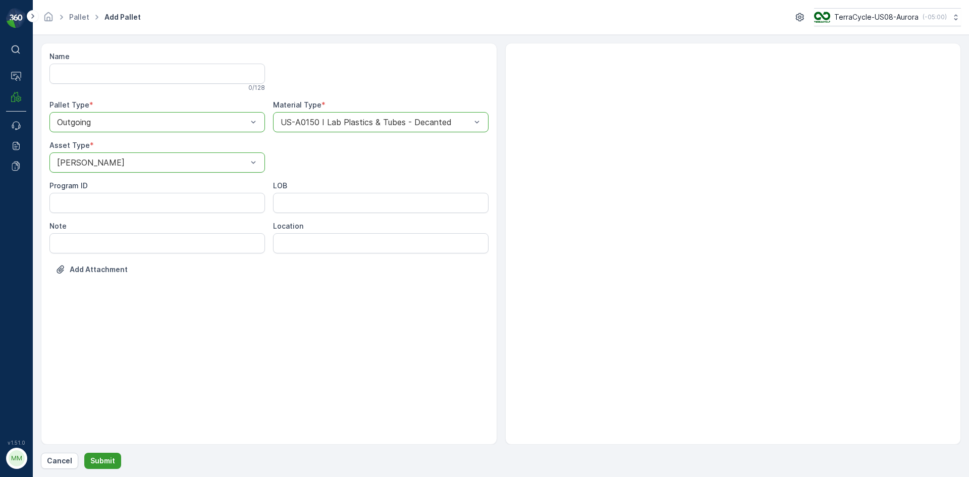
click at [113, 461] on p "Submit" at bounding box center [102, 461] width 25 height 10
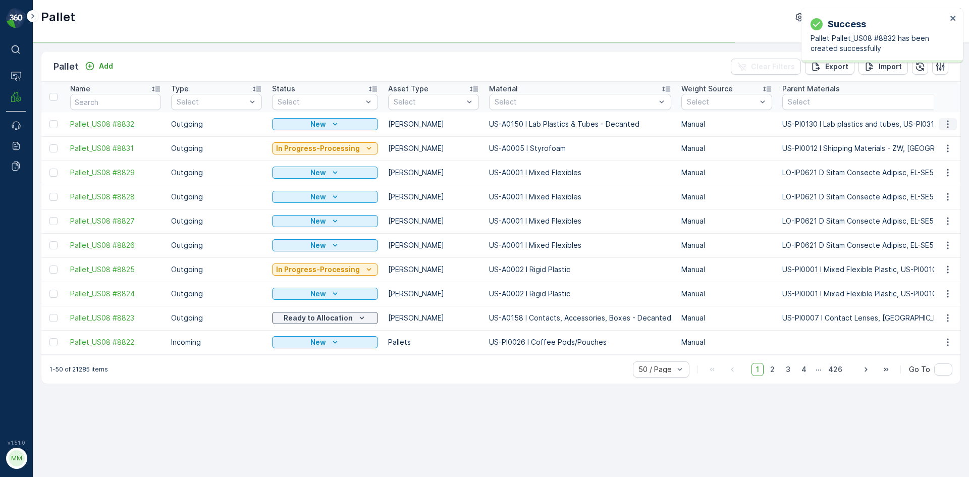
click at [947, 120] on icon "button" at bounding box center [948, 124] width 10 height 10
click at [923, 196] on span "Print QR" at bounding box center [921, 196] width 28 height 10
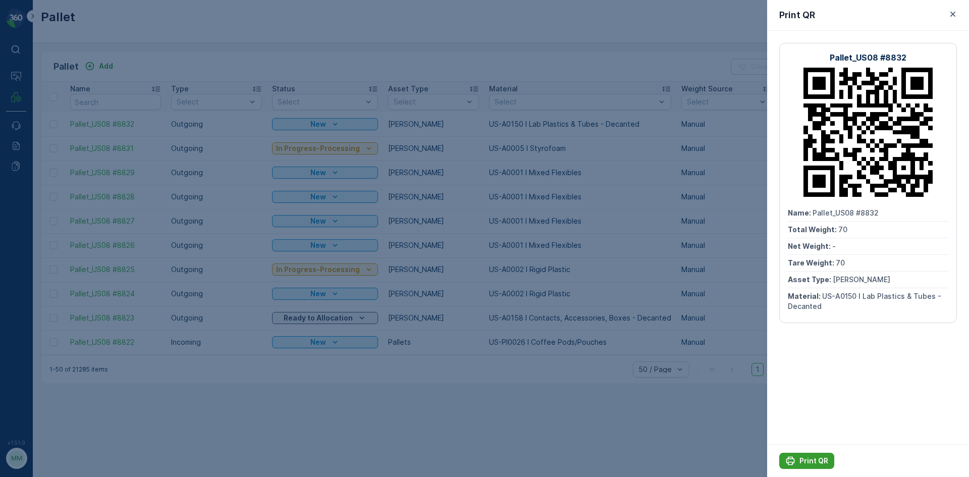
click at [807, 458] on p "Print QR" at bounding box center [814, 461] width 29 height 10
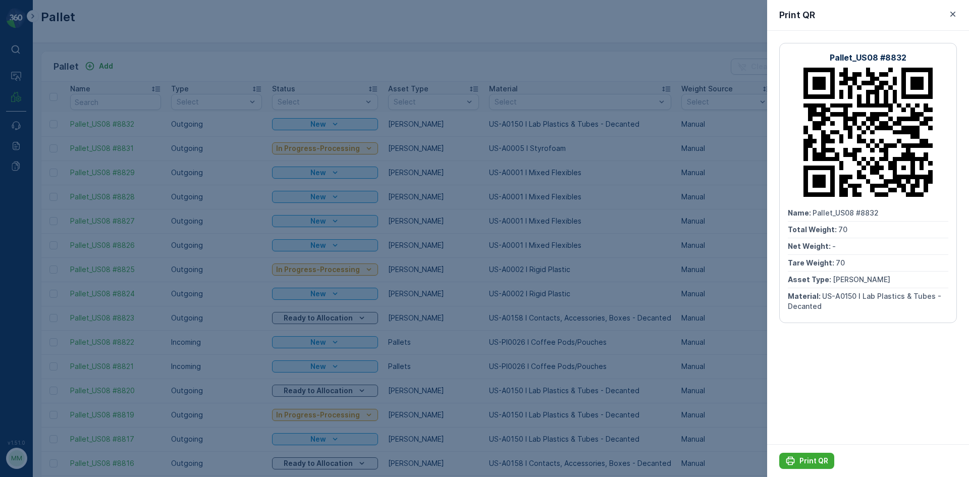
click at [719, 311] on div at bounding box center [484, 238] width 969 height 477
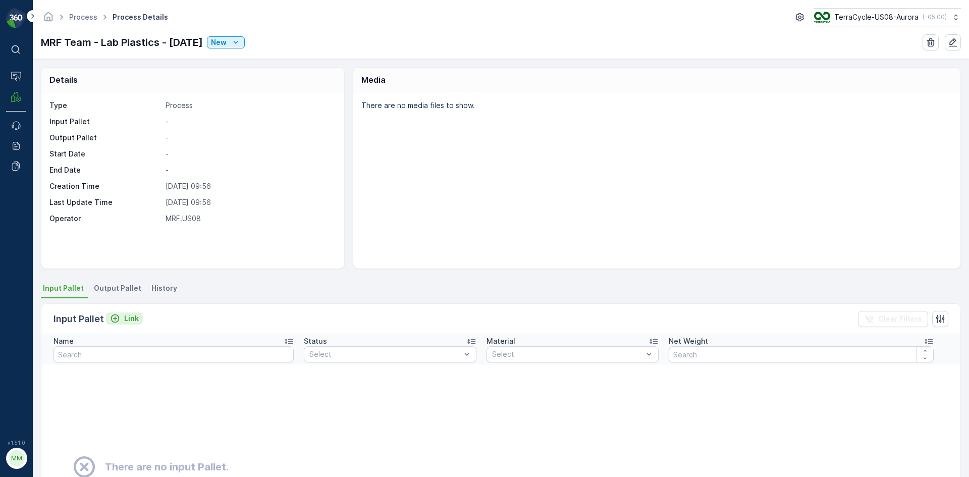
click at [119, 315] on icon "Link" at bounding box center [115, 319] width 10 height 10
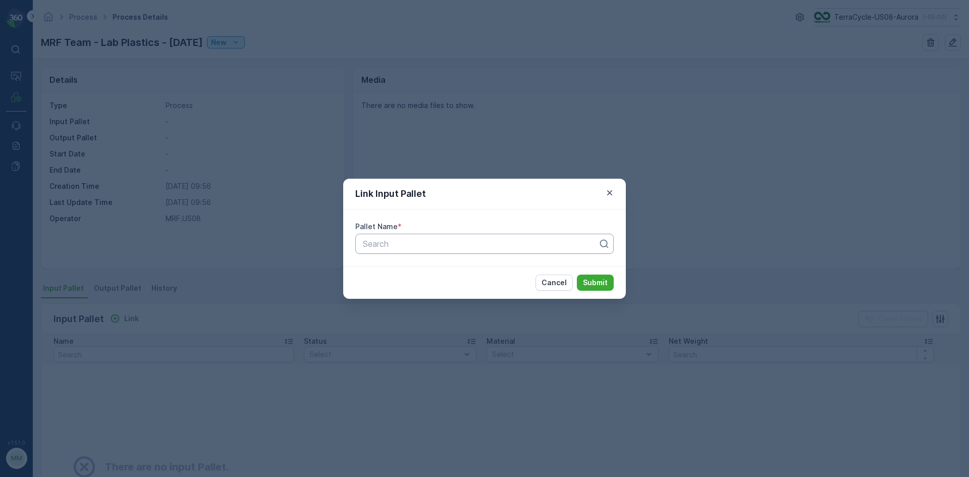
click at [401, 243] on div at bounding box center [480, 243] width 237 height 9
type input "5"
type input "8501"
click at [577, 275] on button "Submit" at bounding box center [595, 283] width 37 height 16
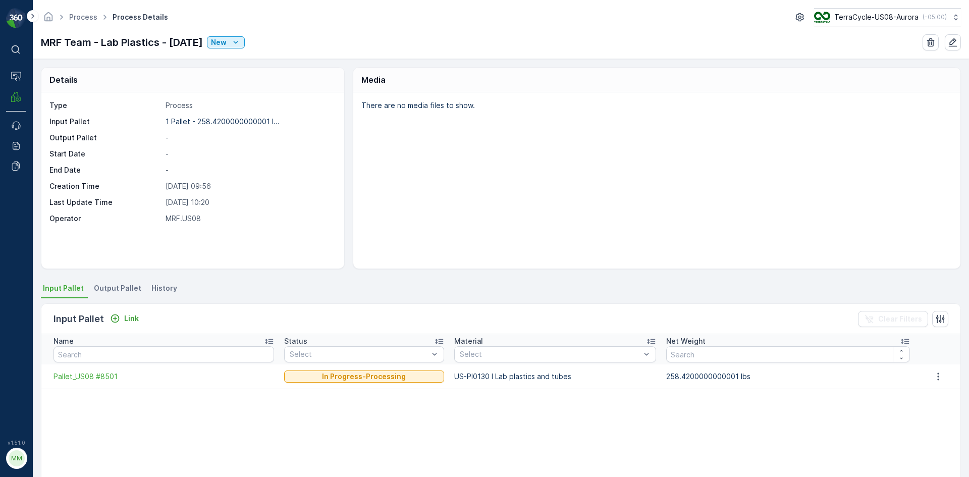
click at [128, 293] on span "Output Pallet" at bounding box center [117, 288] width 47 height 10
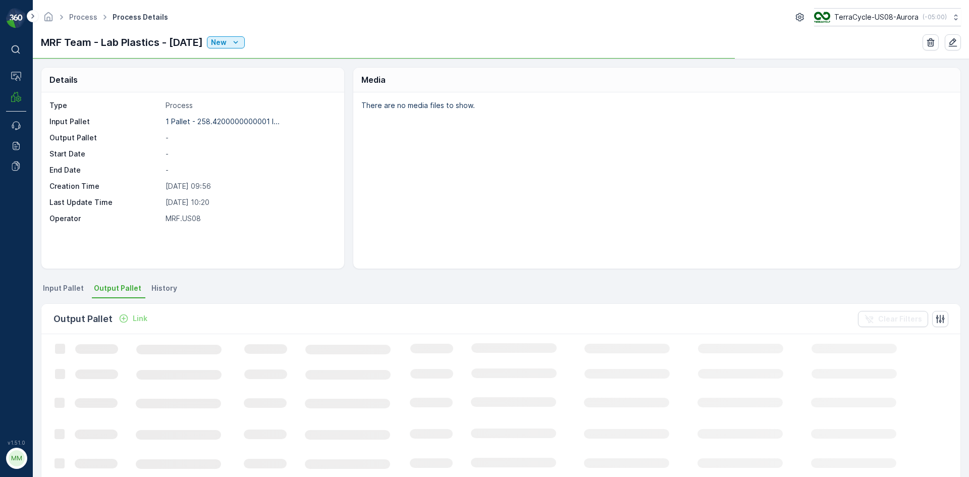
click at [138, 319] on p "Link" at bounding box center [140, 319] width 15 height 10
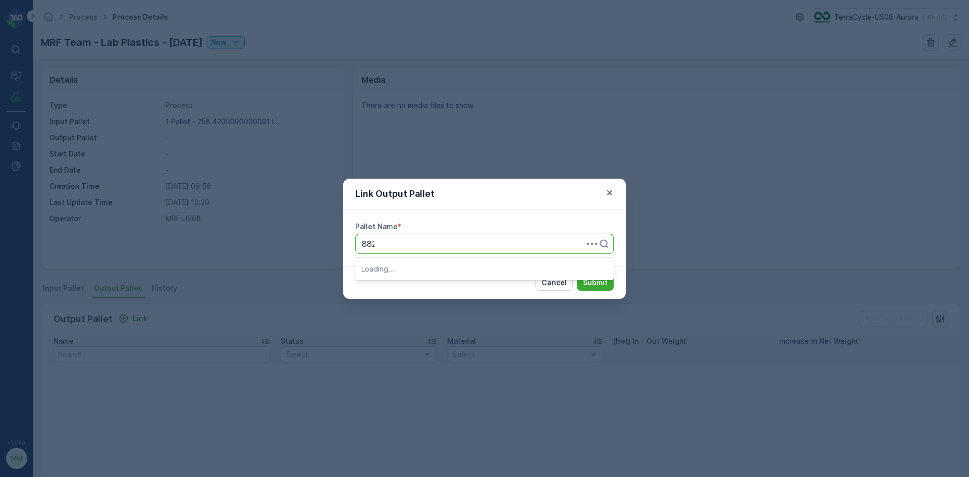
type input "8820"
click at [457, 286] on div "Pallet_US08 #8820" at bounding box center [484, 285] width 246 height 9
click at [599, 287] on p "Submit" at bounding box center [595, 283] width 25 height 10
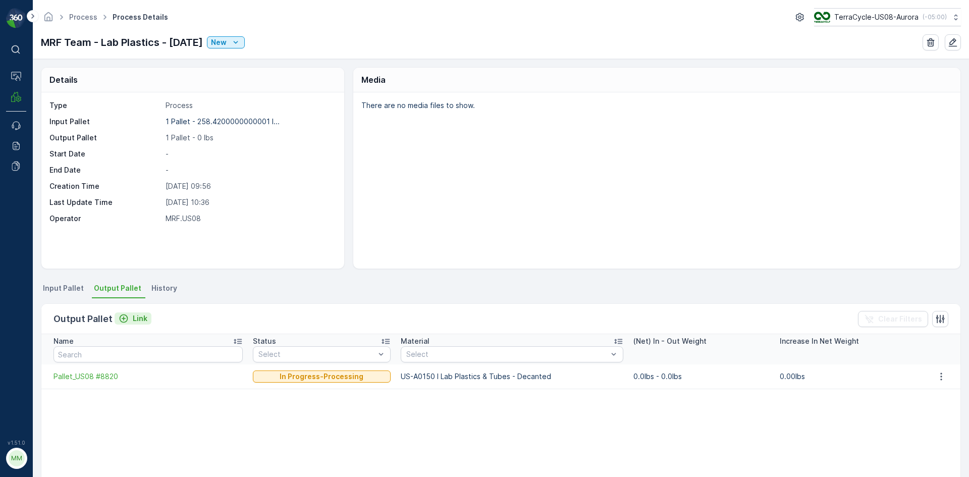
click at [146, 320] on button "Link" at bounding box center [133, 319] width 37 height 12
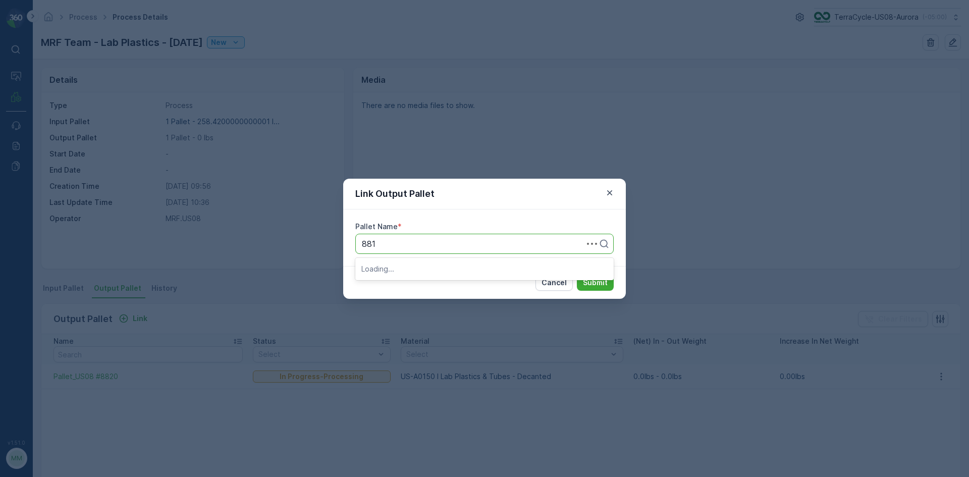
type input "8819"
click at [577, 275] on button "Submit" at bounding box center [595, 283] width 37 height 16
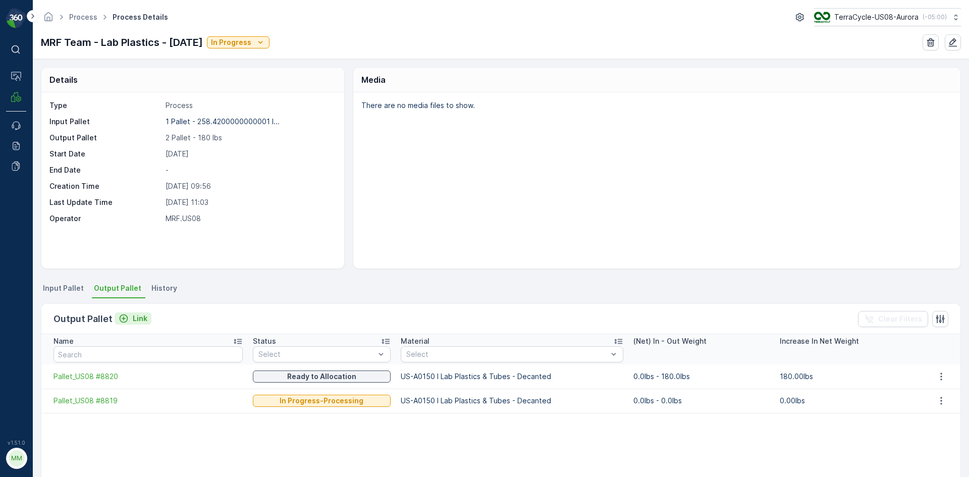
click at [137, 322] on p "Link" at bounding box center [140, 319] width 15 height 10
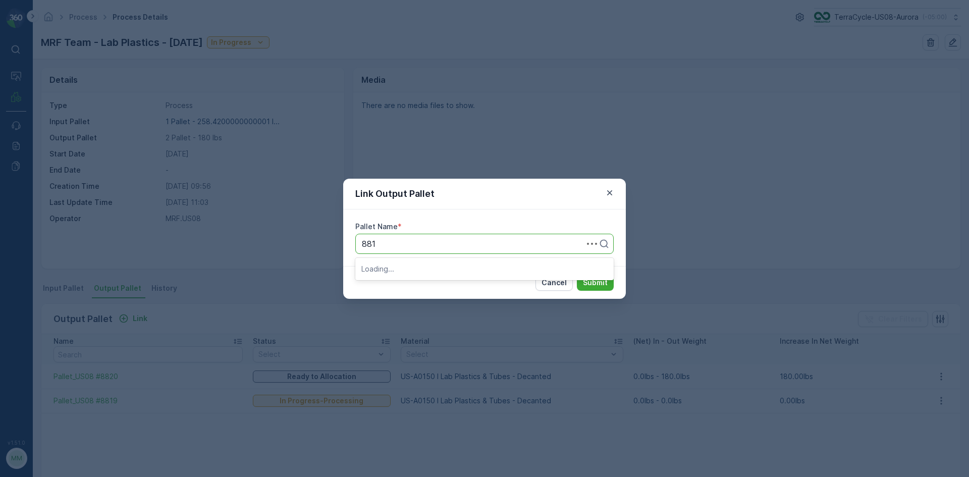
type input "8817"
click at [577, 275] on button "Submit" at bounding box center [595, 283] width 37 height 16
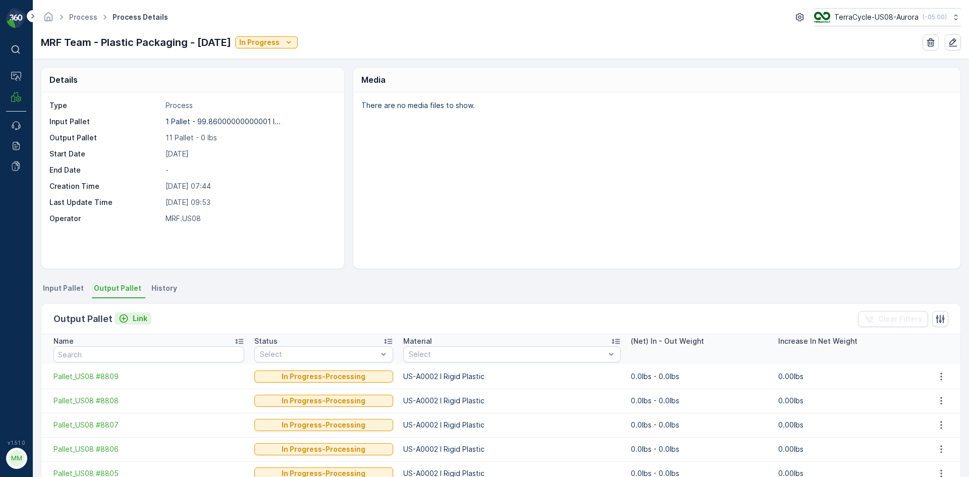
click at [133, 316] on p "Link" at bounding box center [140, 319] width 15 height 10
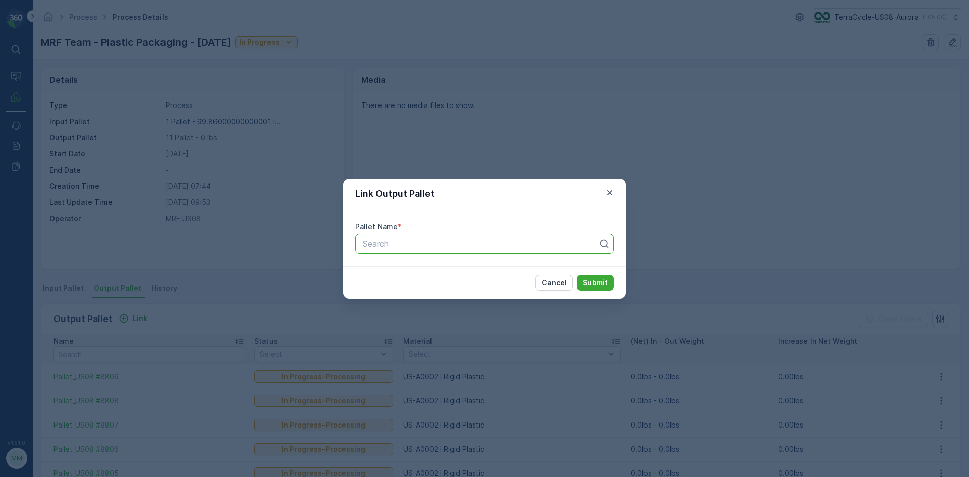
click at [510, 246] on div at bounding box center [480, 243] width 237 height 9
type input "8825"
click at [577, 275] on button "Submit" at bounding box center [595, 283] width 37 height 16
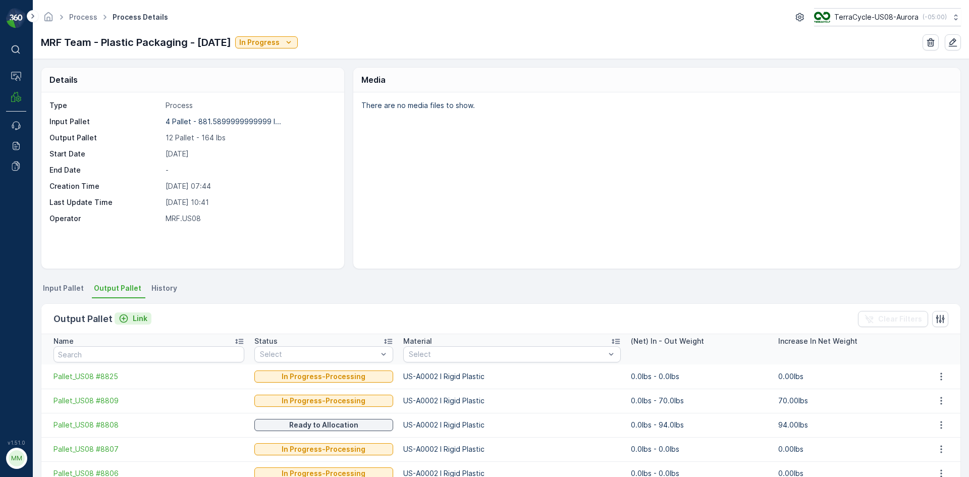
click at [125, 322] on icon "Link" at bounding box center [124, 319] width 10 height 10
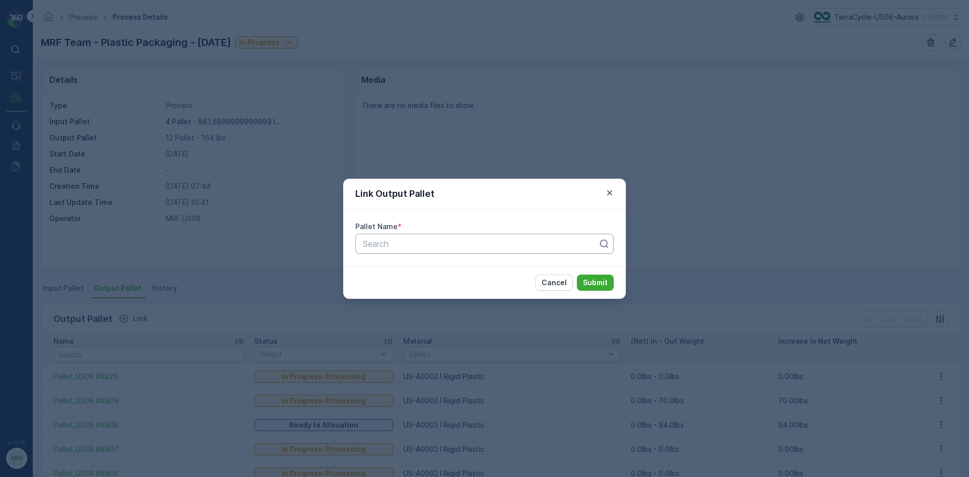
click at [383, 244] on div at bounding box center [480, 243] width 237 height 9
type input "8831"
click at [577, 275] on button "Submit" at bounding box center [595, 283] width 37 height 16
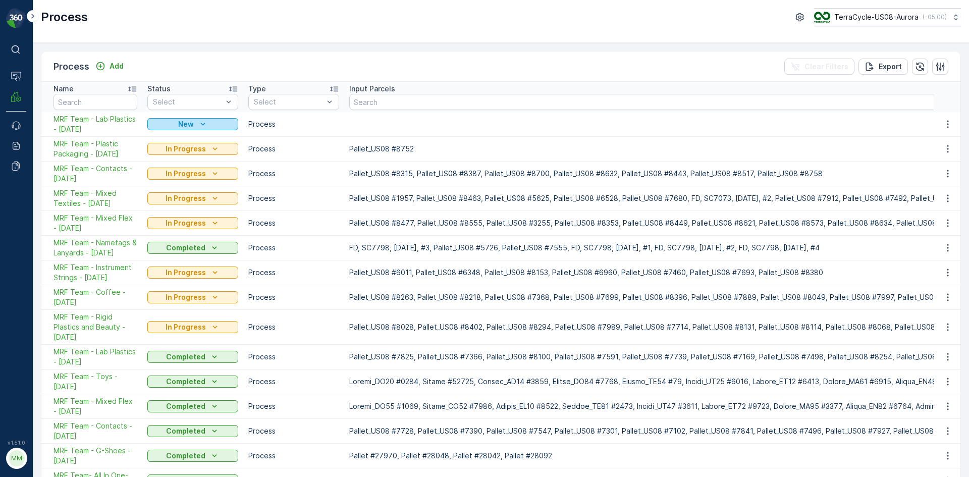
drag, startPoint x: 411, startPoint y: 69, endPoint x: 221, endPoint y: 124, distance: 198.0
click at [221, 124] on div "New" at bounding box center [192, 124] width 83 height 10
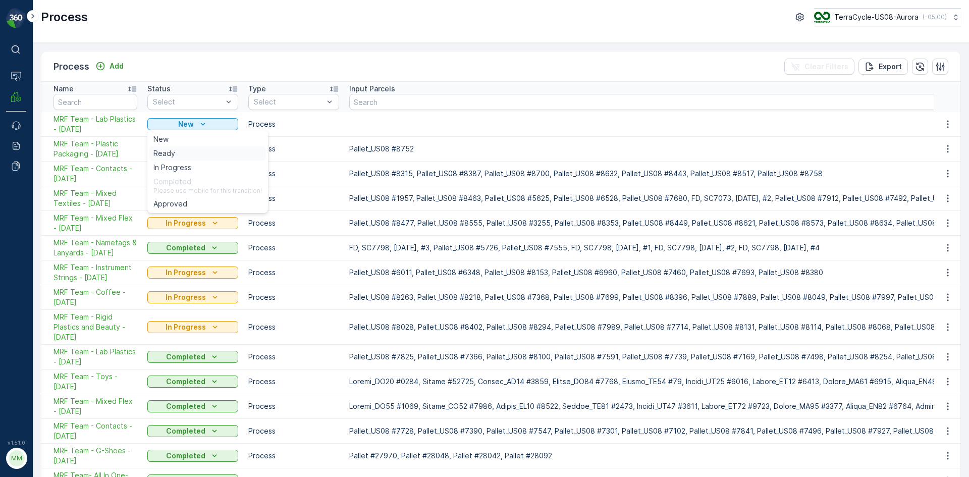
click at [211, 156] on div "Ready" at bounding box center [207, 153] width 117 height 14
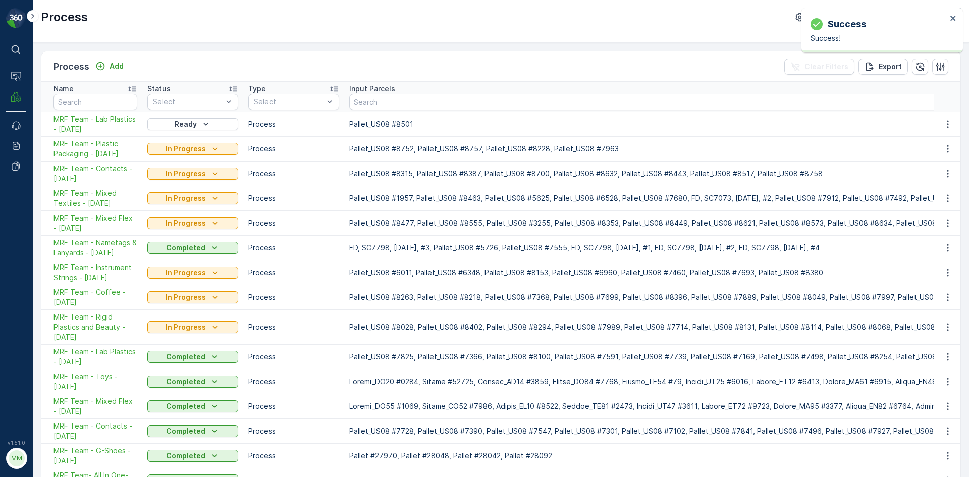
click at [214, 123] on div "Ready" at bounding box center [192, 124] width 83 height 10
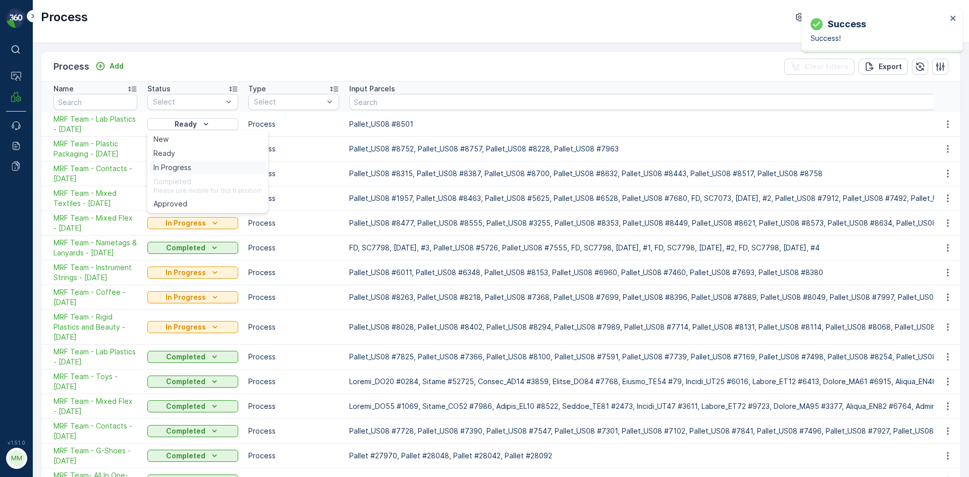
click at [209, 167] on div "In Progress" at bounding box center [207, 168] width 117 height 14
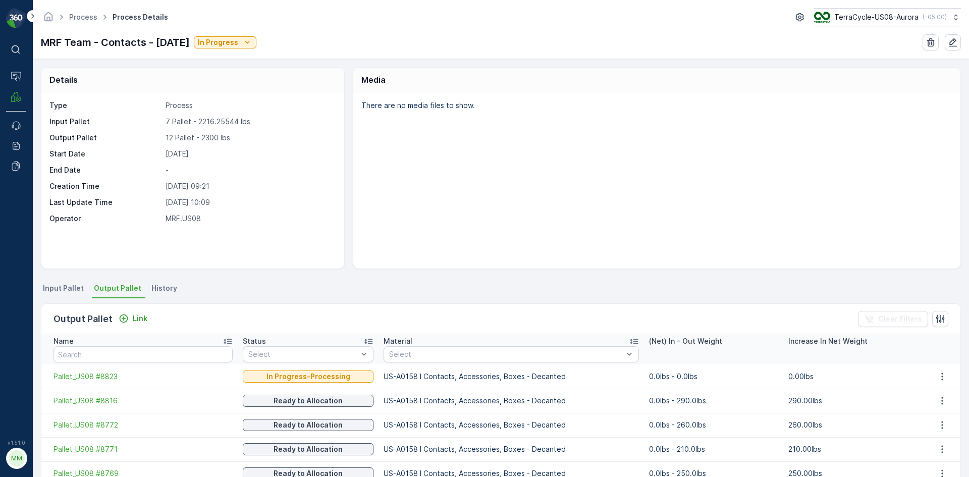
click at [391, 183] on div "There are no media files to show." at bounding box center [656, 180] width 607 height 176
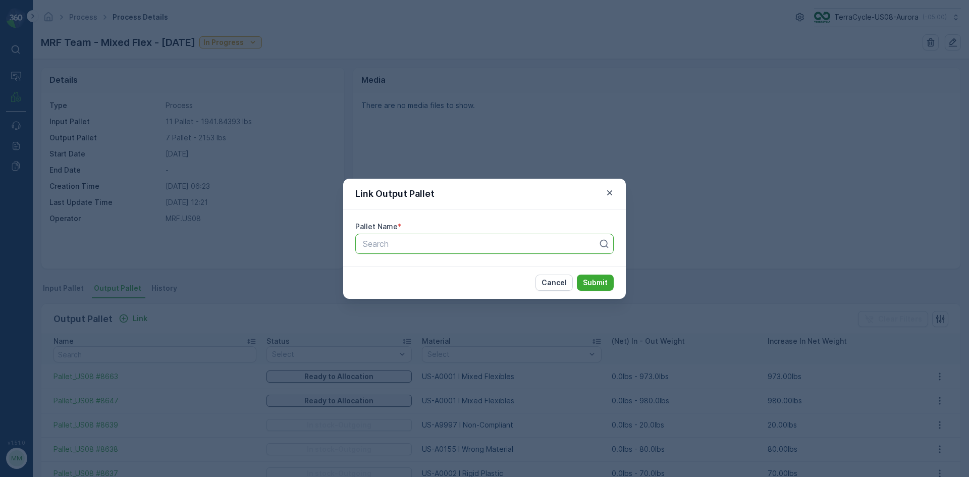
click at [383, 130] on div "Link Output Pallet Pallet Name * option , selected. Select is focused ,type to …" at bounding box center [484, 238] width 969 height 477
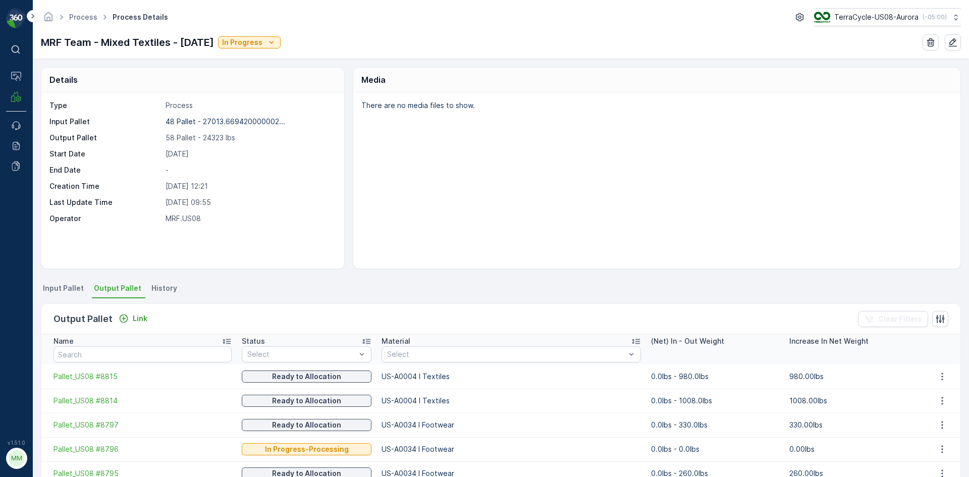
click at [444, 106] on p "There are no media files to show." at bounding box center [655, 105] width 589 height 10
